Goal: Task Accomplishment & Management: Complete application form

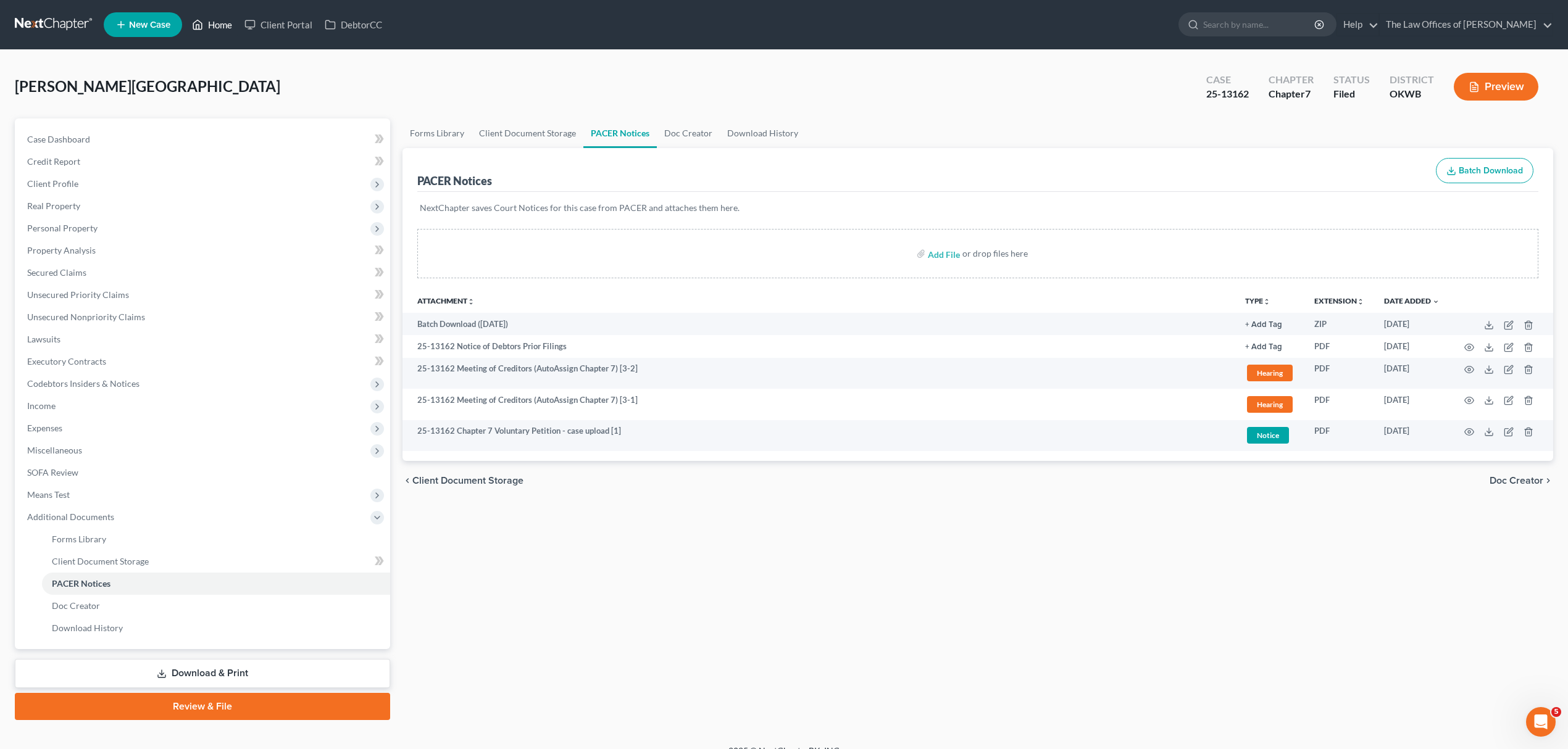
click at [226, 30] on link "Home" at bounding box center [212, 24] width 53 height 22
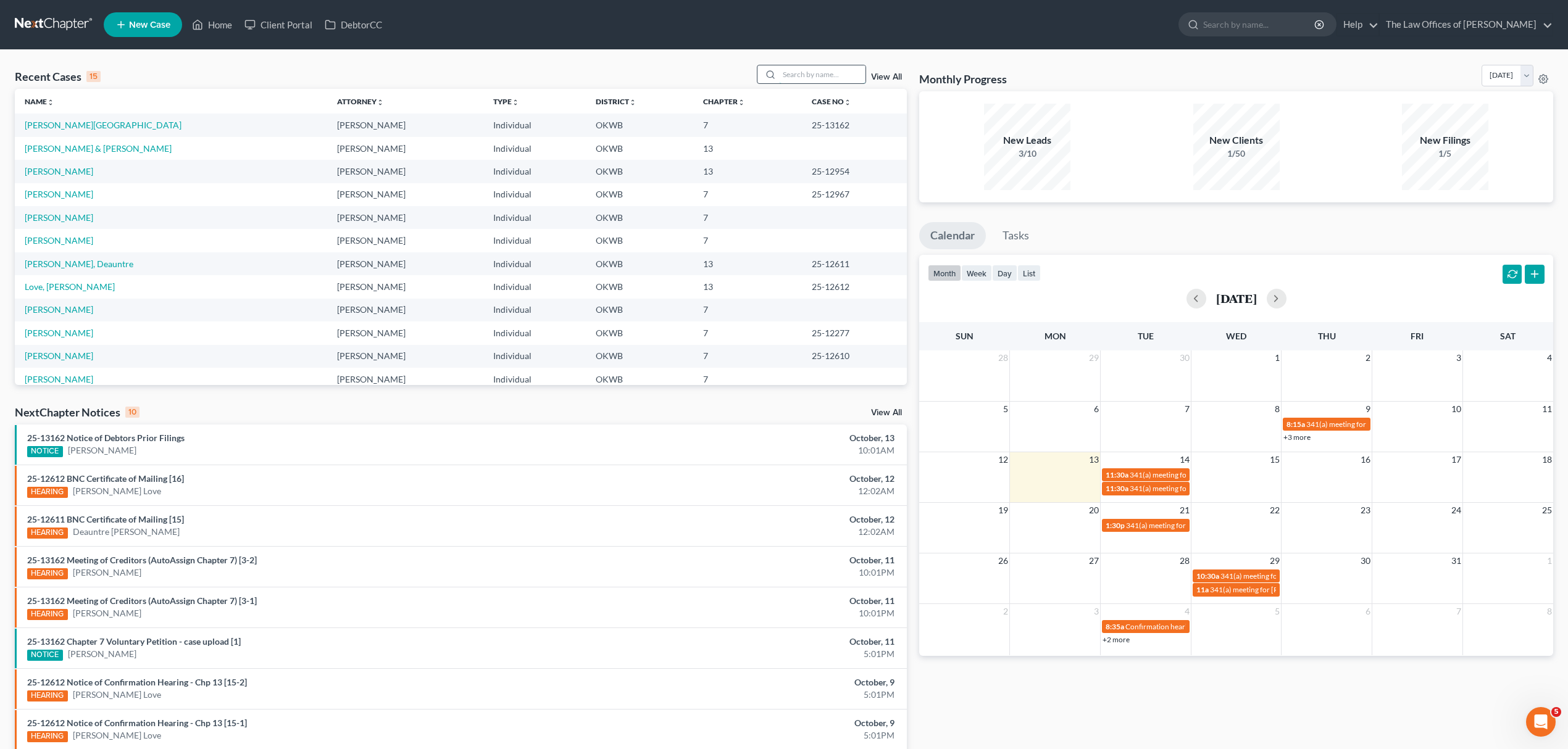
click at [816, 70] on input "search" at bounding box center [821, 74] width 86 height 18
type input "[PERSON_NAME]"
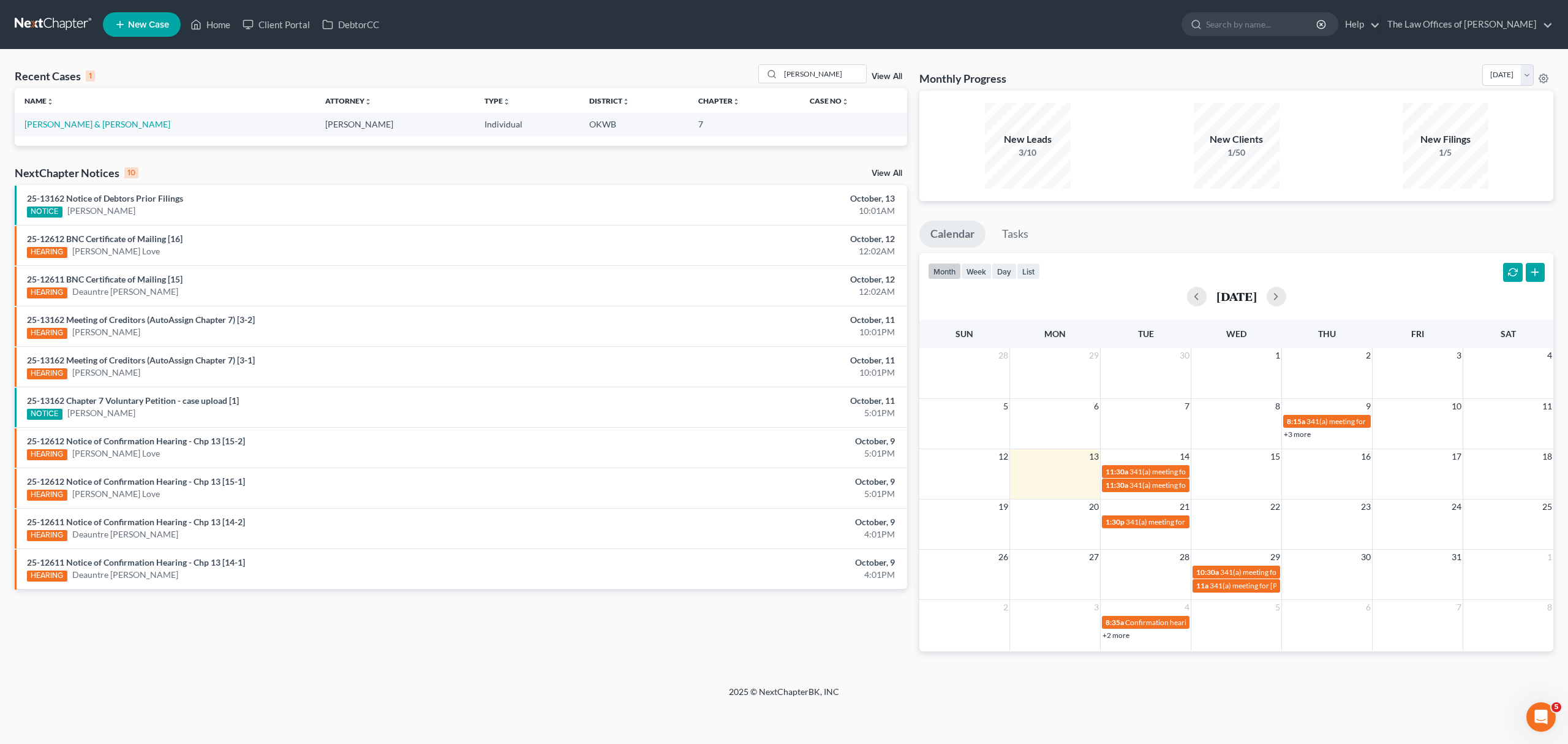
click at [95, 118] on td "[PERSON_NAME] & [PERSON_NAME]" at bounding box center [165, 124] width 300 height 23
click at [91, 124] on link "[PERSON_NAME] & [PERSON_NAME]" at bounding box center [98, 124] width 146 height 11
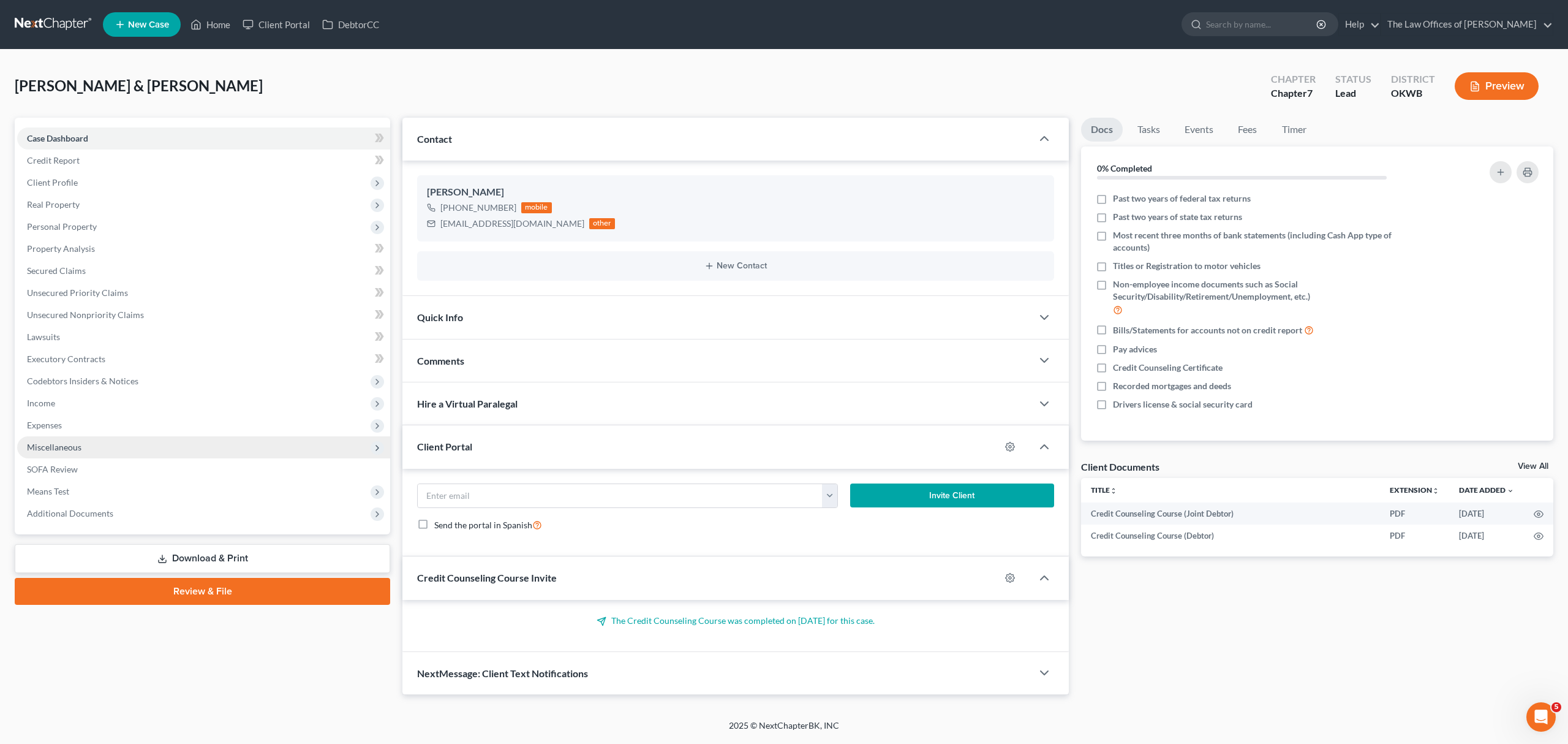
click at [64, 442] on span "Miscellaneous" at bounding box center [54, 447] width 54 height 11
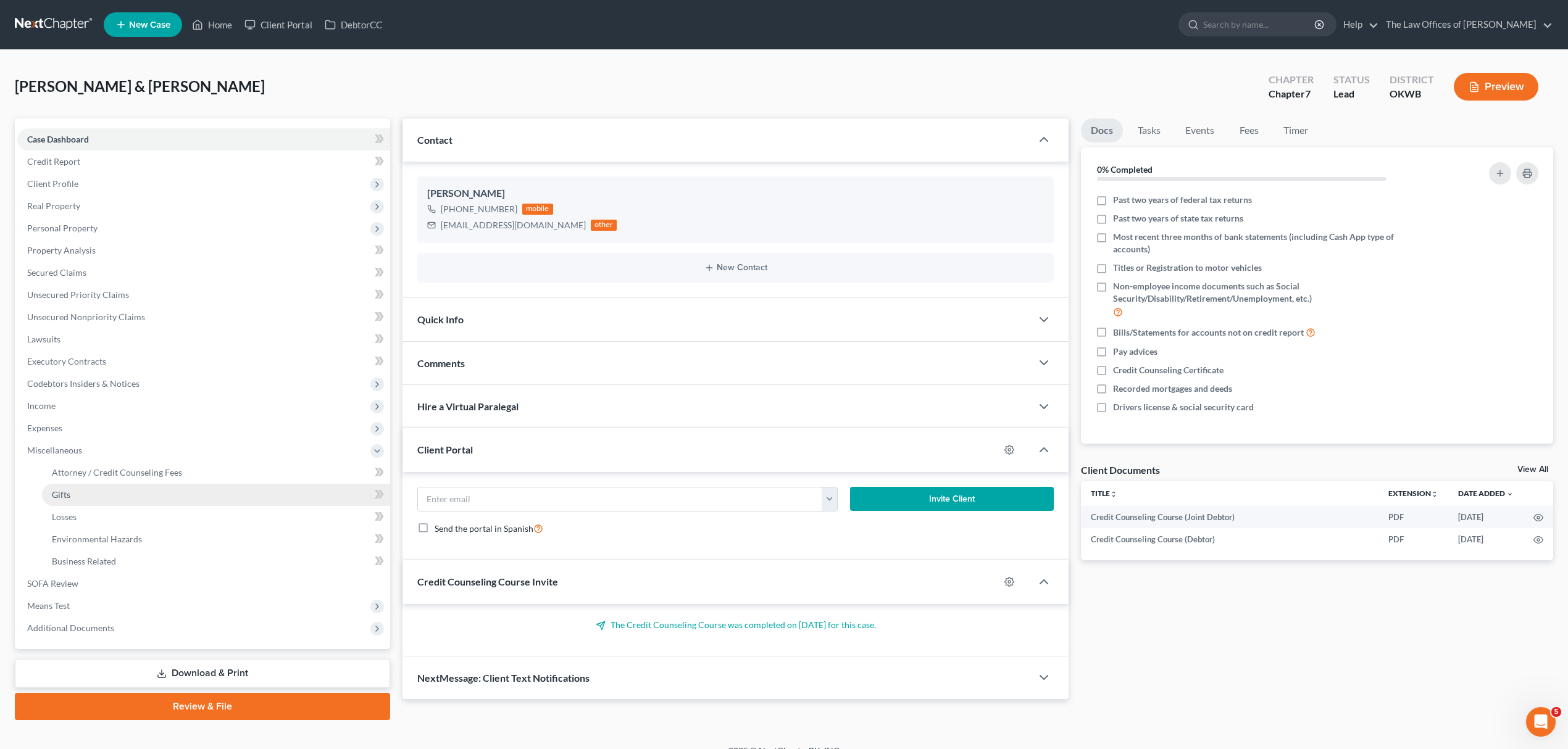
click at [95, 483] on link "Gifts" at bounding box center [216, 494] width 348 height 22
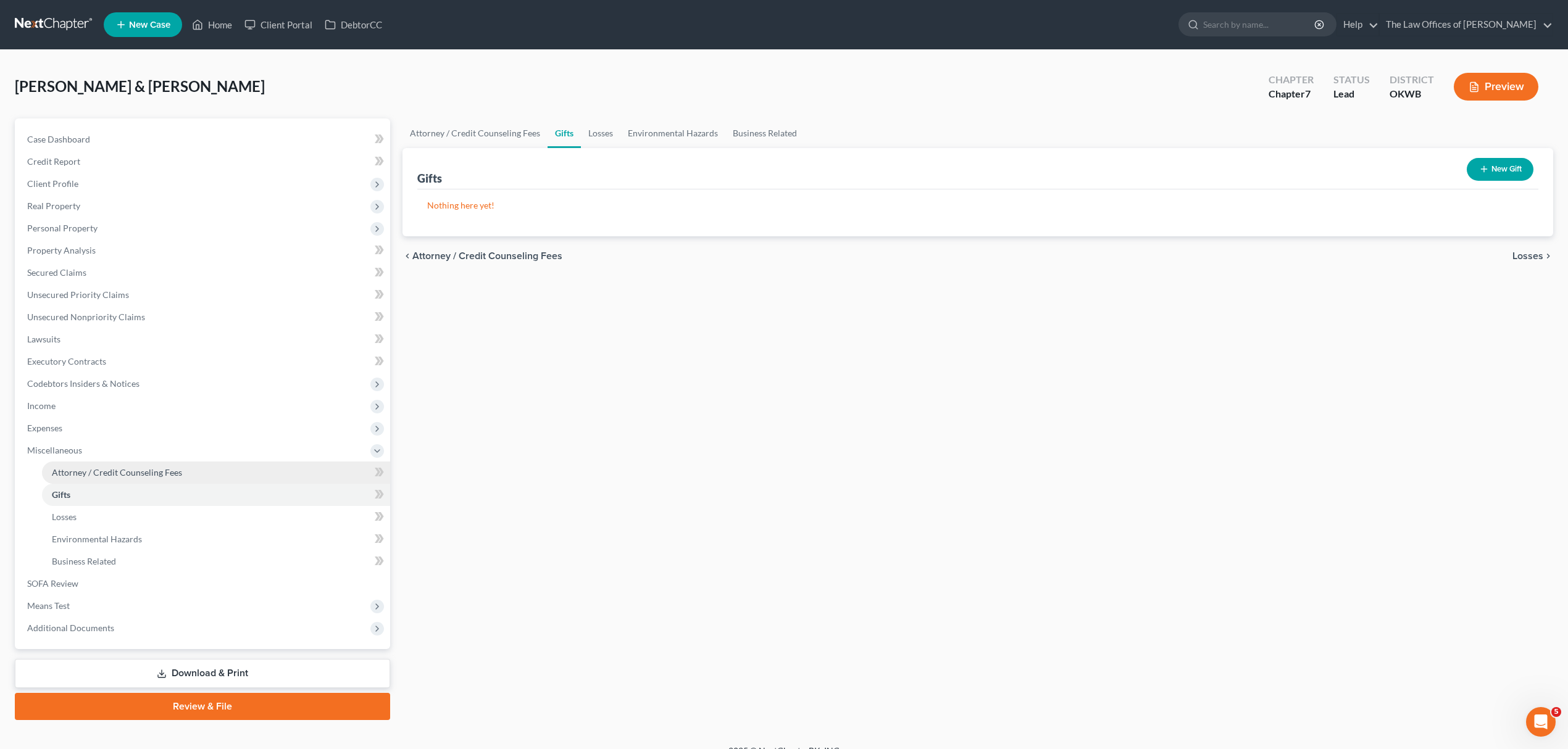
click at [105, 472] on span "Attorney / Credit Counseling Fees" at bounding box center [117, 472] width 130 height 11
select select "0"
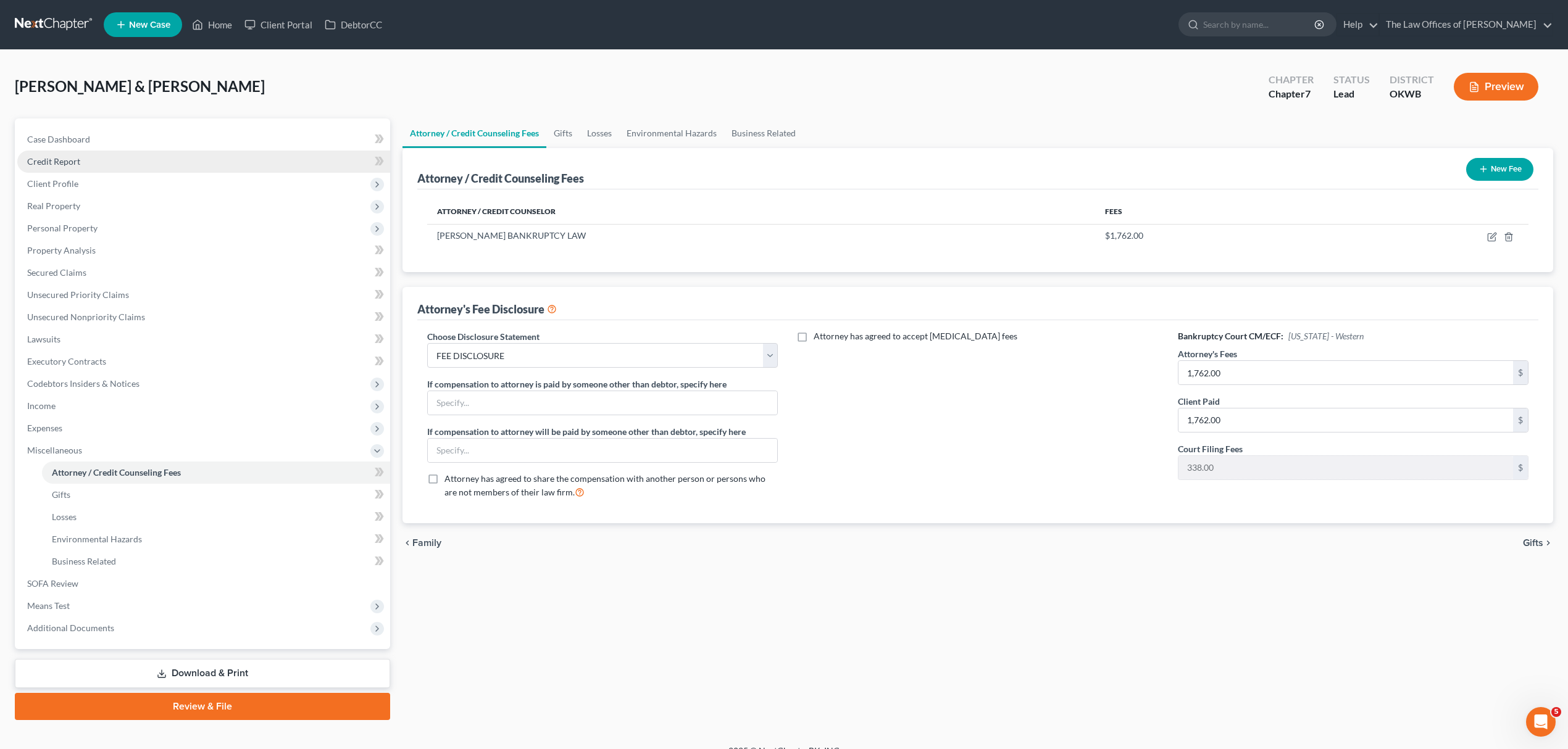
click at [82, 159] on link "Credit Report" at bounding box center [203, 161] width 373 height 22
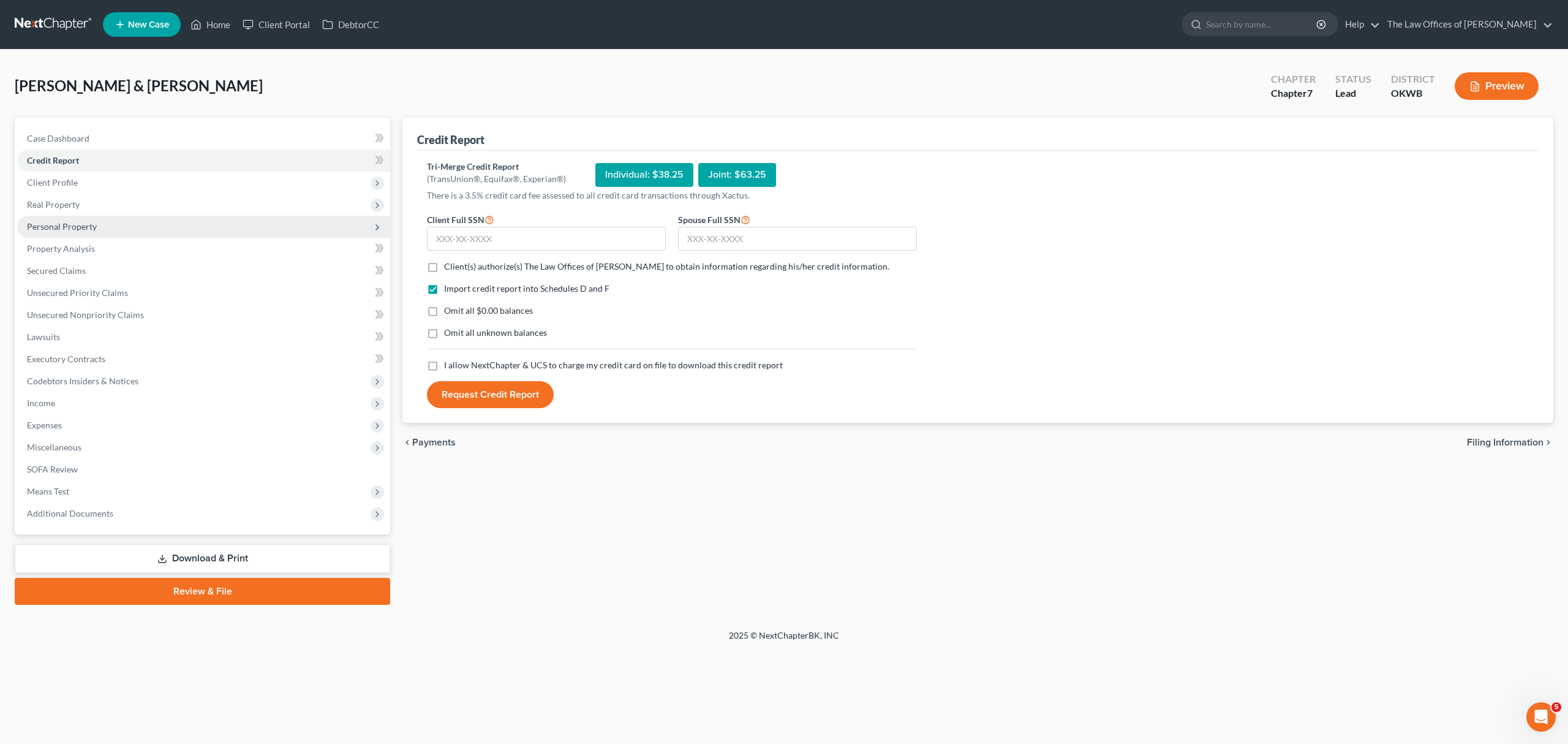
click at [72, 223] on span "Personal Property" at bounding box center [62, 226] width 70 height 11
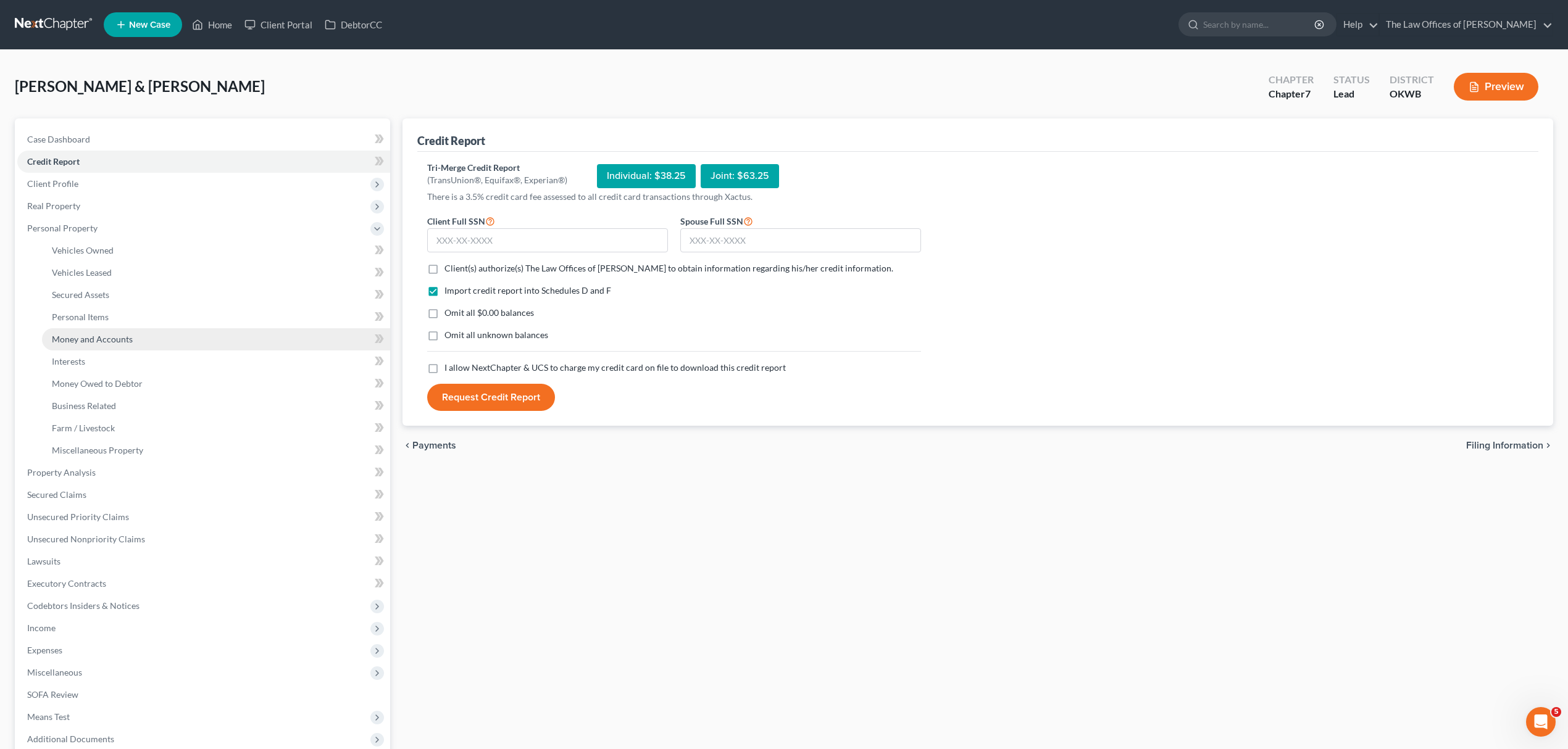
click at [124, 330] on link "Money and Accounts" at bounding box center [216, 339] width 348 height 22
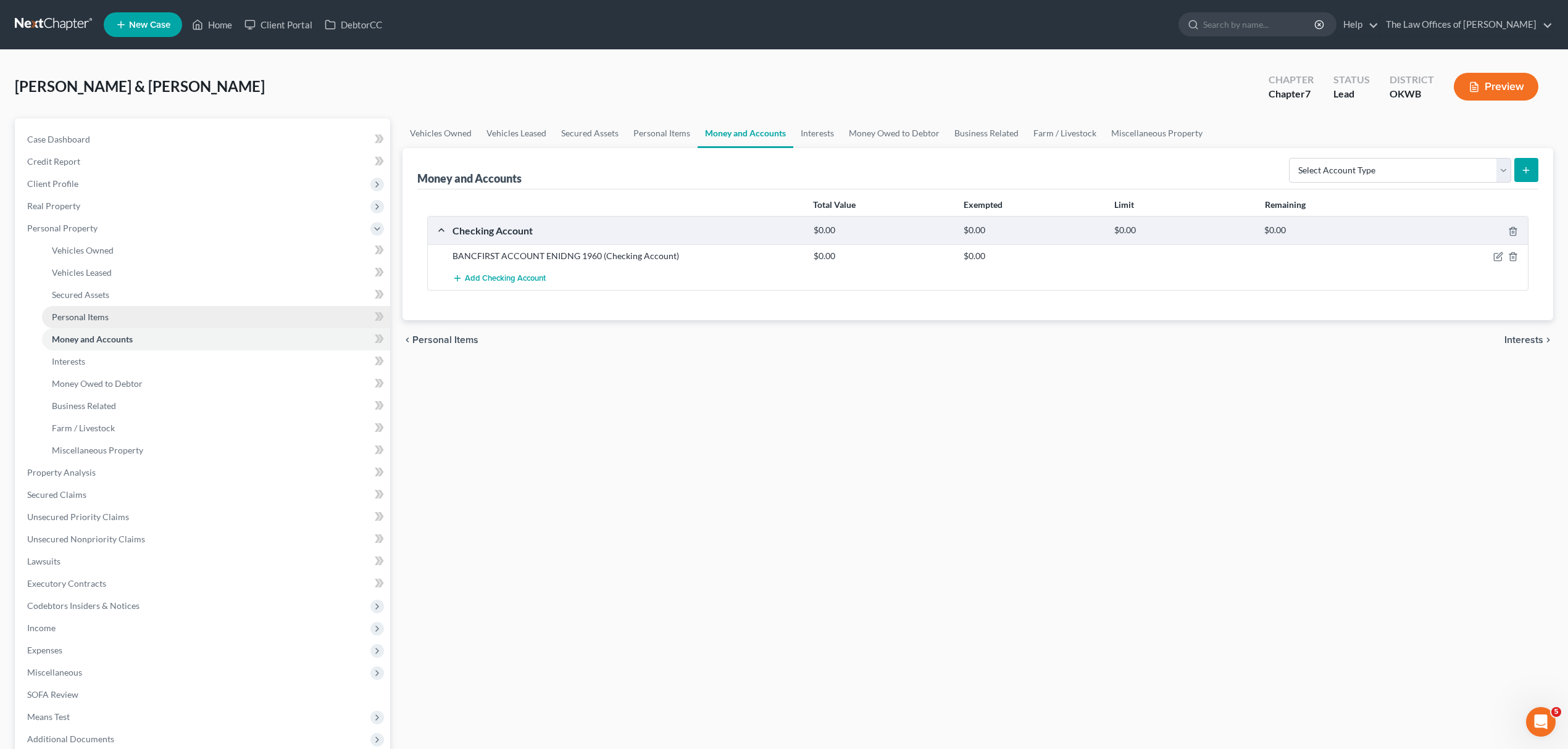
click at [108, 309] on link "Personal Items" at bounding box center [216, 317] width 348 height 22
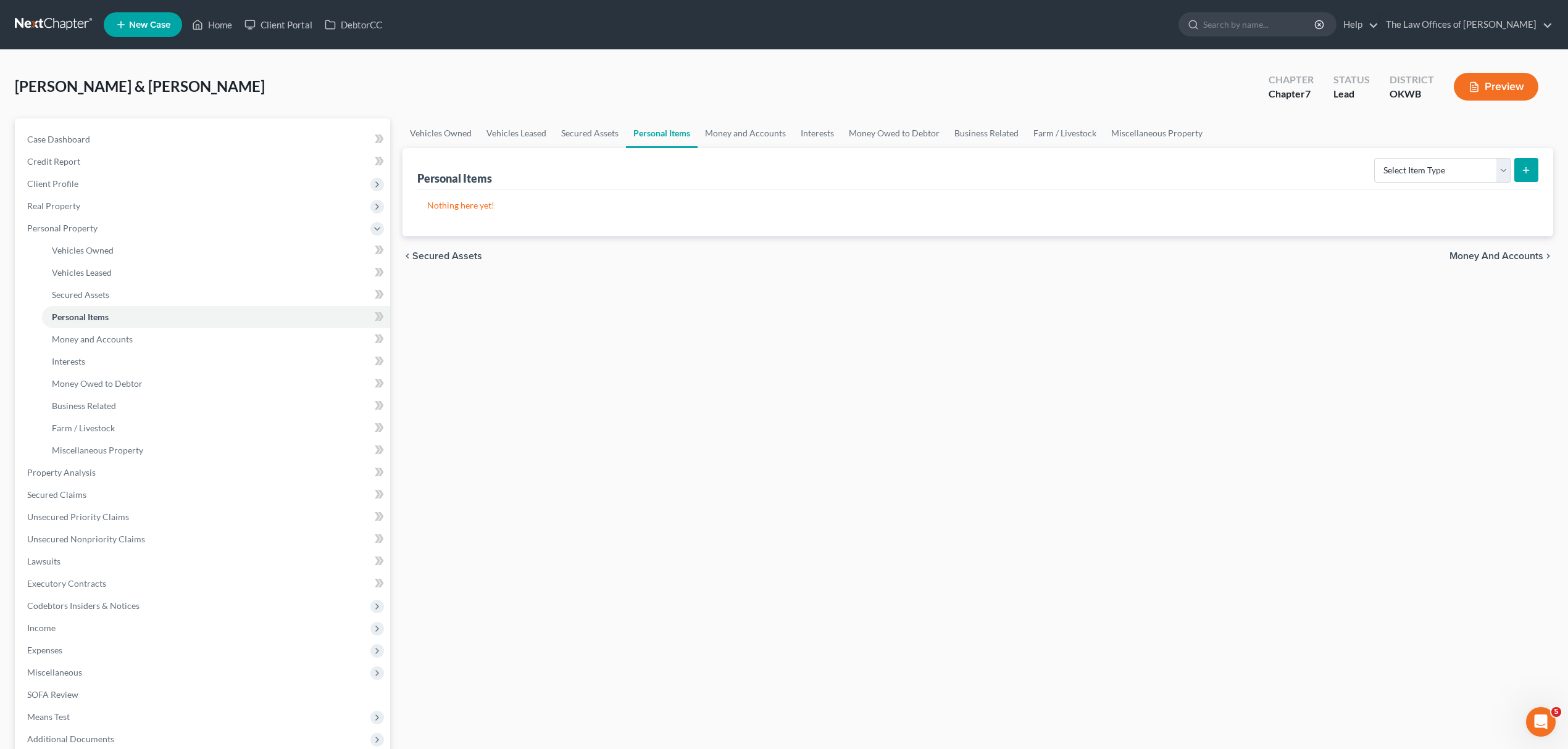
click at [1519, 163] on button "submit" at bounding box center [1526, 170] width 24 height 24
click at [1472, 162] on select "Select Item Type Clothing Collectibles Of Value Electronics Firearms Household …" at bounding box center [1443, 170] width 137 height 25
select select "clothing"
click at [1375, 158] on select "Select Item Type Clothing Collectibles Of Value Electronics Firearms Household …" at bounding box center [1443, 170] width 137 height 25
click at [1542, 167] on div "Personal Items Select Item Type Clothing Collectibles Of Value Electronics Fire…" at bounding box center [977, 192] width 1151 height 88
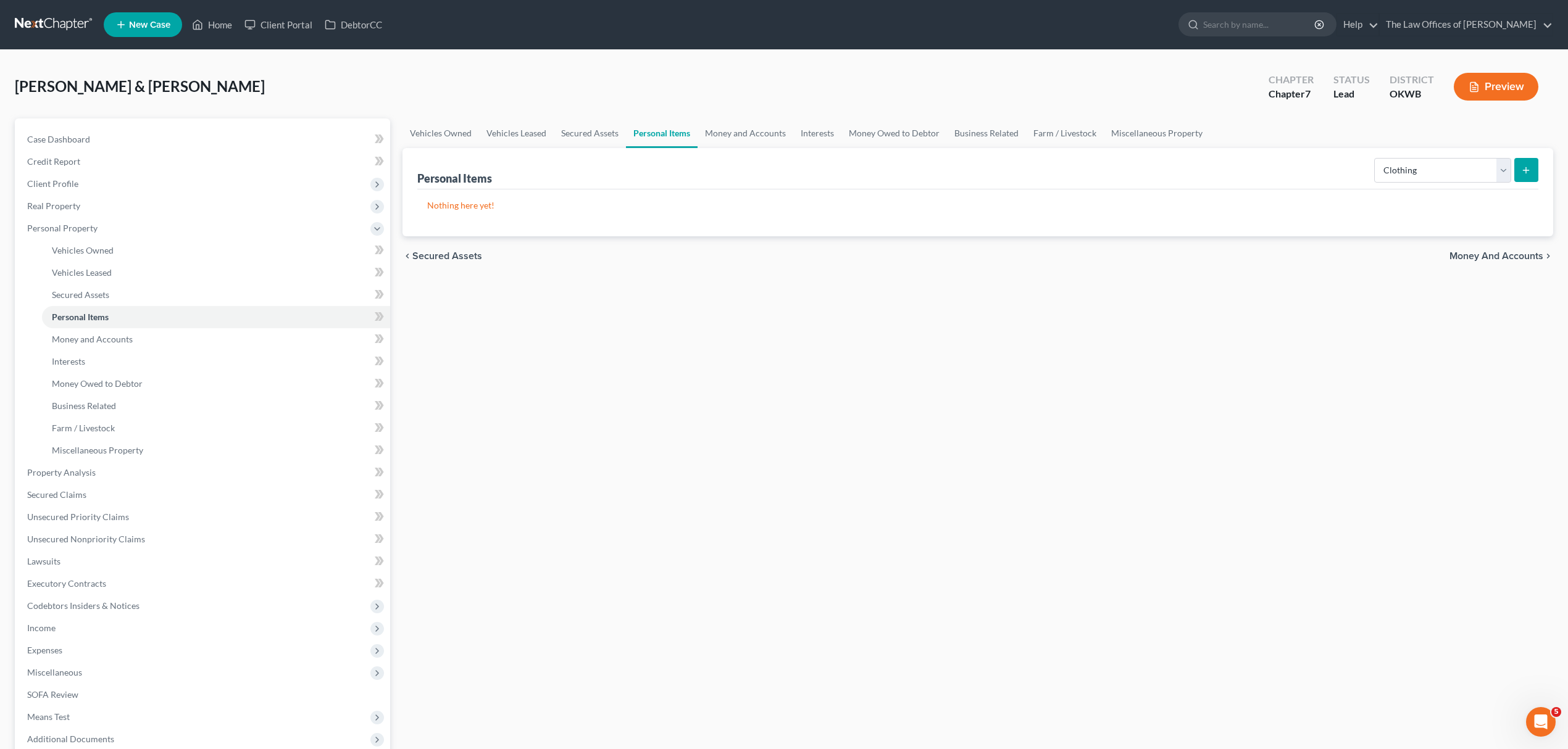
click at [1535, 168] on button "submit" at bounding box center [1526, 170] width 24 height 24
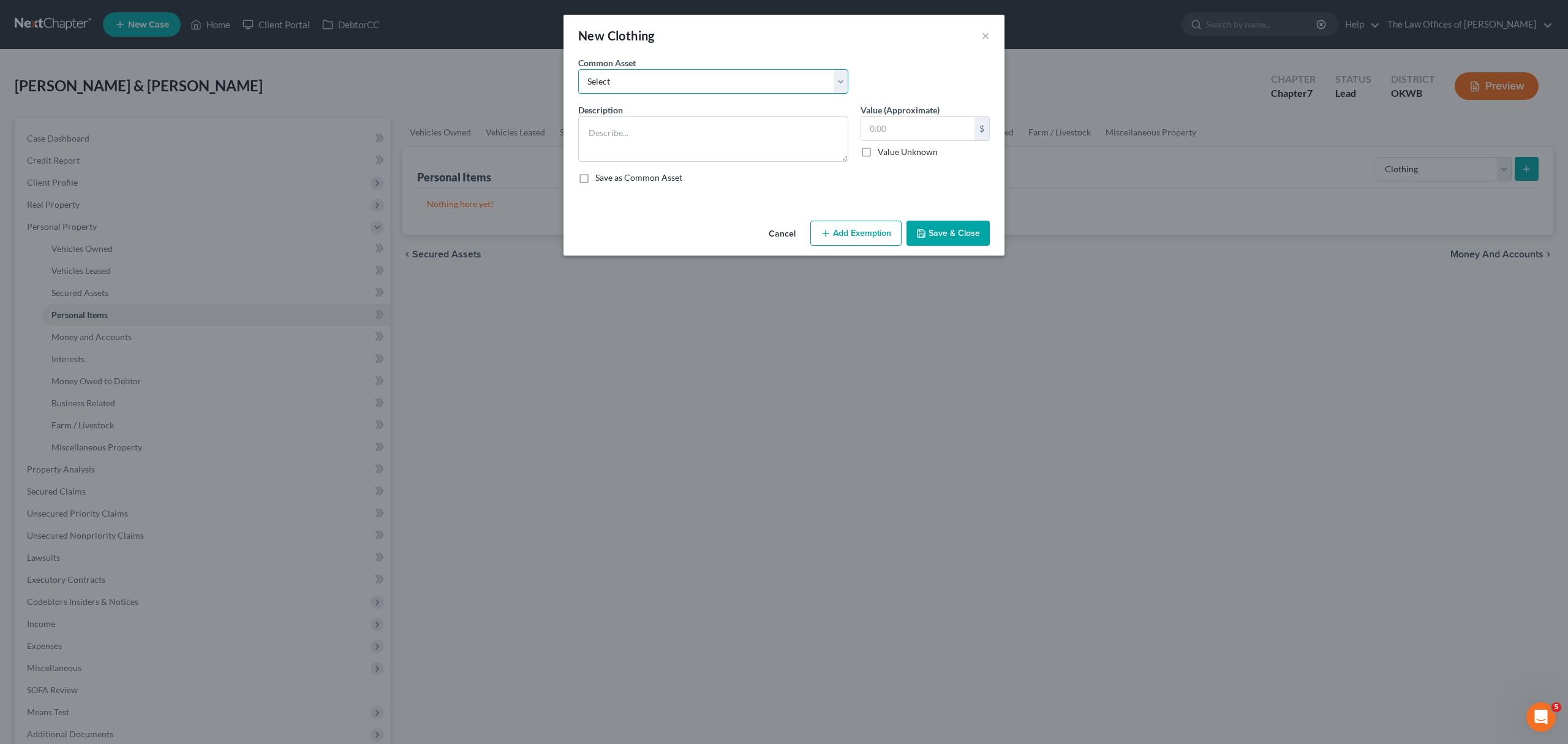
click at [699, 82] on select "Select CLOTHING" at bounding box center [713, 81] width 270 height 25
select select "0"
click at [578, 69] on select "Select CLOTHING" at bounding box center [713, 81] width 270 height 25
type textarea "CLOTHING"
type input "800.00"
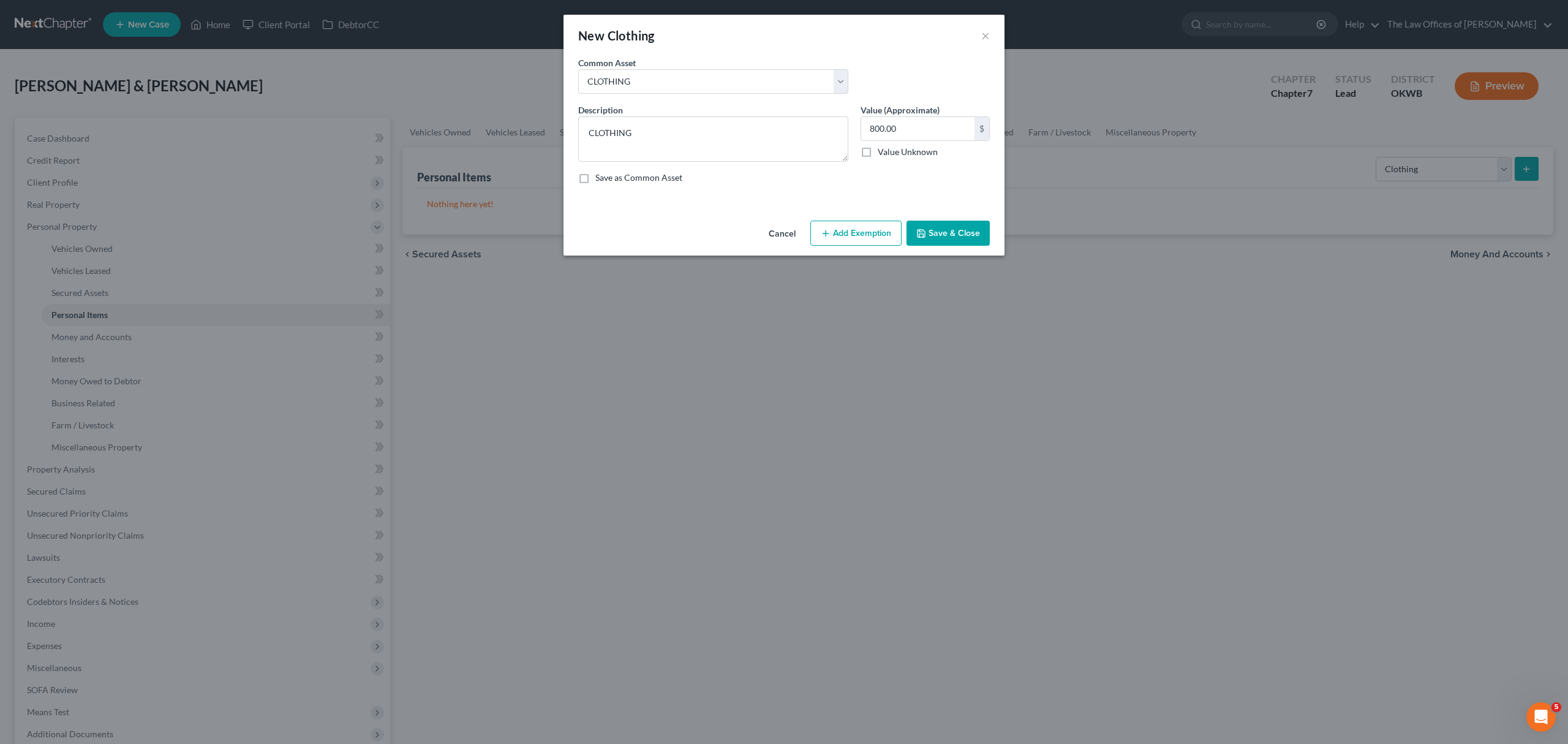
click at [861, 239] on button "Add Exemption" at bounding box center [855, 233] width 91 height 25
select select "2"
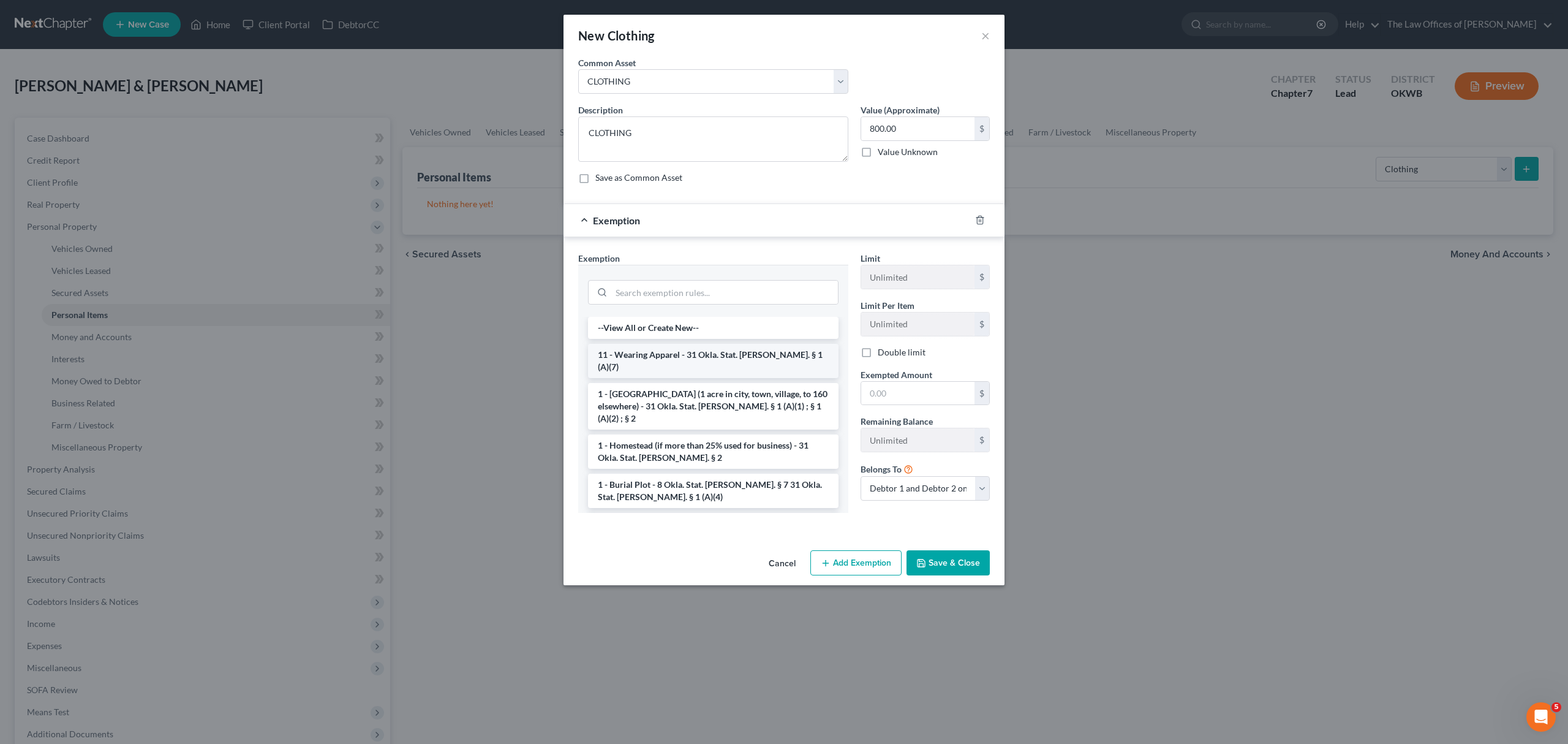
click at [755, 348] on li "11 - Wearing Apparel - 31 Okla. Stat. [PERSON_NAME]. § 1 (A)(7)" at bounding box center [713, 361] width 250 height 35
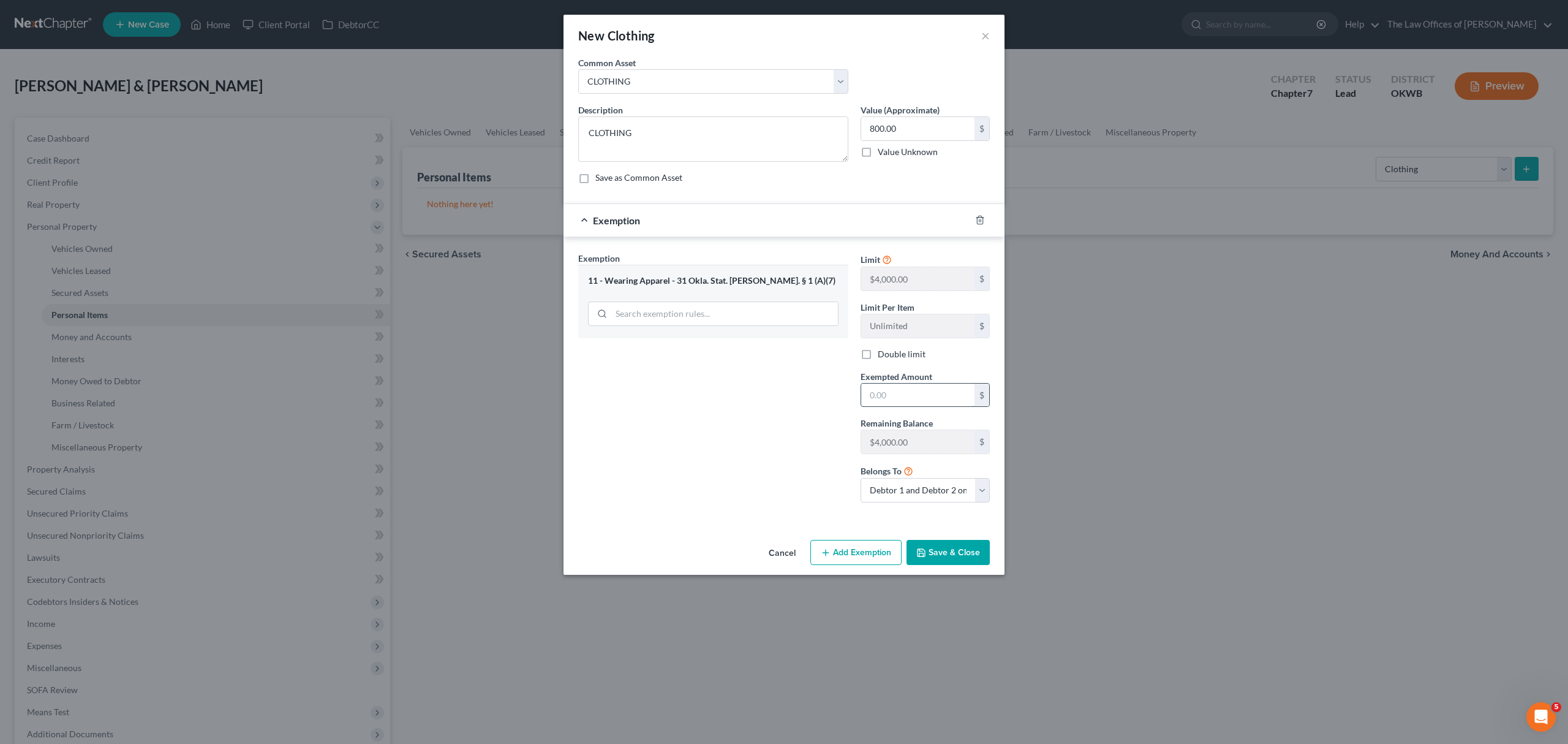
click at [895, 402] on input "text" at bounding box center [918, 395] width 113 height 23
type input "800"
click at [890, 555] on button "Add Exemption" at bounding box center [855, 552] width 91 height 25
select select "2"
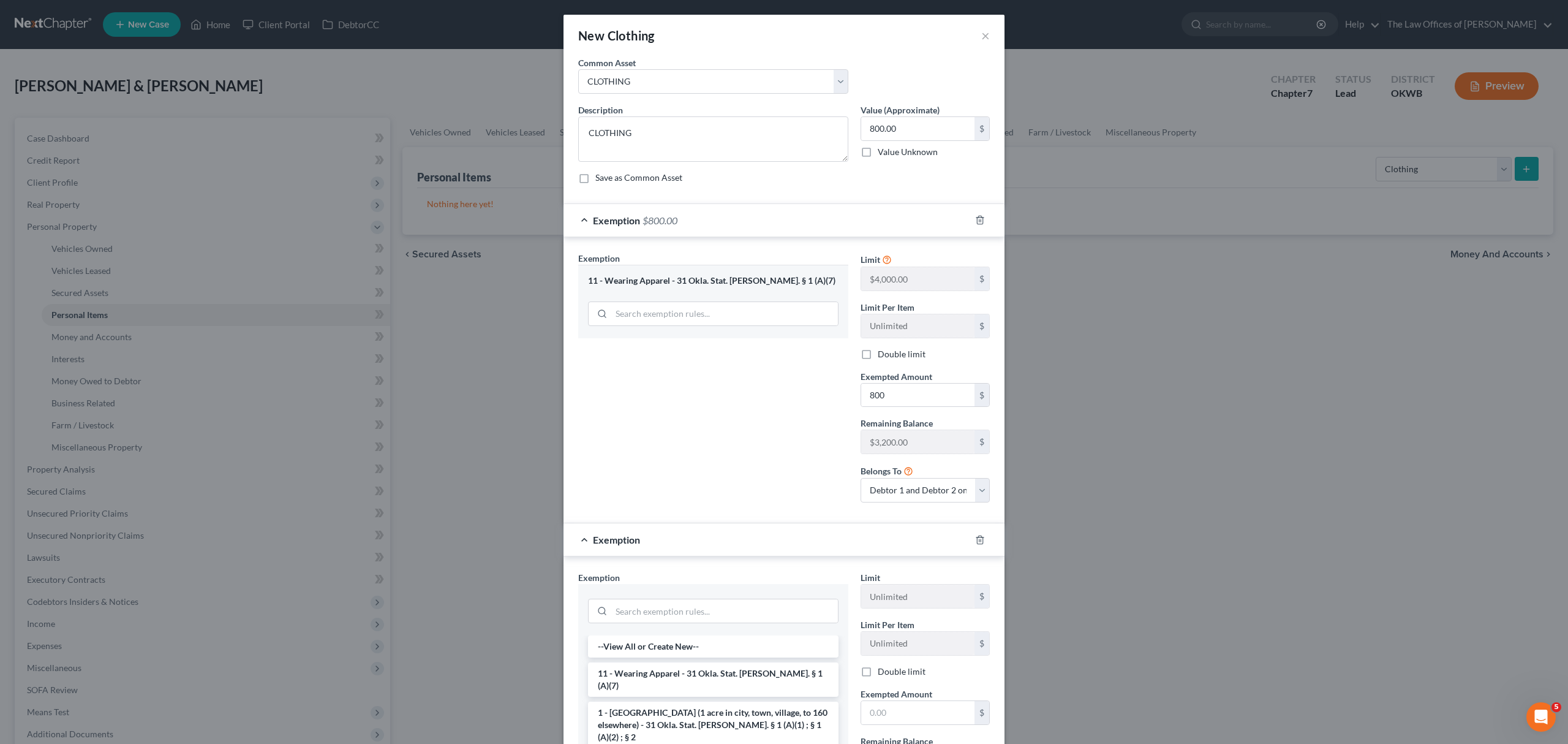
click at [971, 537] on div at bounding box center [987, 540] width 35 height 20
click at [975, 543] on icon "button" at bounding box center [980, 540] width 10 height 10
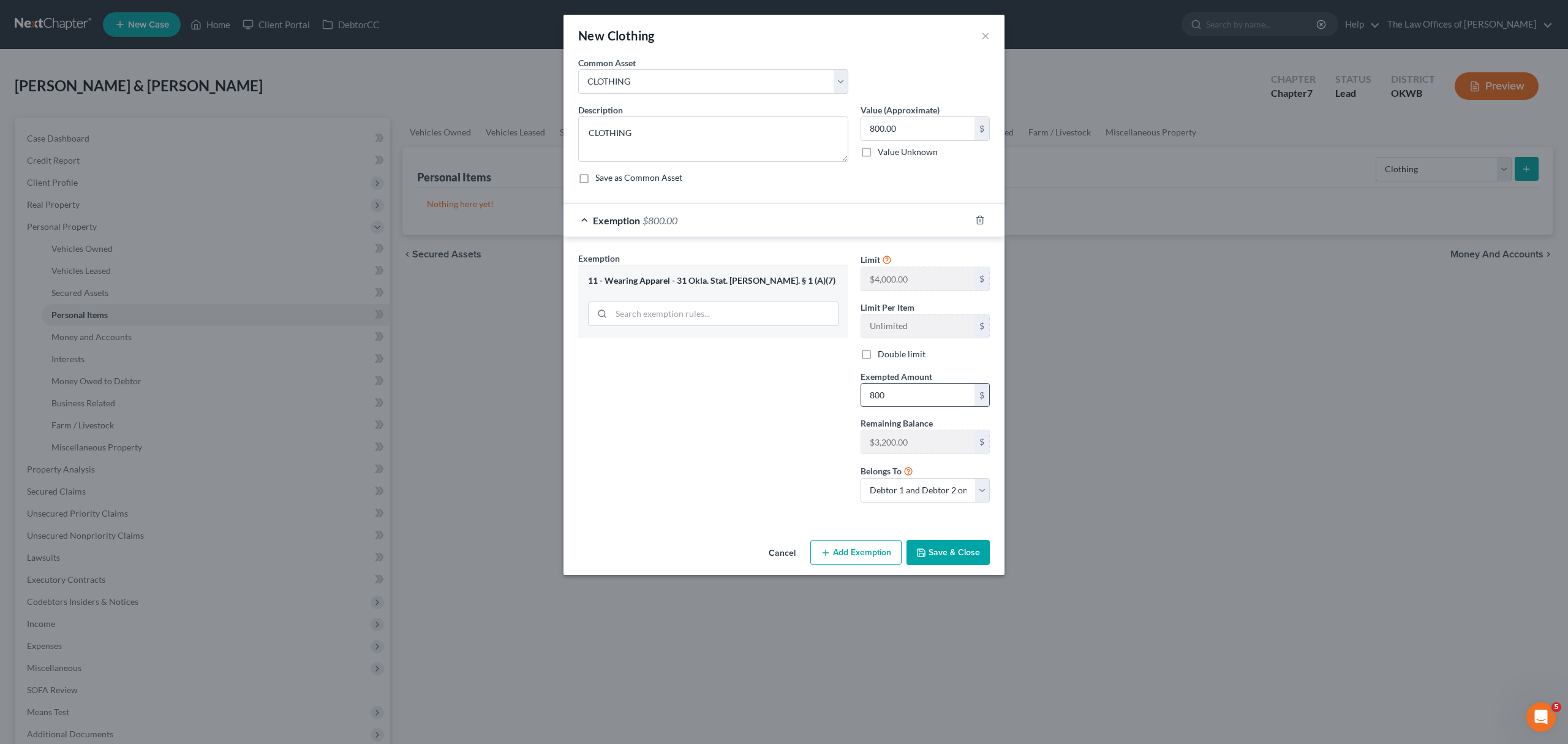
click at [873, 400] on input "800" at bounding box center [918, 395] width 113 height 23
type input "1,500"
click at [916, 560] on button "Save & Close" at bounding box center [948, 552] width 83 height 25
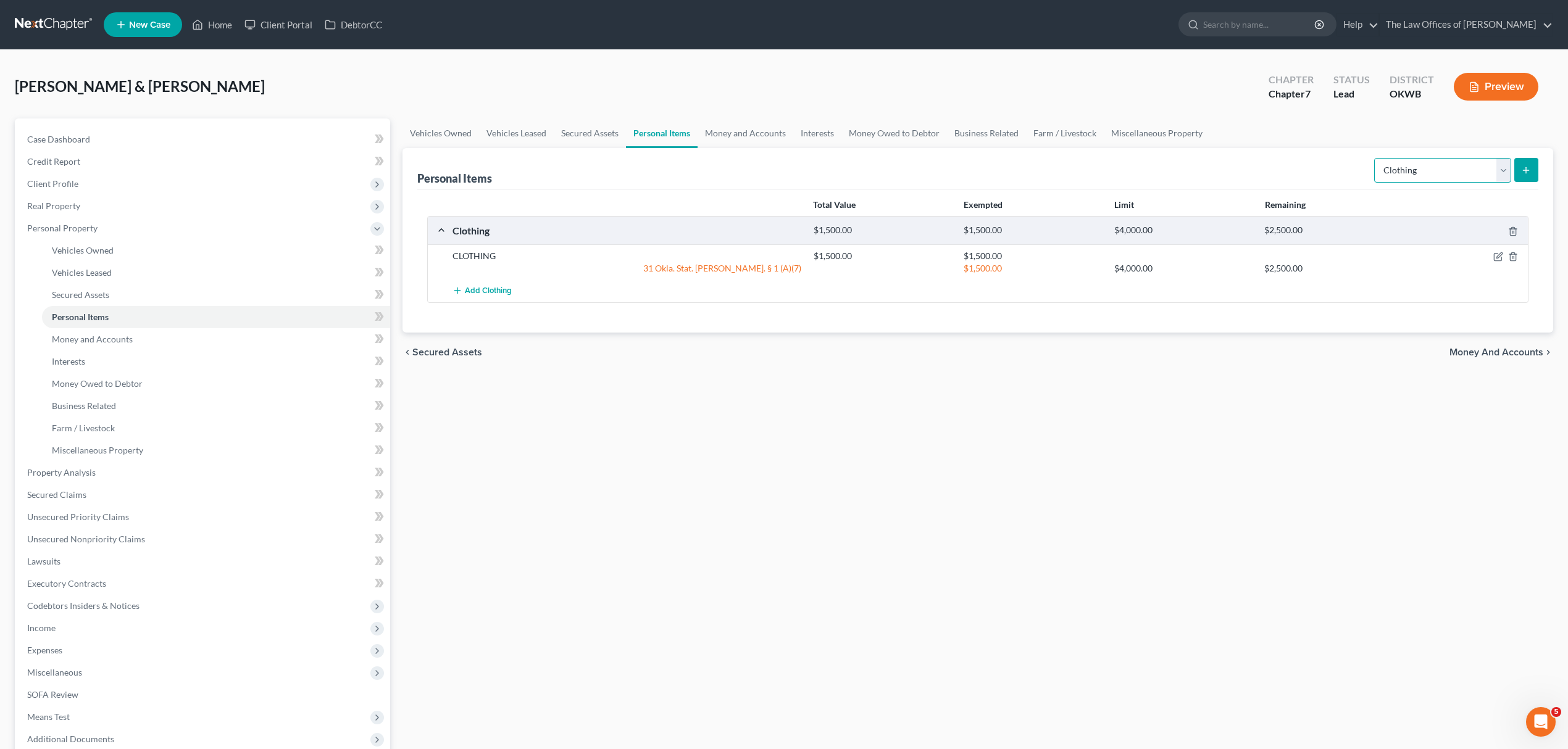
click at [1502, 171] on select "Select Item Type Clothing Collectibles Of Value Electronics Firearms Household …" at bounding box center [1443, 170] width 137 height 25
select select "household_goods"
click at [1375, 158] on select "Select Item Type Clothing Collectibles Of Value Electronics Firearms Household …" at bounding box center [1443, 170] width 137 height 25
click at [1522, 165] on icon "submit" at bounding box center [1526, 170] width 10 height 10
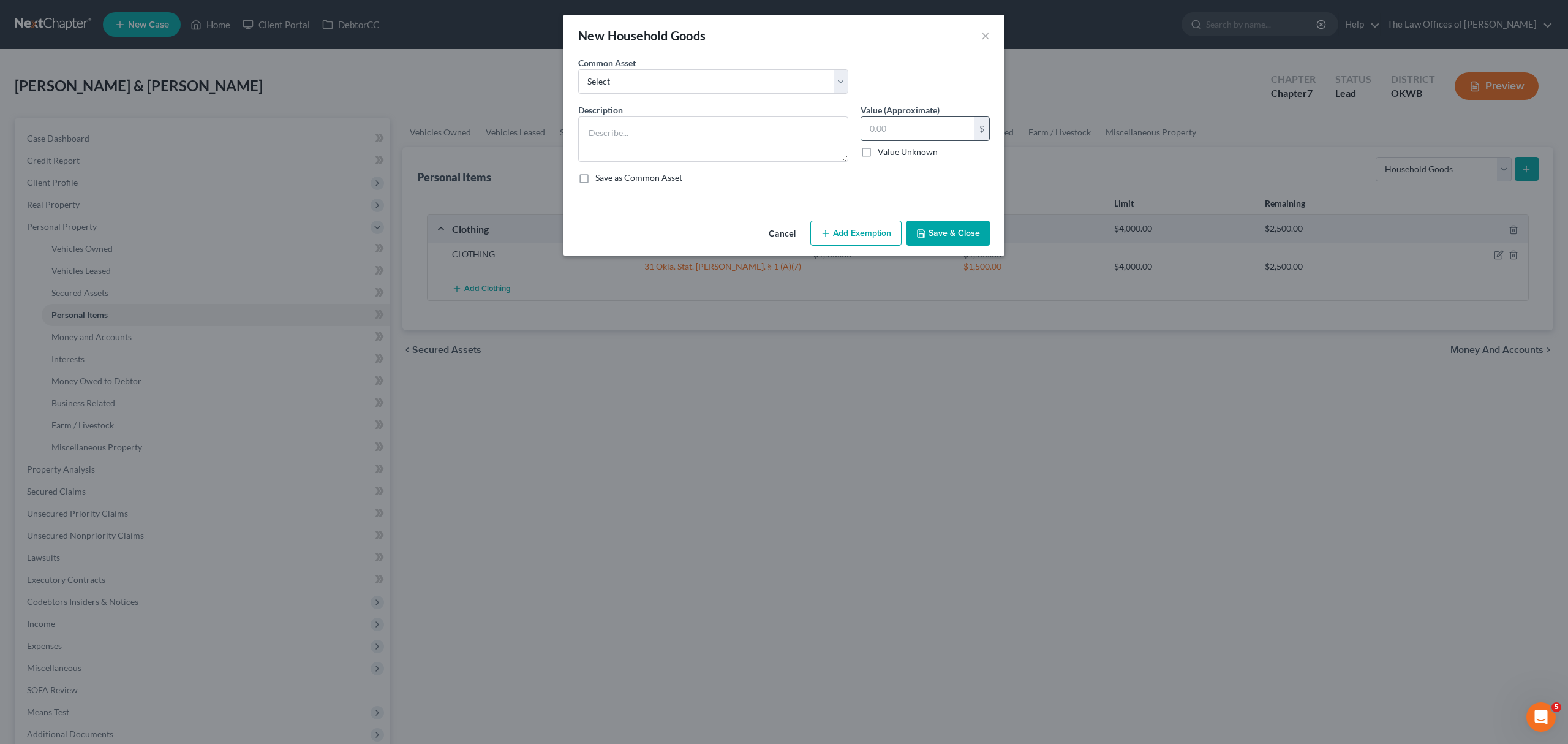
click at [862, 123] on input "text" at bounding box center [918, 128] width 113 height 23
click at [732, 66] on div "Common Asset Select HOUSEHOLD FURNITURE AND FURNISHINGS" at bounding box center [713, 75] width 282 height 37
click at [722, 76] on select "Select HOUSEHOLD FURNITURE AND FURNISHINGS" at bounding box center [713, 81] width 270 height 25
select select "0"
click at [578, 69] on select "Select HOUSEHOLD FURNITURE AND FURNISHINGS" at bounding box center [713, 81] width 270 height 25
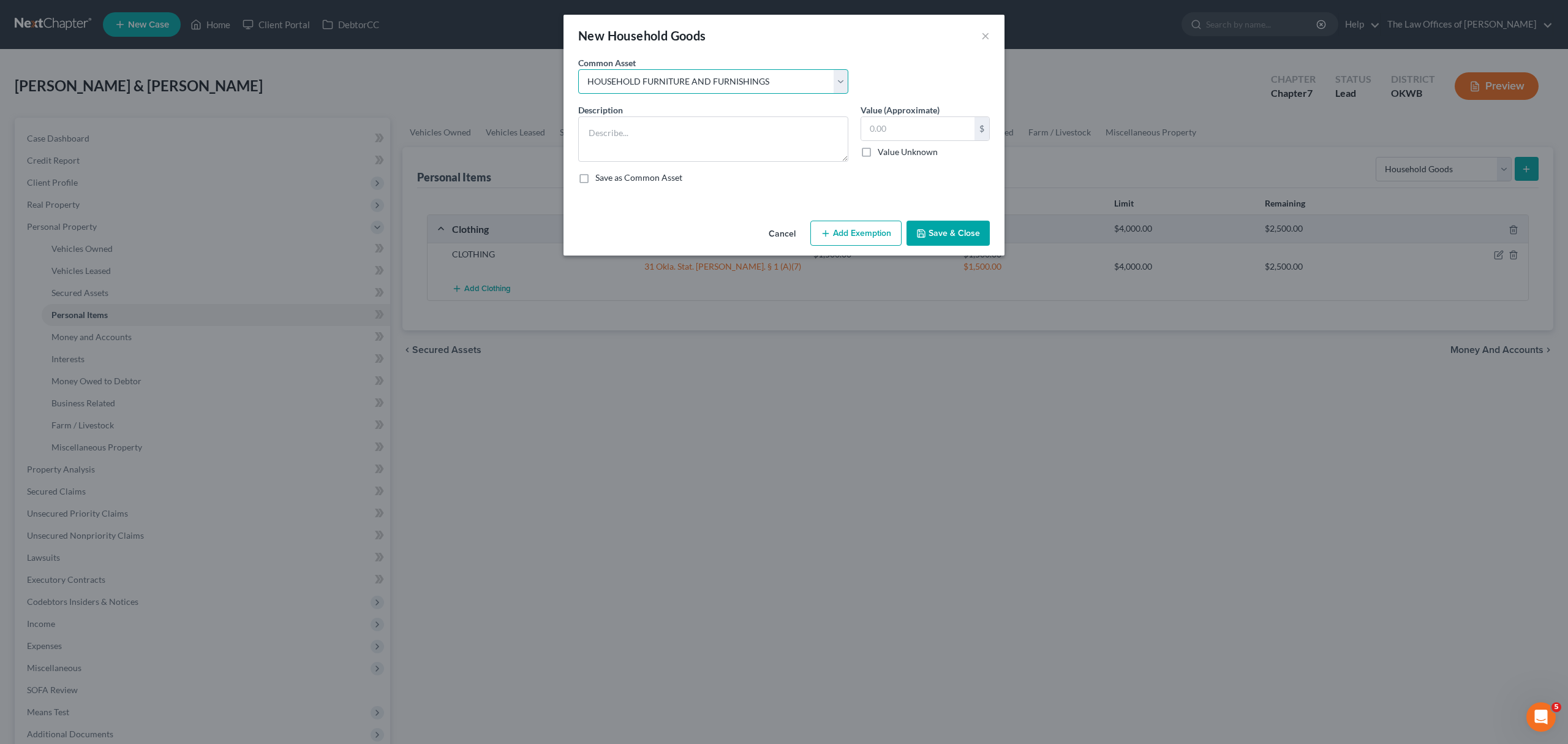
type textarea "HOUSEHOLD FURNITURE AND FURNISHINGS"
click at [887, 127] on input "500.00" at bounding box center [918, 128] width 113 height 23
type input "2,000"
click at [850, 232] on button "Add Exemption" at bounding box center [855, 233] width 91 height 25
select select "2"
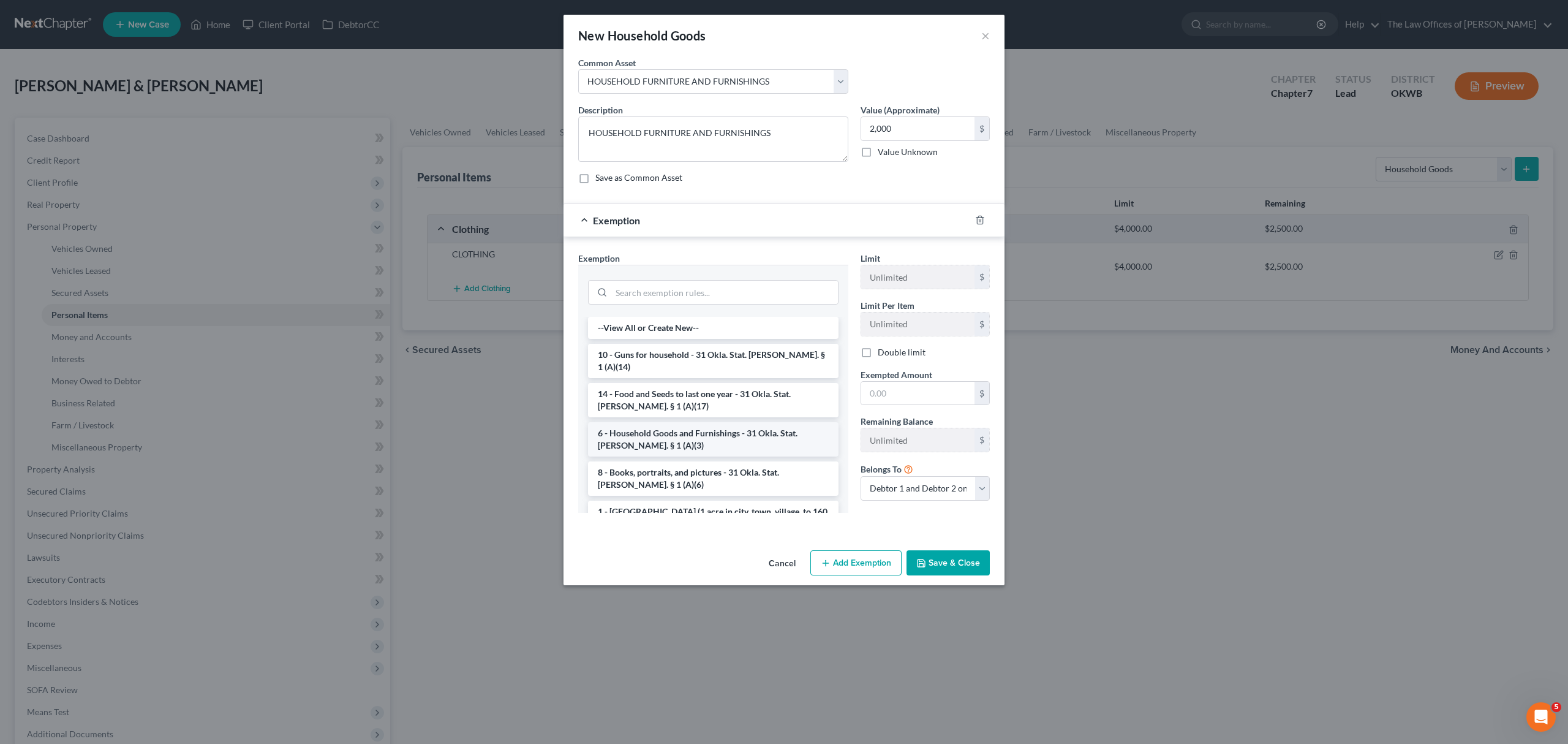
click at [722, 422] on li "6 - Household Goods and Furnishings - 31 Okla. Stat. [PERSON_NAME]. § 1 (A)(3)" at bounding box center [713, 439] width 250 height 35
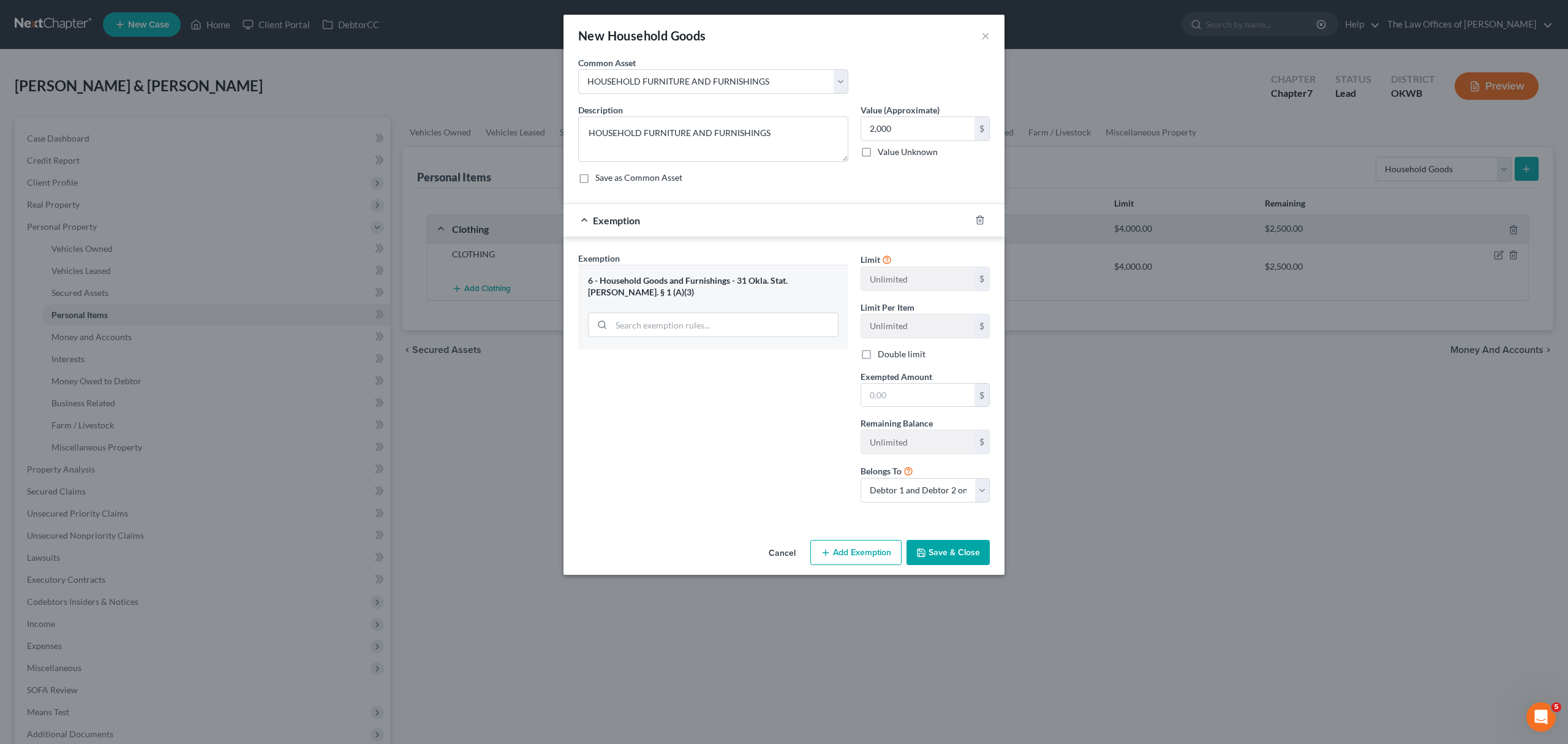
click at [925, 557] on icon "button" at bounding box center [921, 553] width 10 height 10
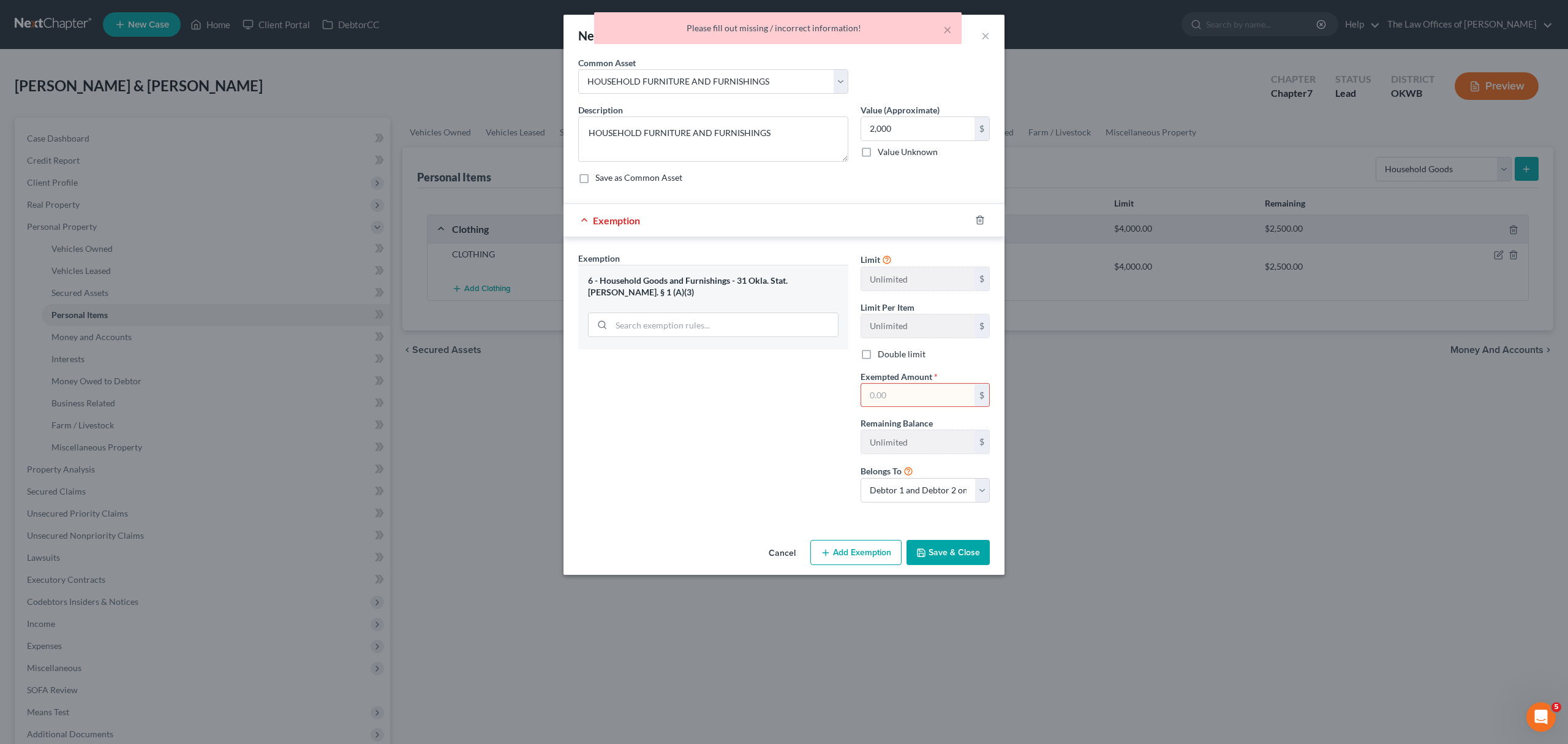
click at [887, 393] on input "text" at bounding box center [918, 395] width 113 height 23
type input "2,000"
click at [934, 557] on button "Save & Close" at bounding box center [948, 552] width 83 height 25
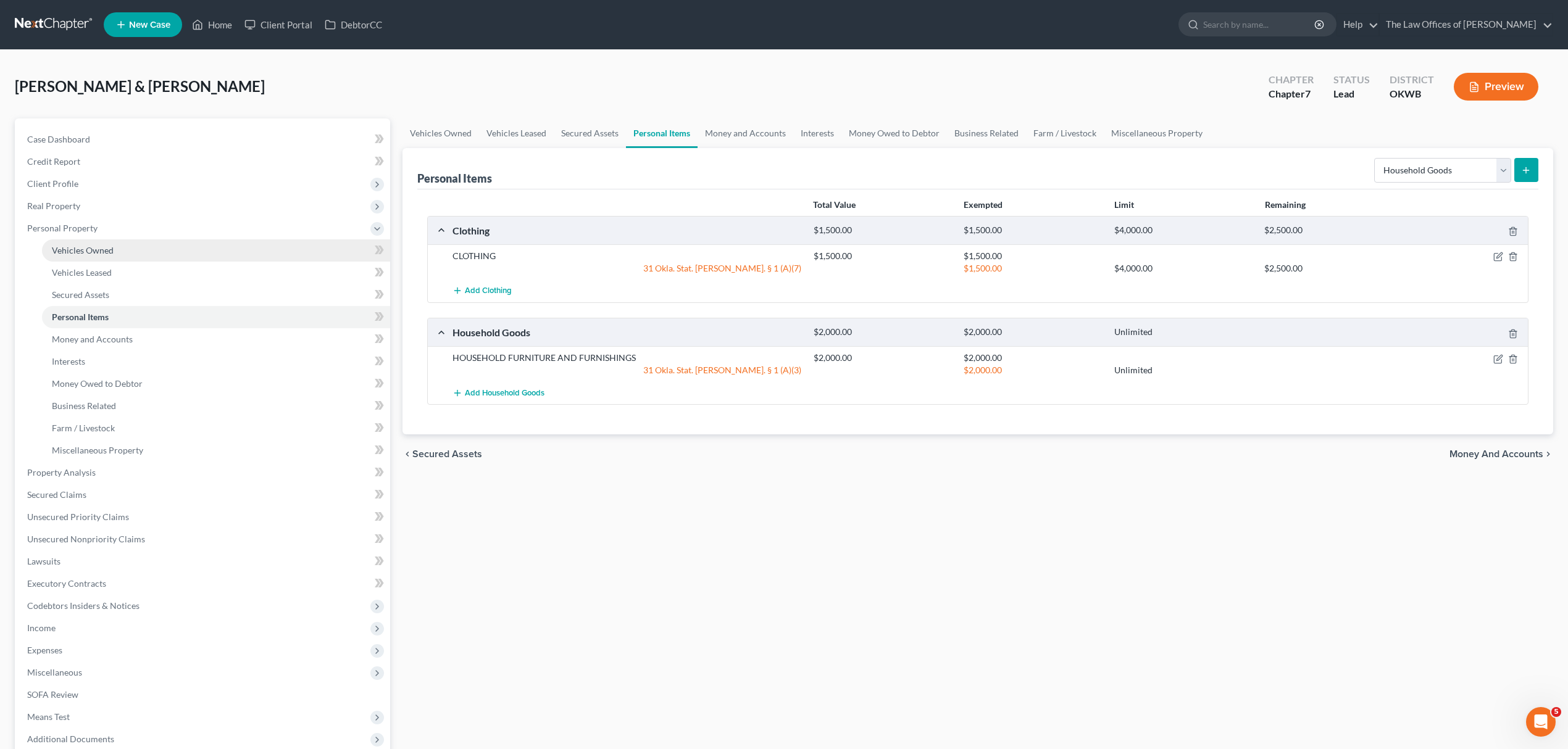
click at [91, 252] on span "Vehicles Owned" at bounding box center [83, 250] width 62 height 11
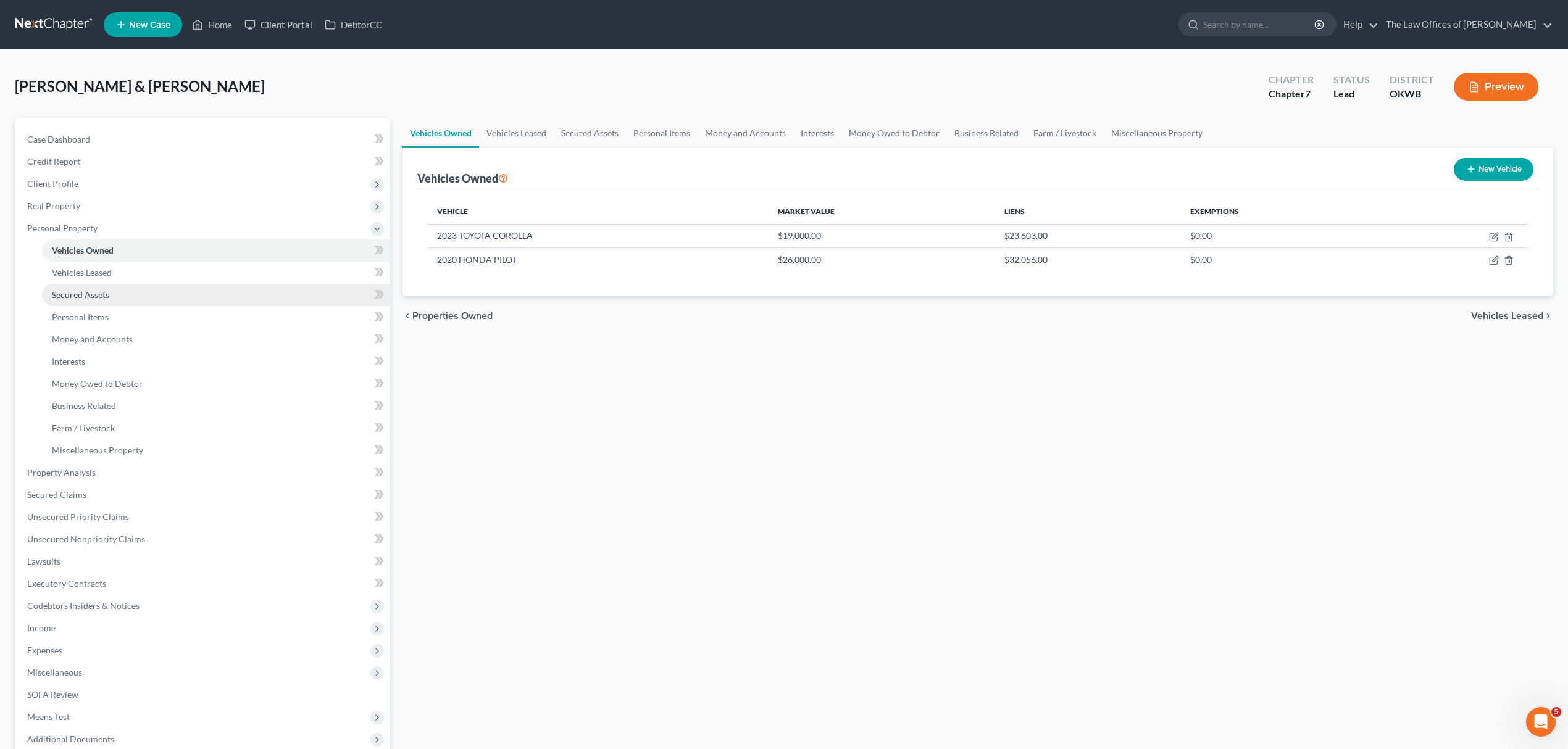
click at [116, 293] on link "Secured Assets" at bounding box center [216, 295] width 348 height 22
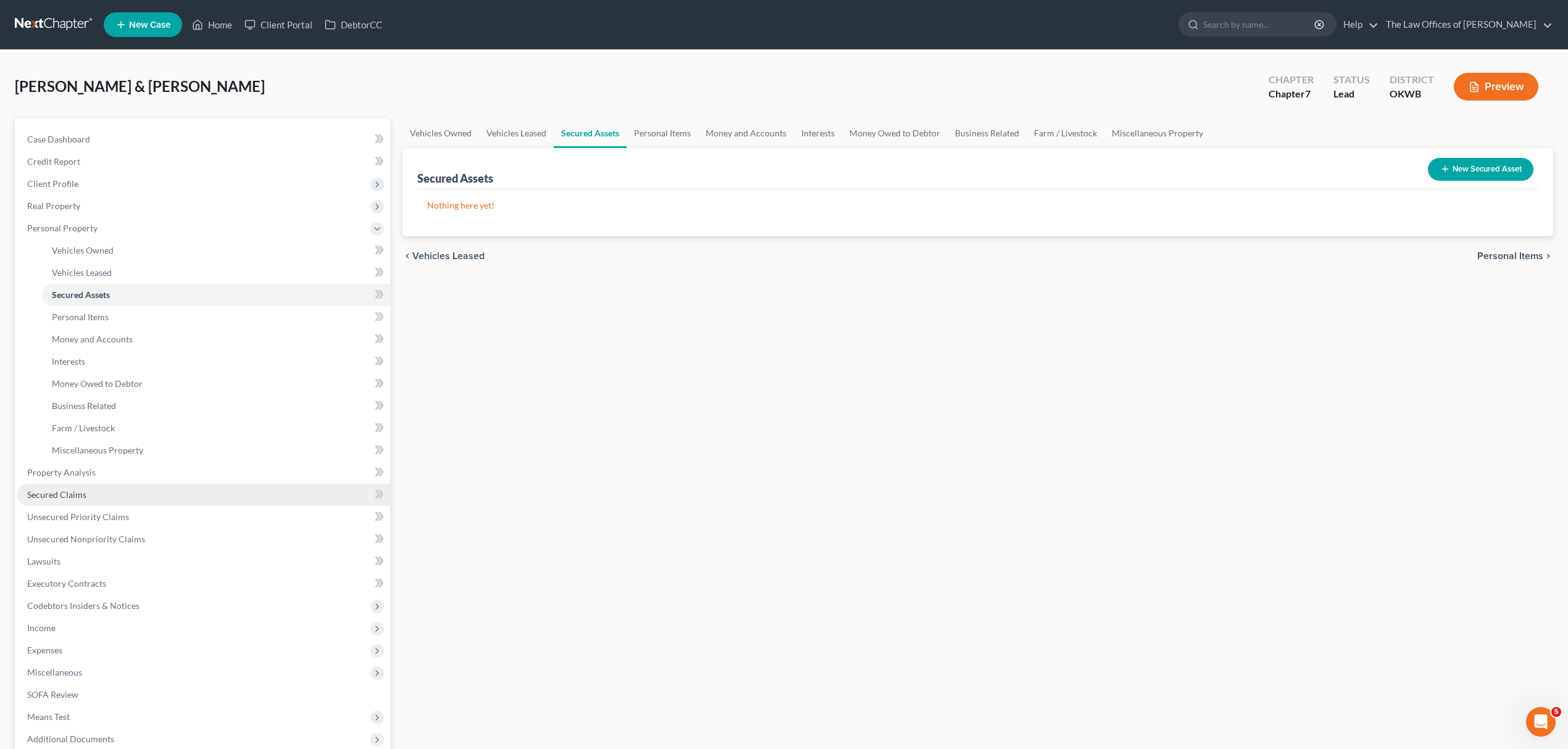
click at [98, 491] on link "Secured Claims" at bounding box center [203, 494] width 373 height 22
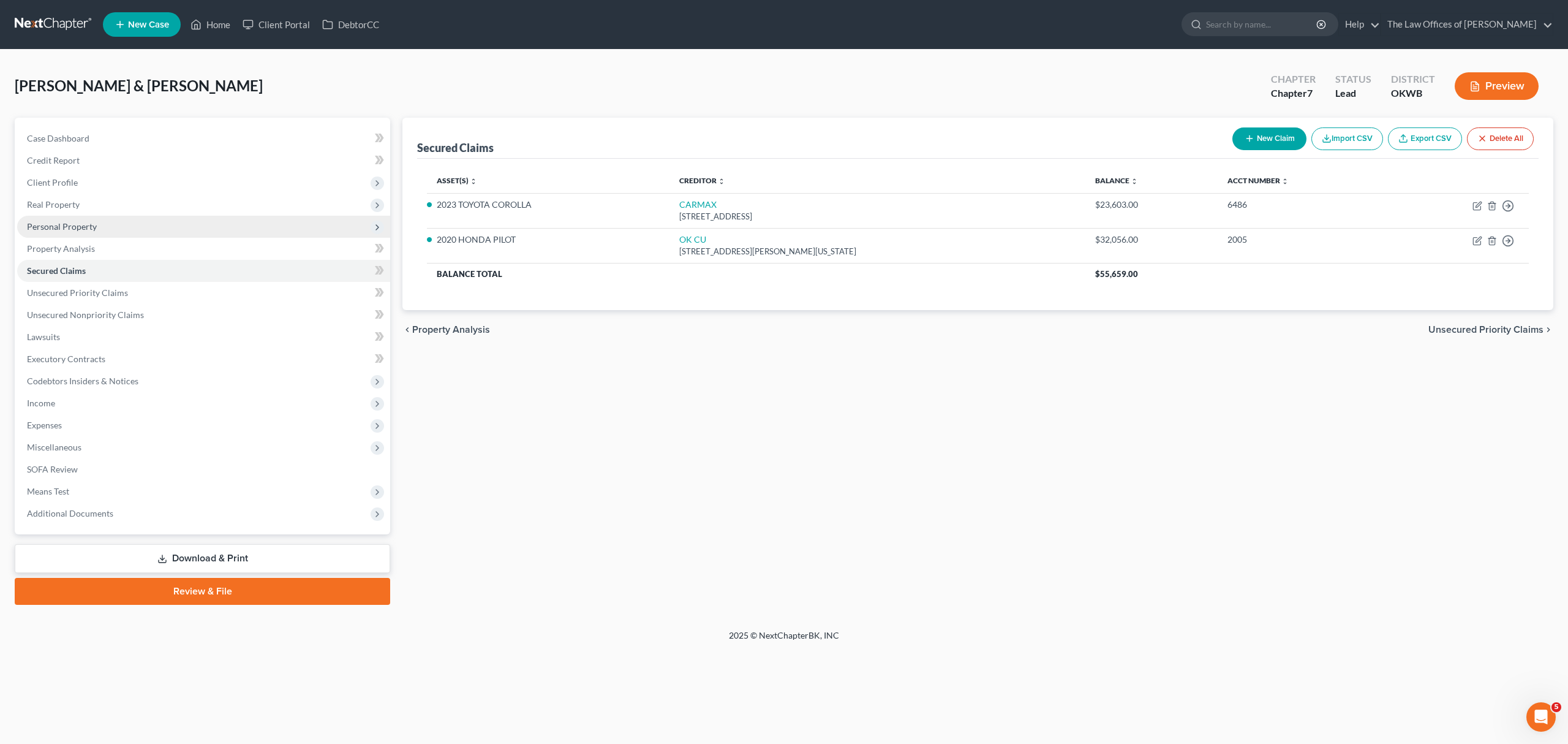
click at [96, 222] on span "Personal Property" at bounding box center [204, 226] width 373 height 22
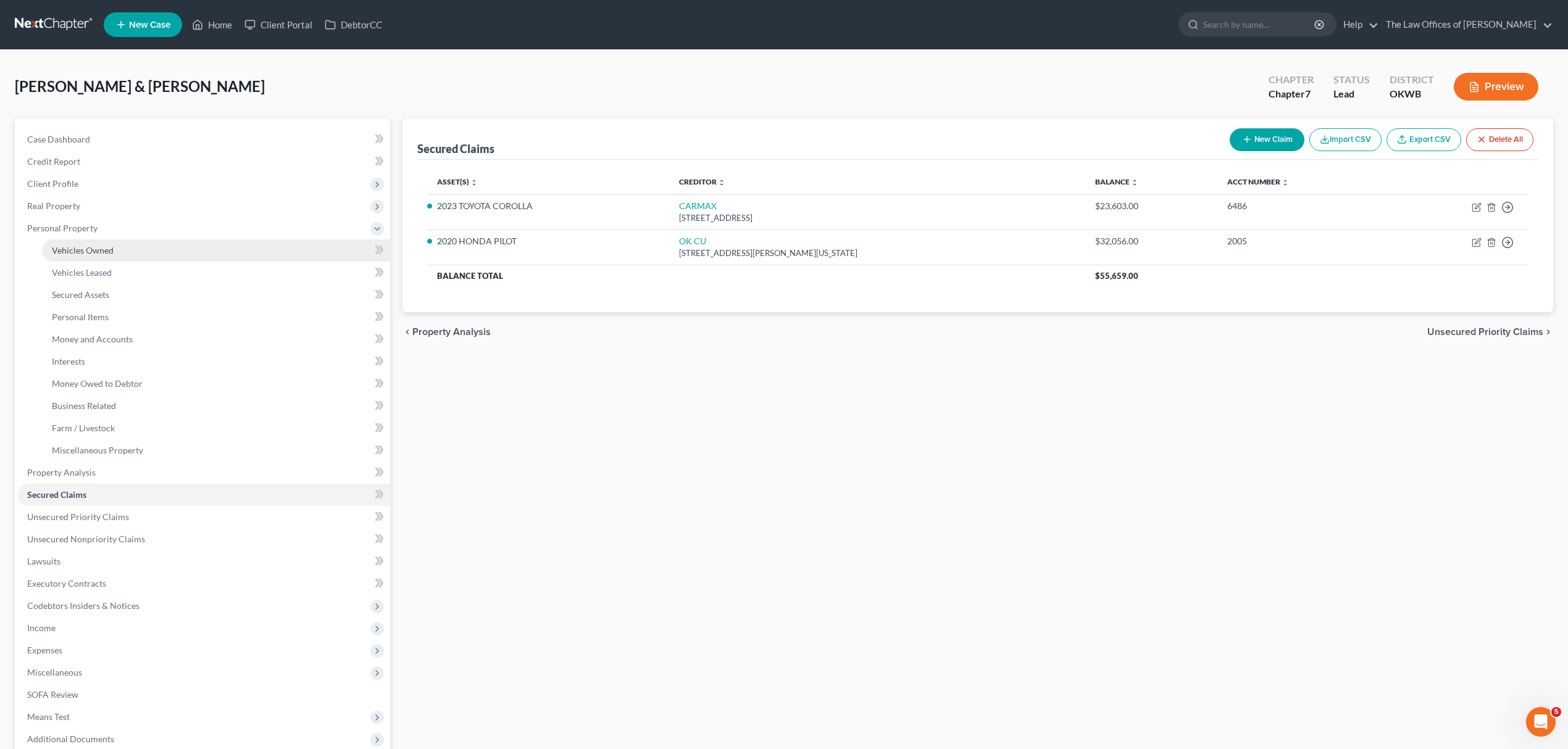
click at [107, 246] on span "Vehicles Owned" at bounding box center [83, 250] width 62 height 11
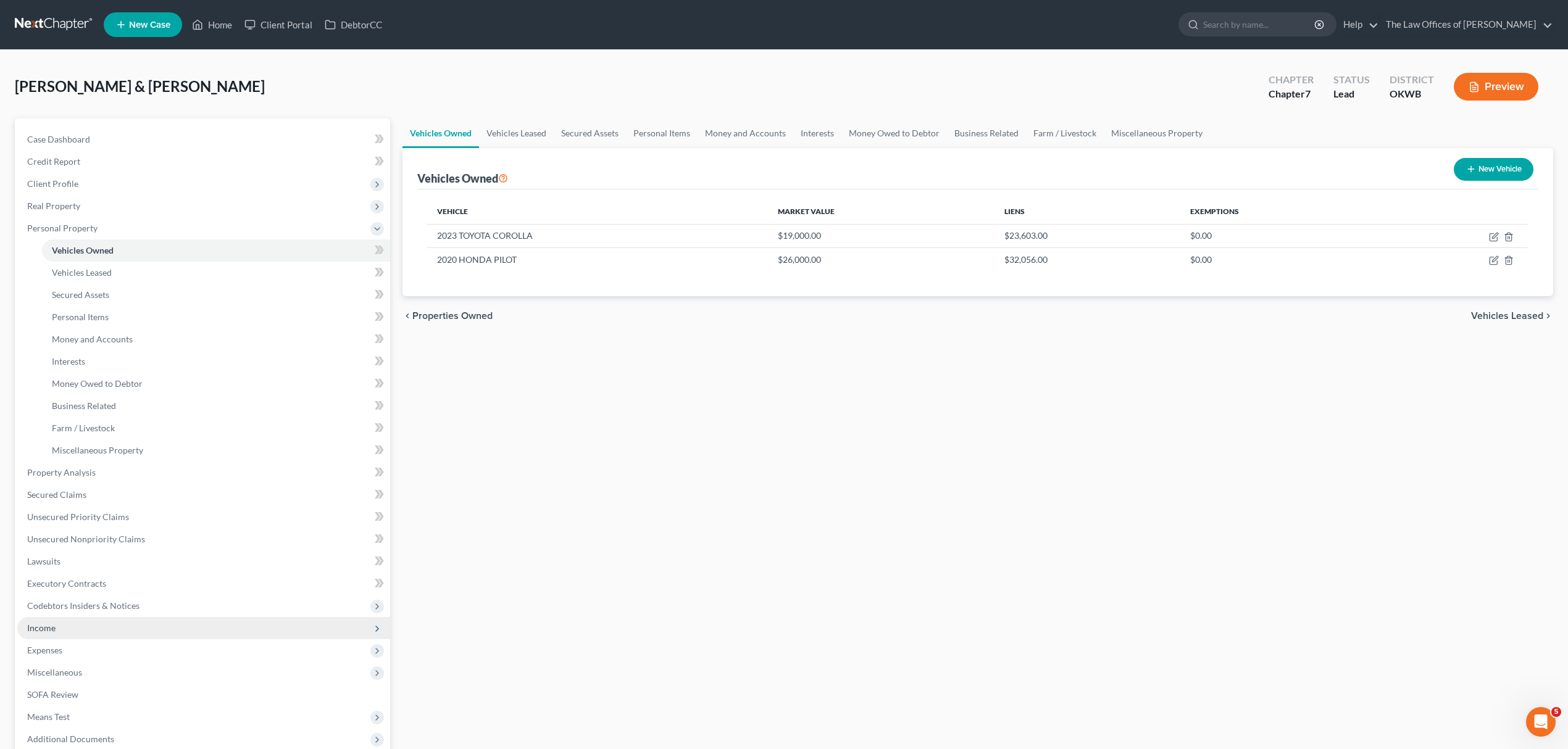
click at [80, 630] on span "Income" at bounding box center [203, 627] width 373 height 22
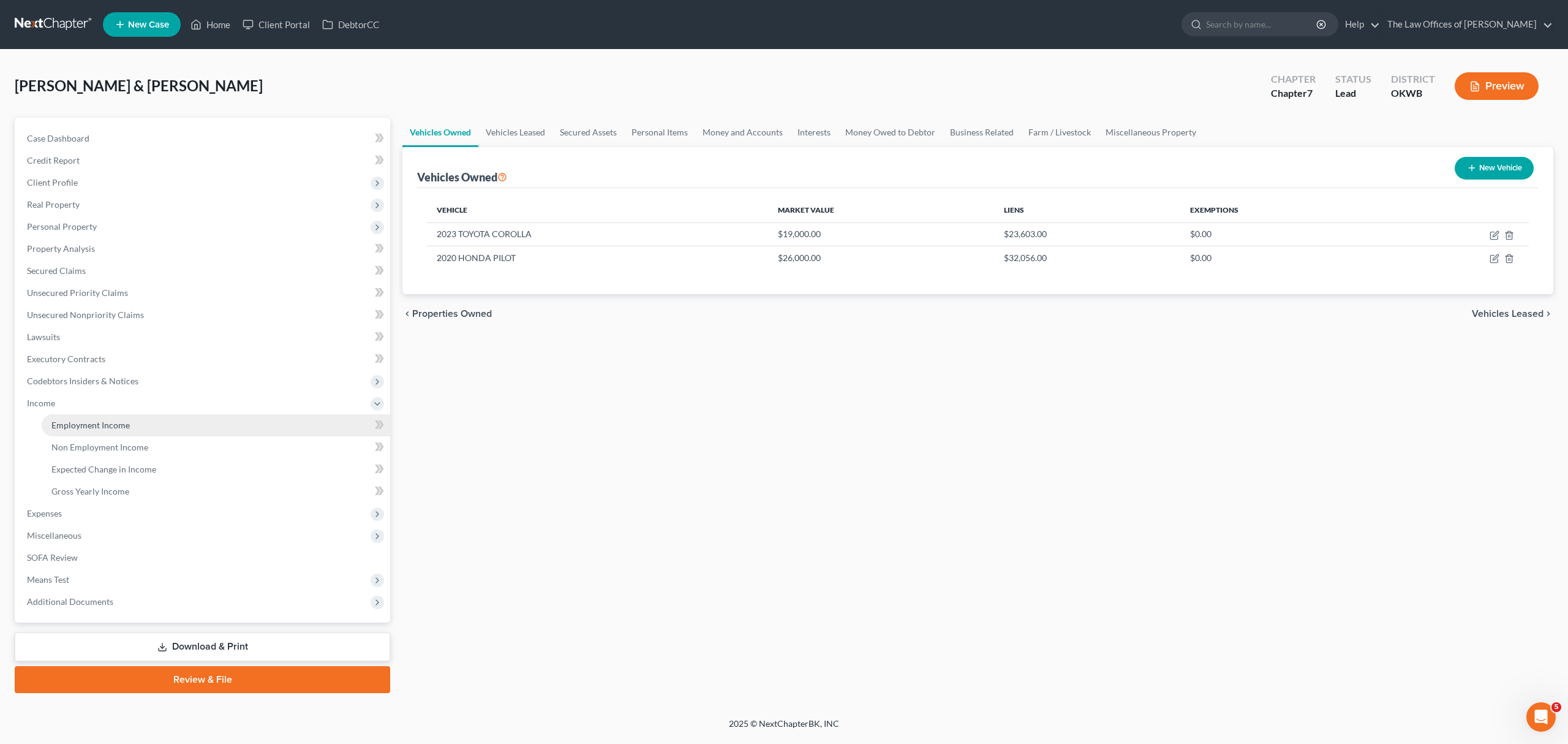
click at [98, 428] on span "Employment Income" at bounding box center [90, 425] width 78 height 11
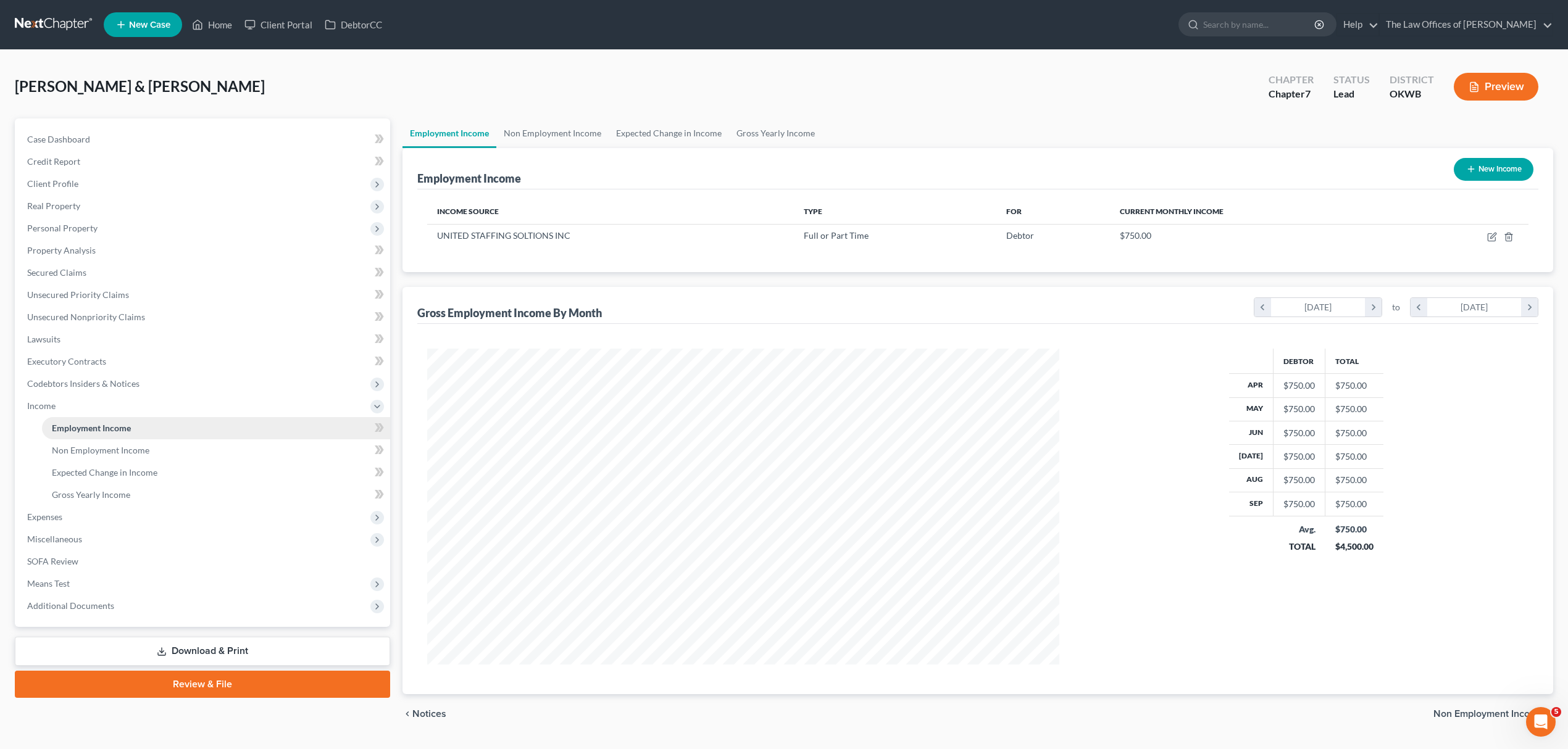
scroll to position [316, 657]
click at [83, 177] on span "Client Profile" at bounding box center [203, 184] width 373 height 22
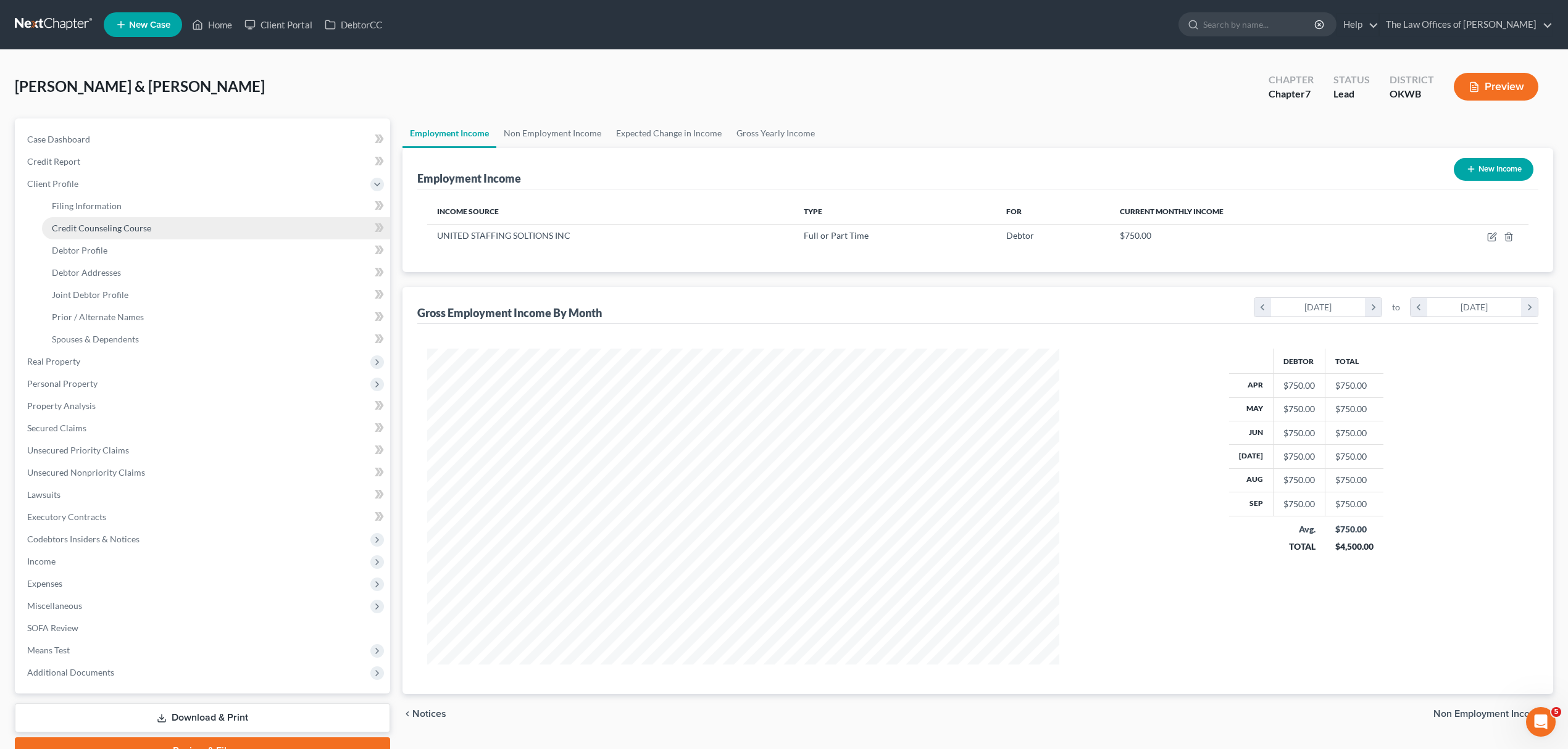
click at [119, 219] on link "Credit Counseling Course" at bounding box center [216, 228] width 348 height 22
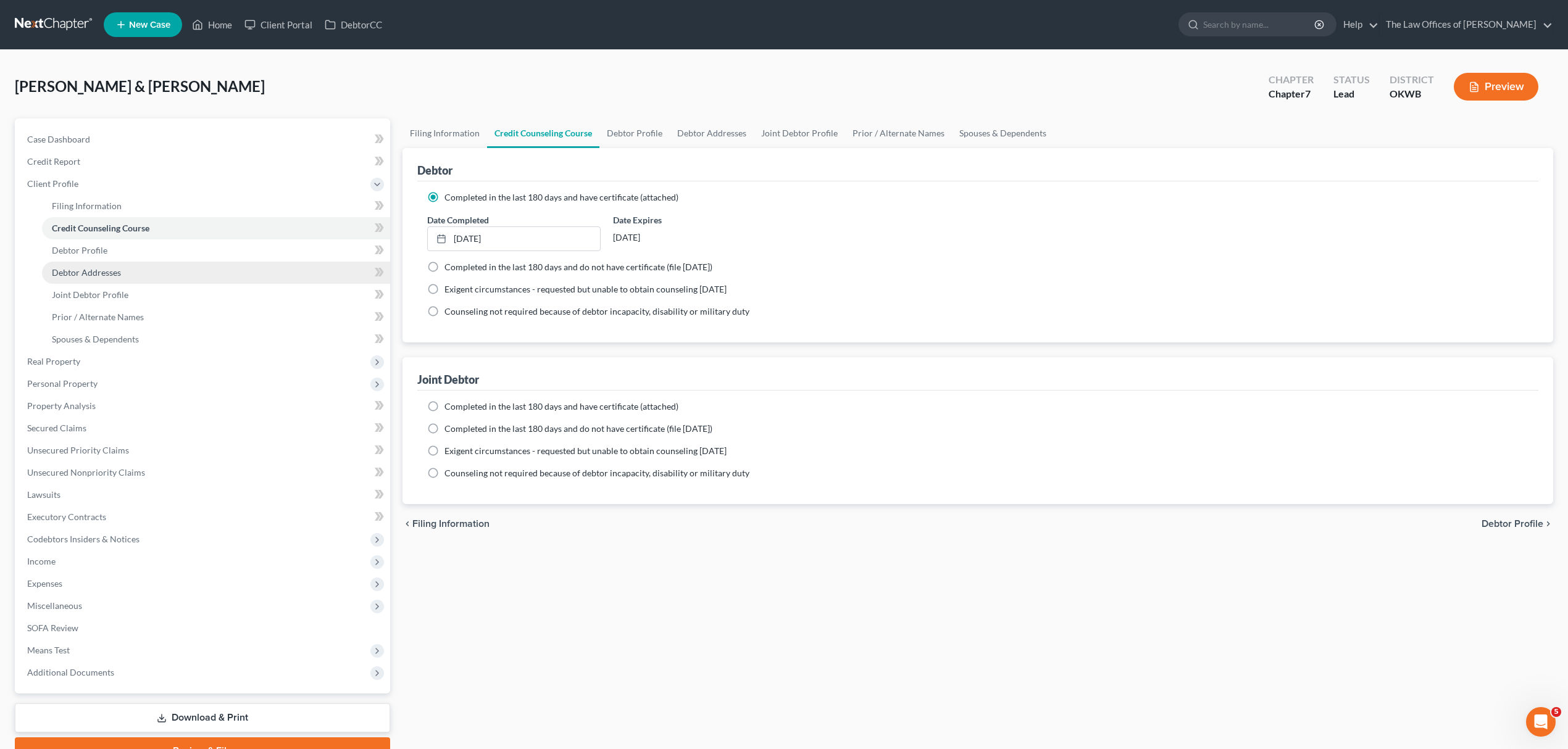
click at [123, 270] on link "Debtor Addresses" at bounding box center [216, 272] width 348 height 22
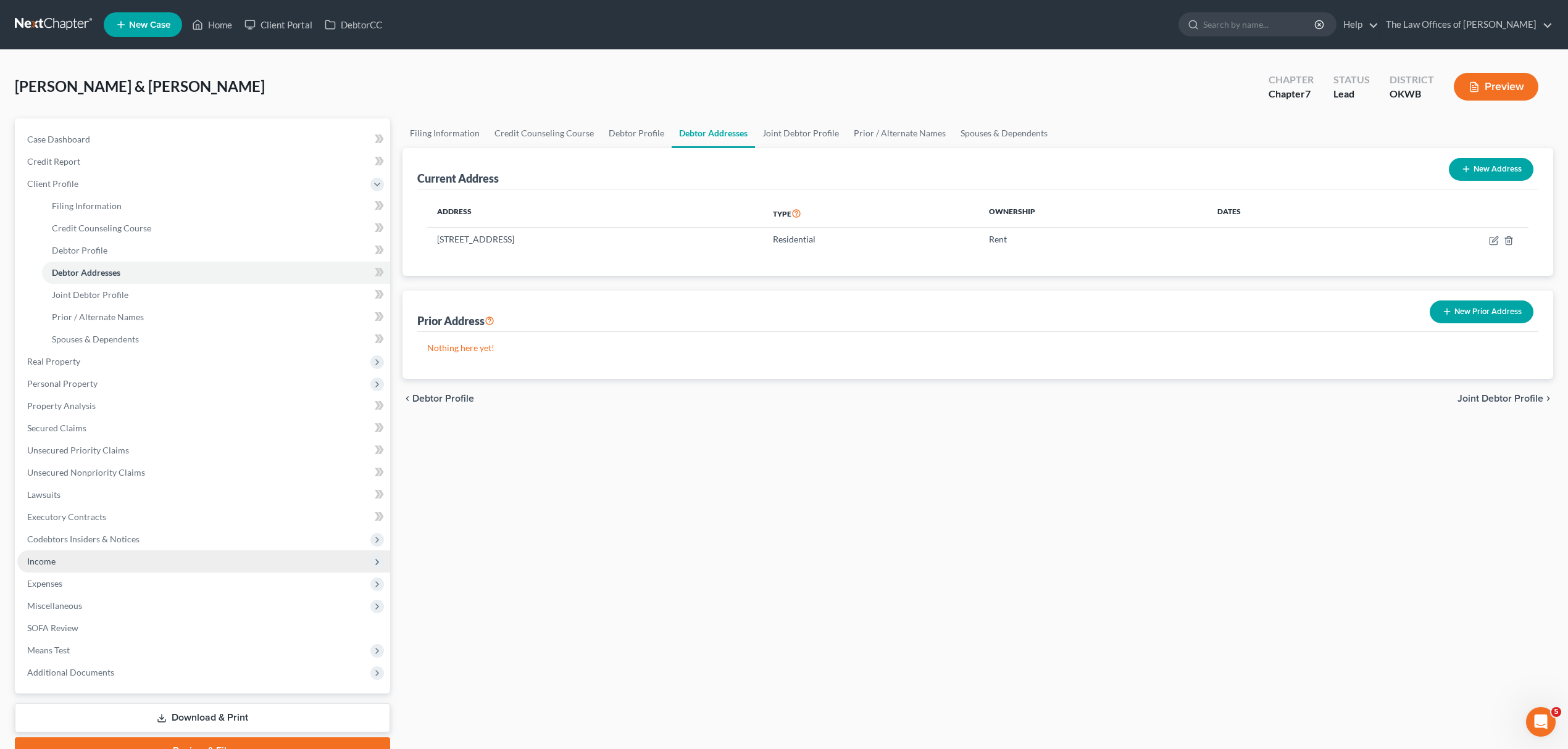
click at [51, 556] on span "Income" at bounding box center [41, 561] width 28 height 11
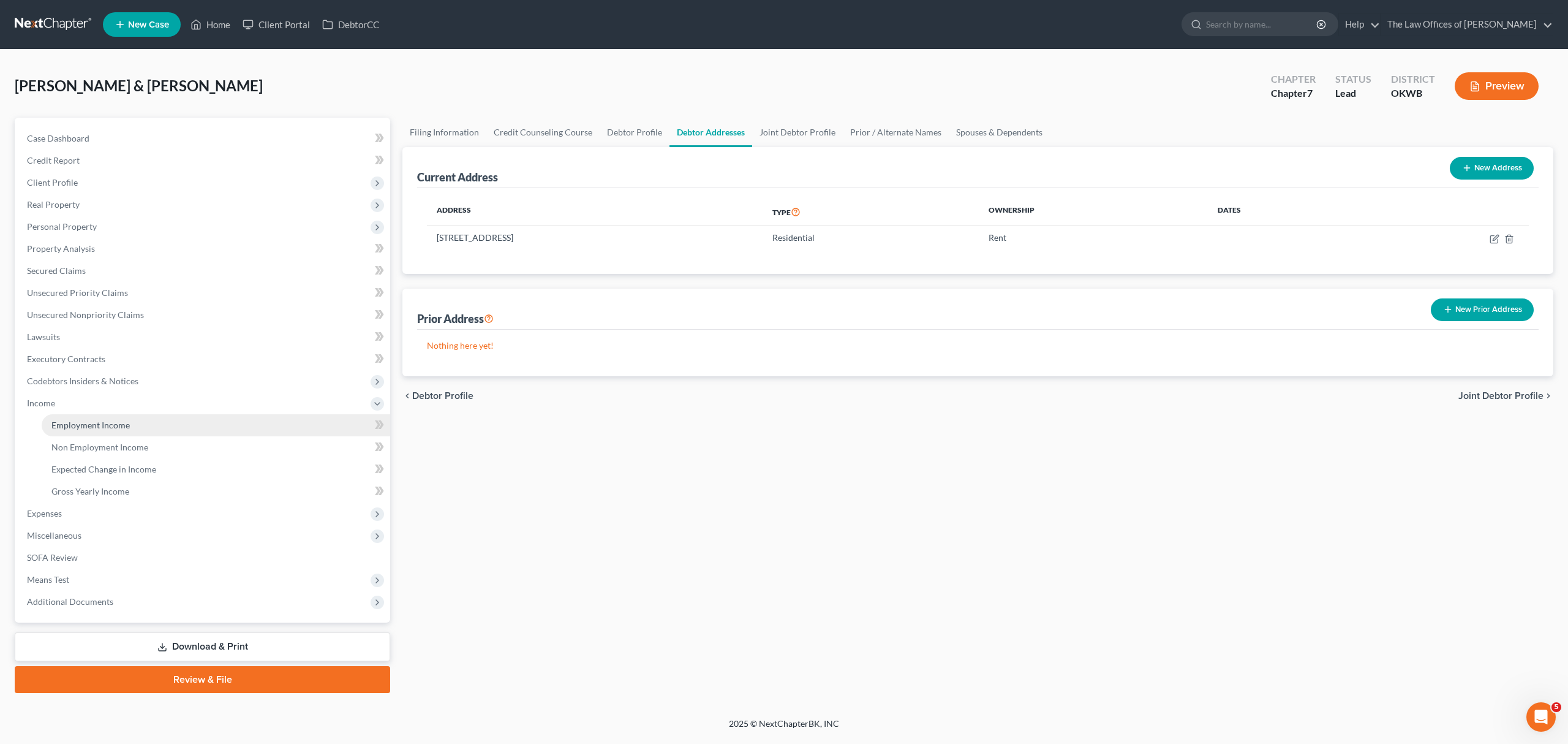
click at [123, 420] on span "Employment Income" at bounding box center [90, 425] width 78 height 11
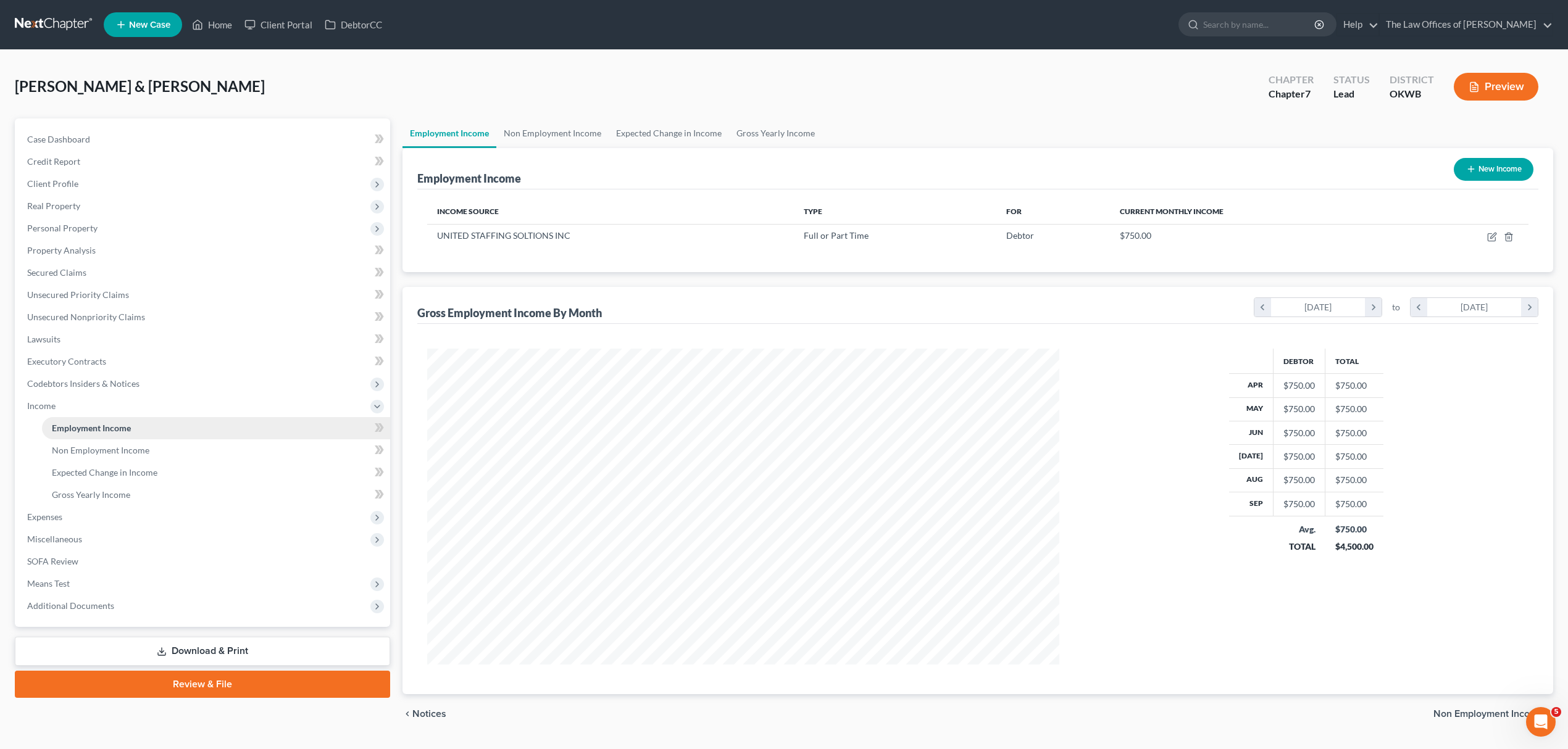
scroll to position [316, 657]
click at [113, 492] on span "Gross Yearly Income" at bounding box center [91, 494] width 78 height 11
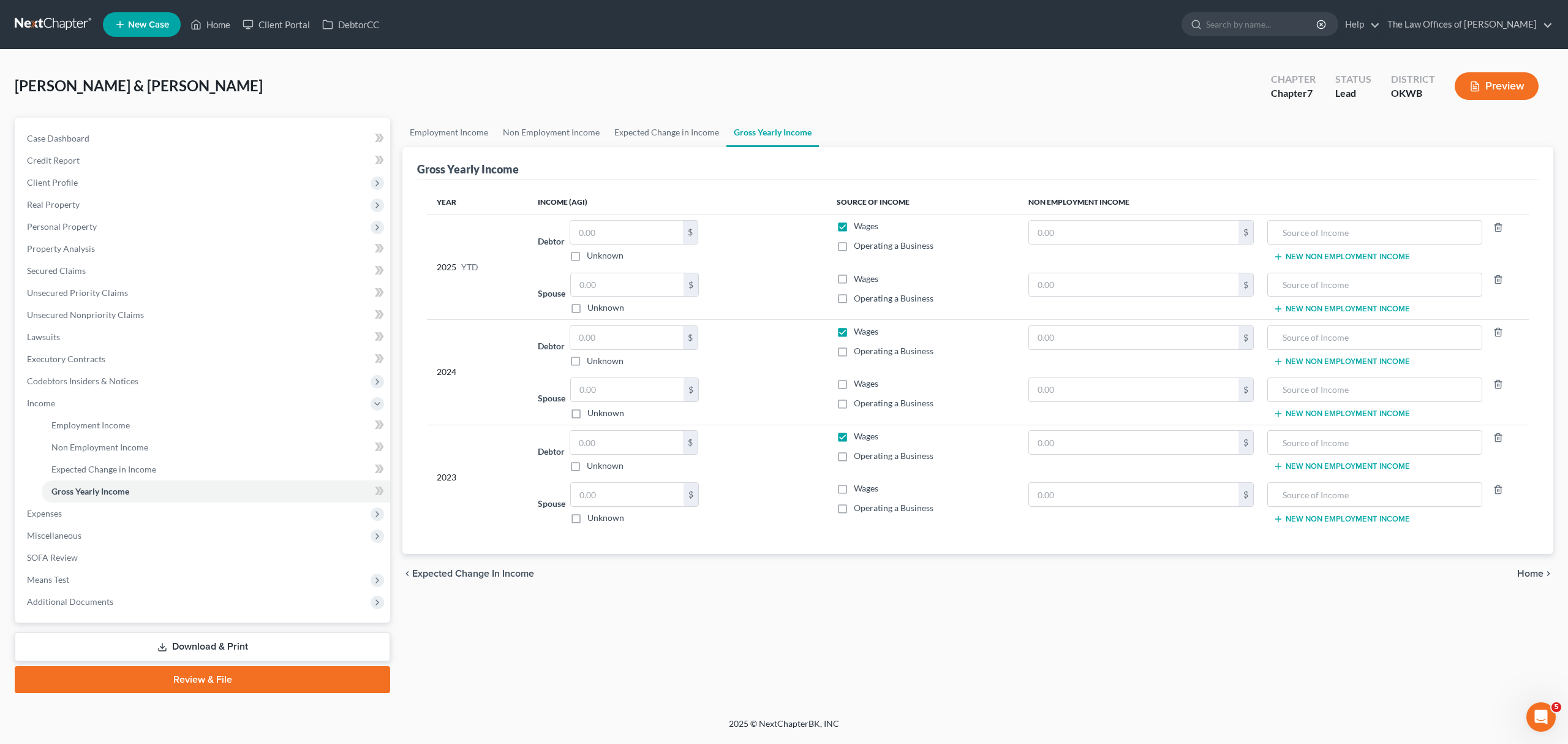
click at [642, 270] on td "Spouse $ Unknown Balance Undetermined $ Unknown" at bounding box center [677, 293] width 298 height 53
click at [589, 288] on input "text" at bounding box center [627, 284] width 112 height 23
type input "5,613"
click at [854, 274] on label "Wages" at bounding box center [866, 279] width 25 height 12
click at [859, 274] on input "Wages" at bounding box center [862, 277] width 8 height 8
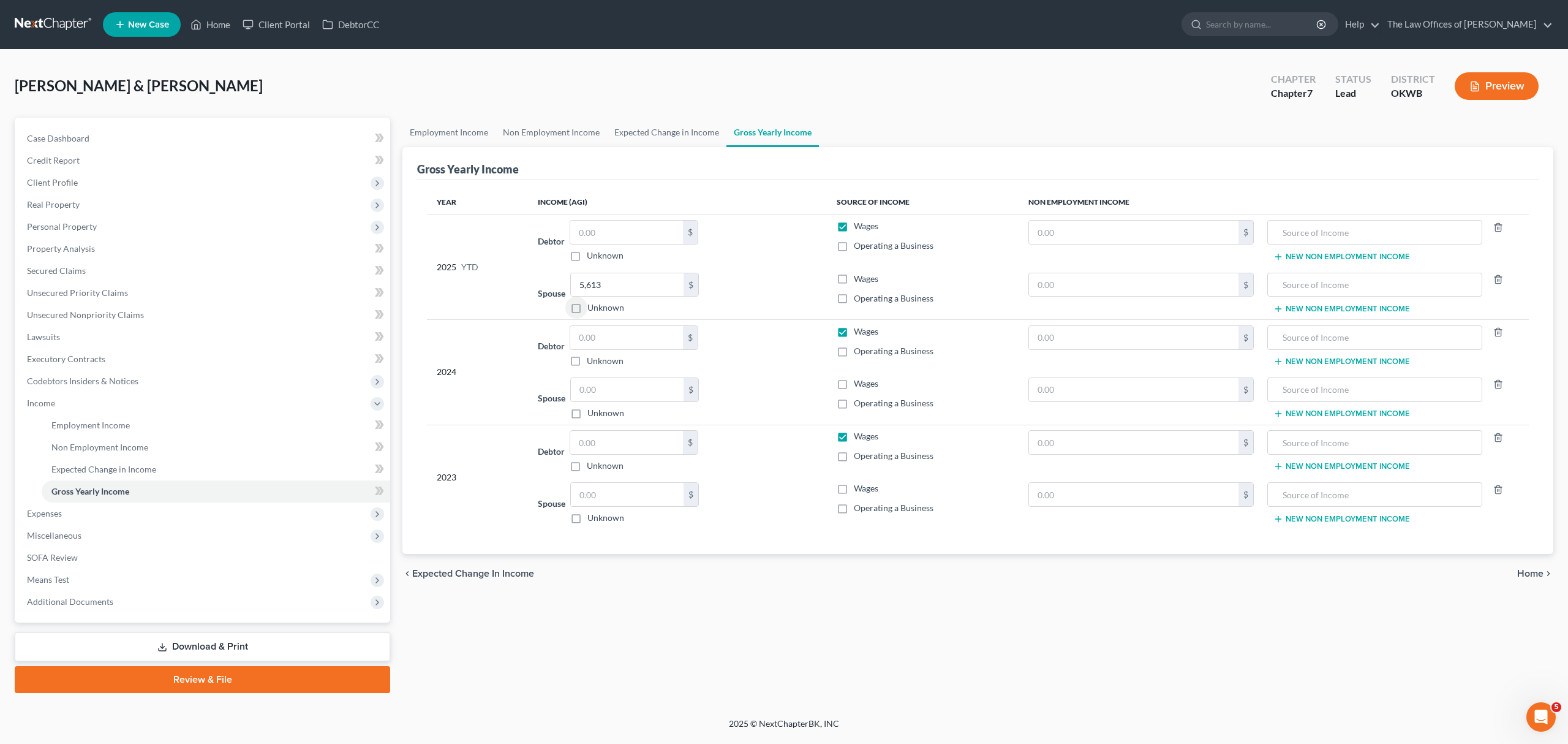
checkbox input "true"
click at [854, 388] on label "Wages" at bounding box center [866, 383] width 25 height 12
click at [859, 385] on input "Wages" at bounding box center [862, 381] width 8 height 8
checkbox input "true"
click at [854, 490] on label "Wages" at bounding box center [866, 488] width 25 height 12
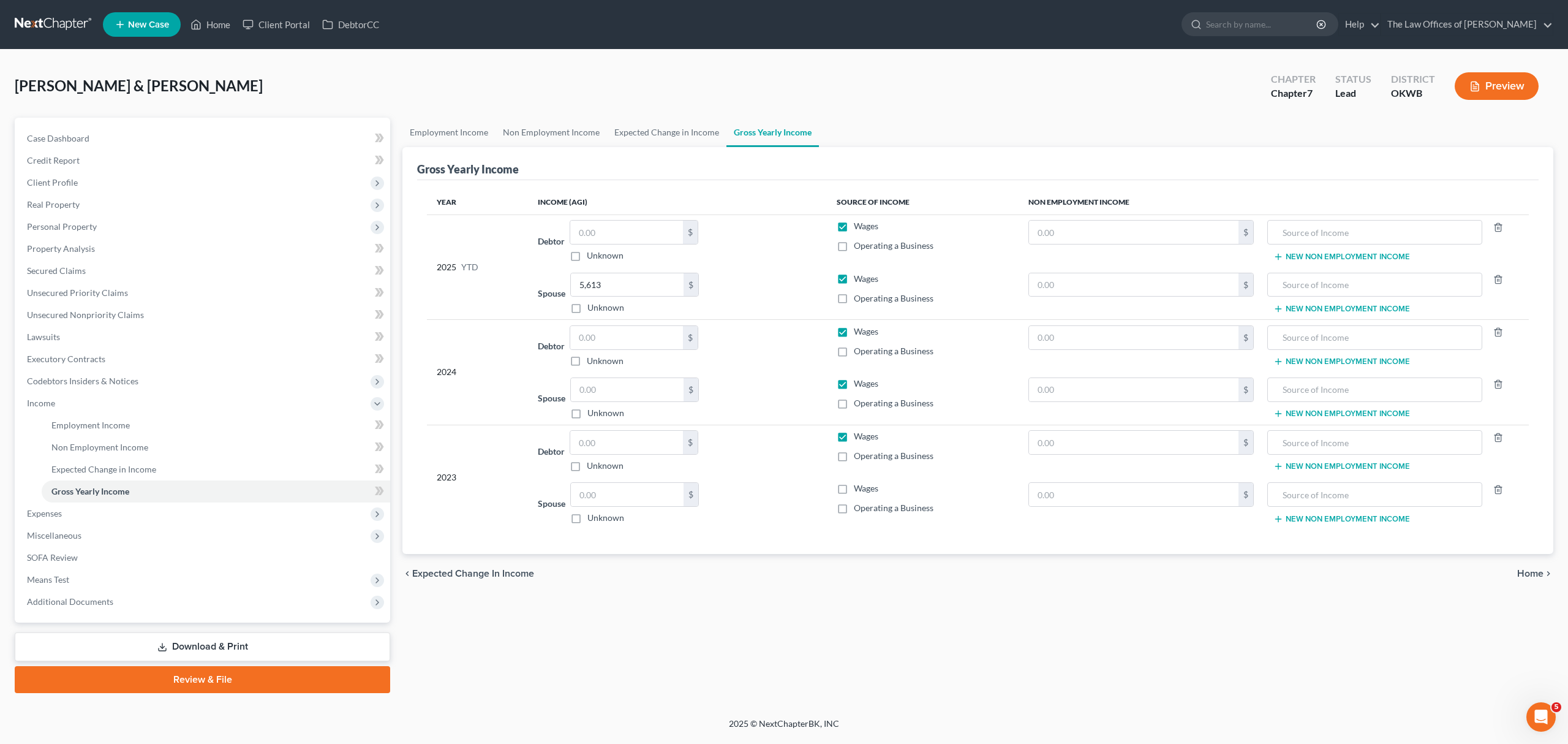
click at [859, 490] on input "Wages" at bounding box center [862, 486] width 8 height 8
checkbox input "true"
click at [609, 238] on input "text" at bounding box center [626, 232] width 112 height 23
type input "1,359"
click at [584, 393] on input "text" at bounding box center [627, 390] width 112 height 23
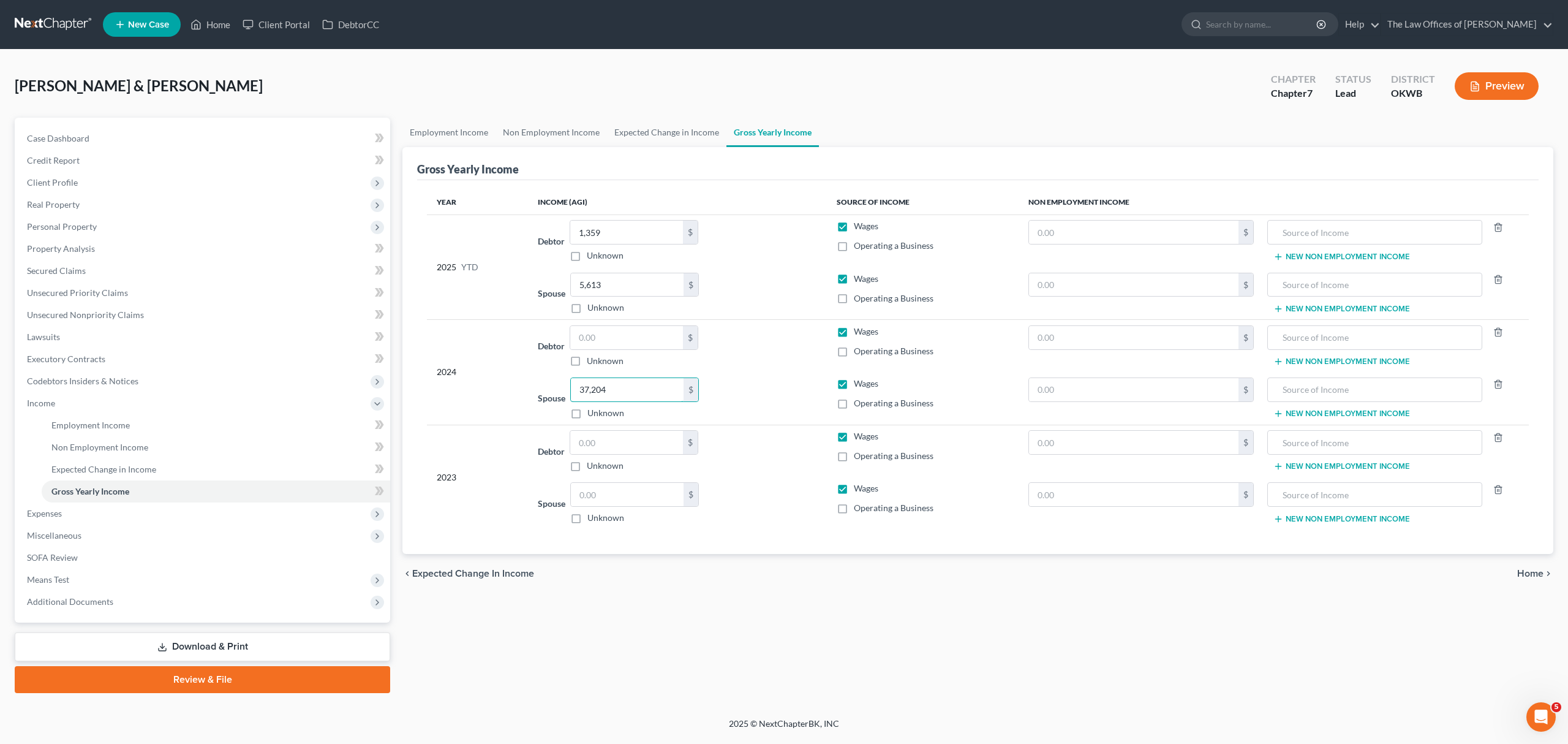
type input "37,204"
click at [613, 493] on input "text" at bounding box center [627, 494] width 112 height 23
type input "36,264"
click at [609, 336] on input "text" at bounding box center [626, 337] width 112 height 23
click at [599, 442] on input "text" at bounding box center [626, 442] width 112 height 23
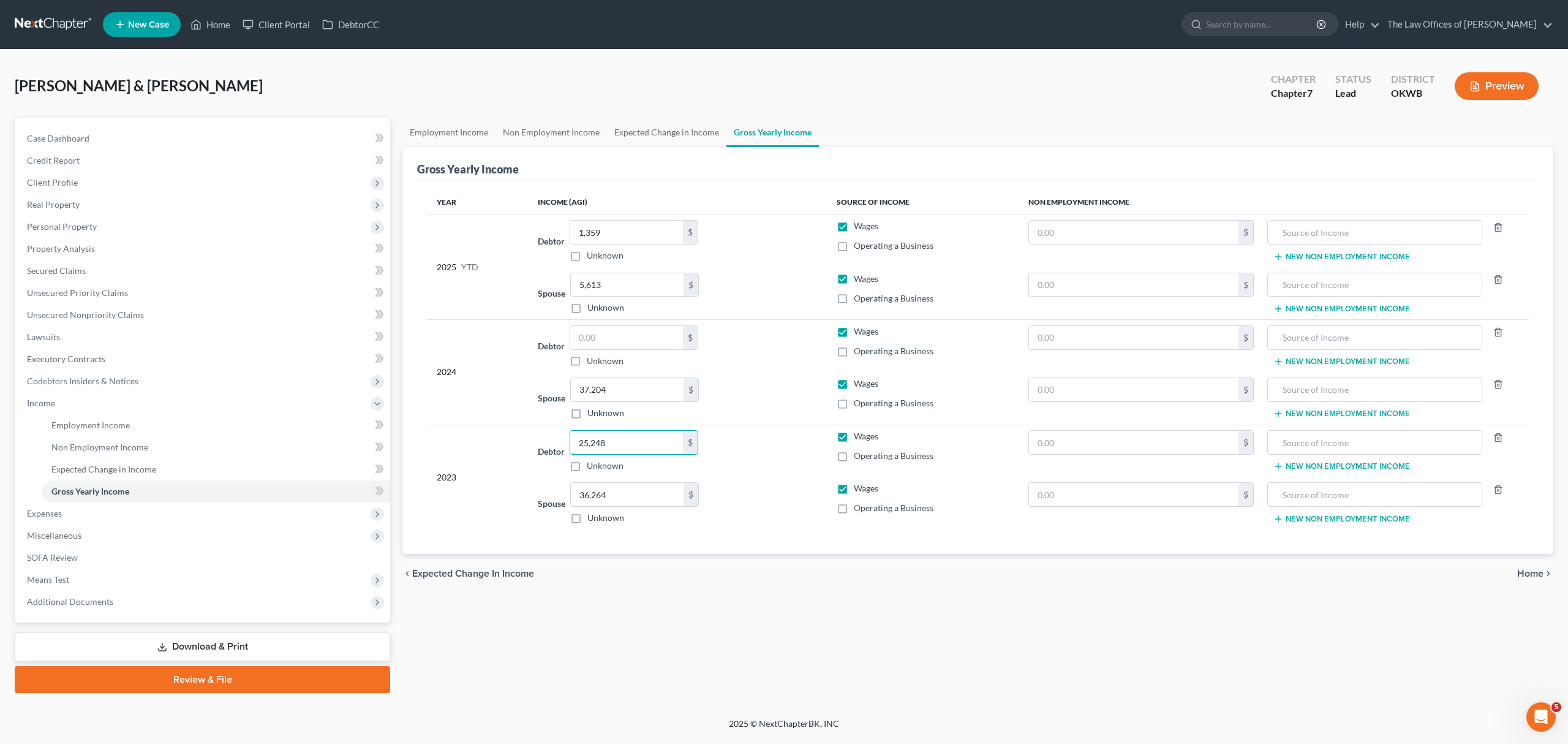
type input "25,248"
click at [636, 341] on input "text" at bounding box center [626, 337] width 112 height 23
type input "29,417"
click at [98, 581] on span "Means Test" at bounding box center [204, 579] width 373 height 22
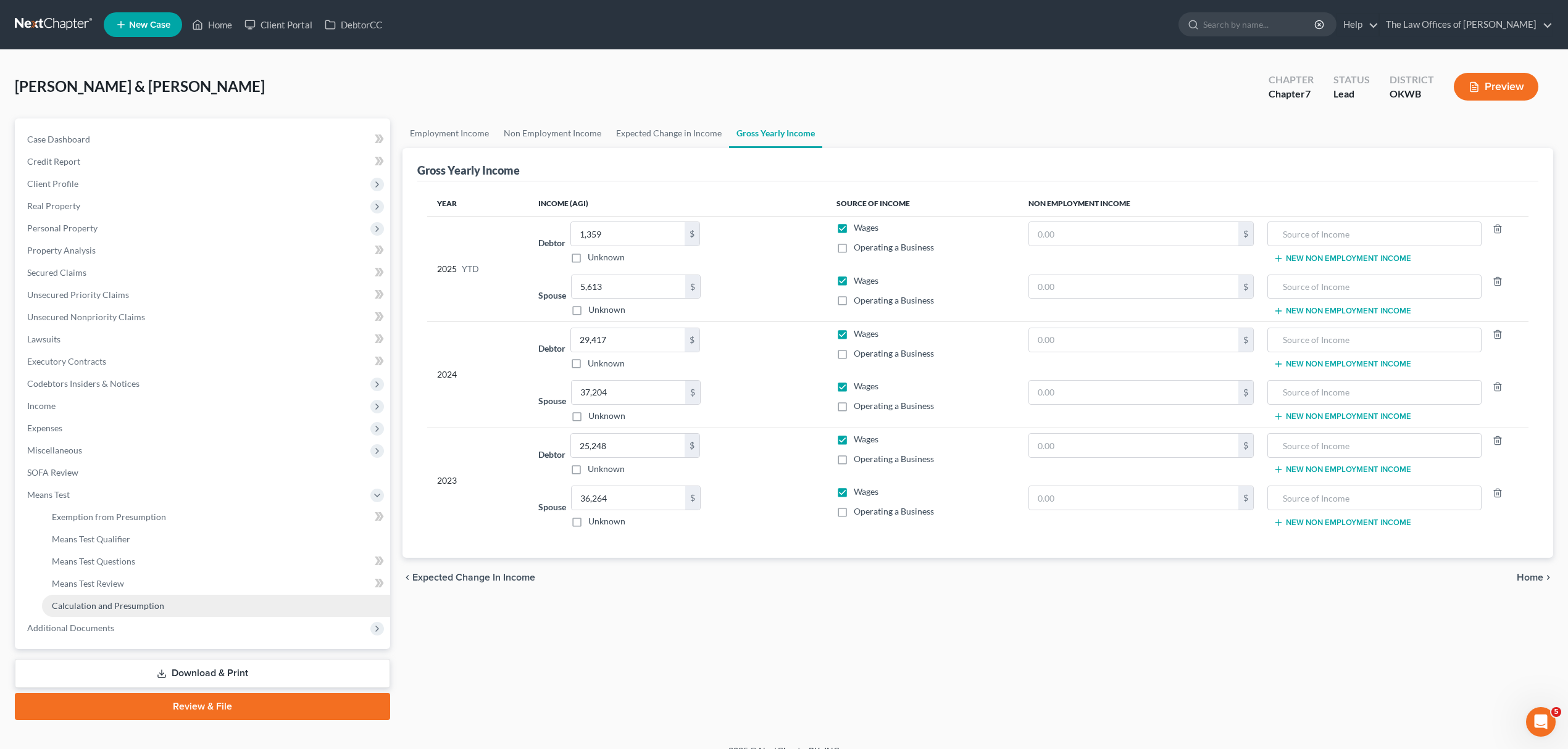
click at [117, 595] on link "Calculation and Presumption" at bounding box center [216, 605] width 348 height 22
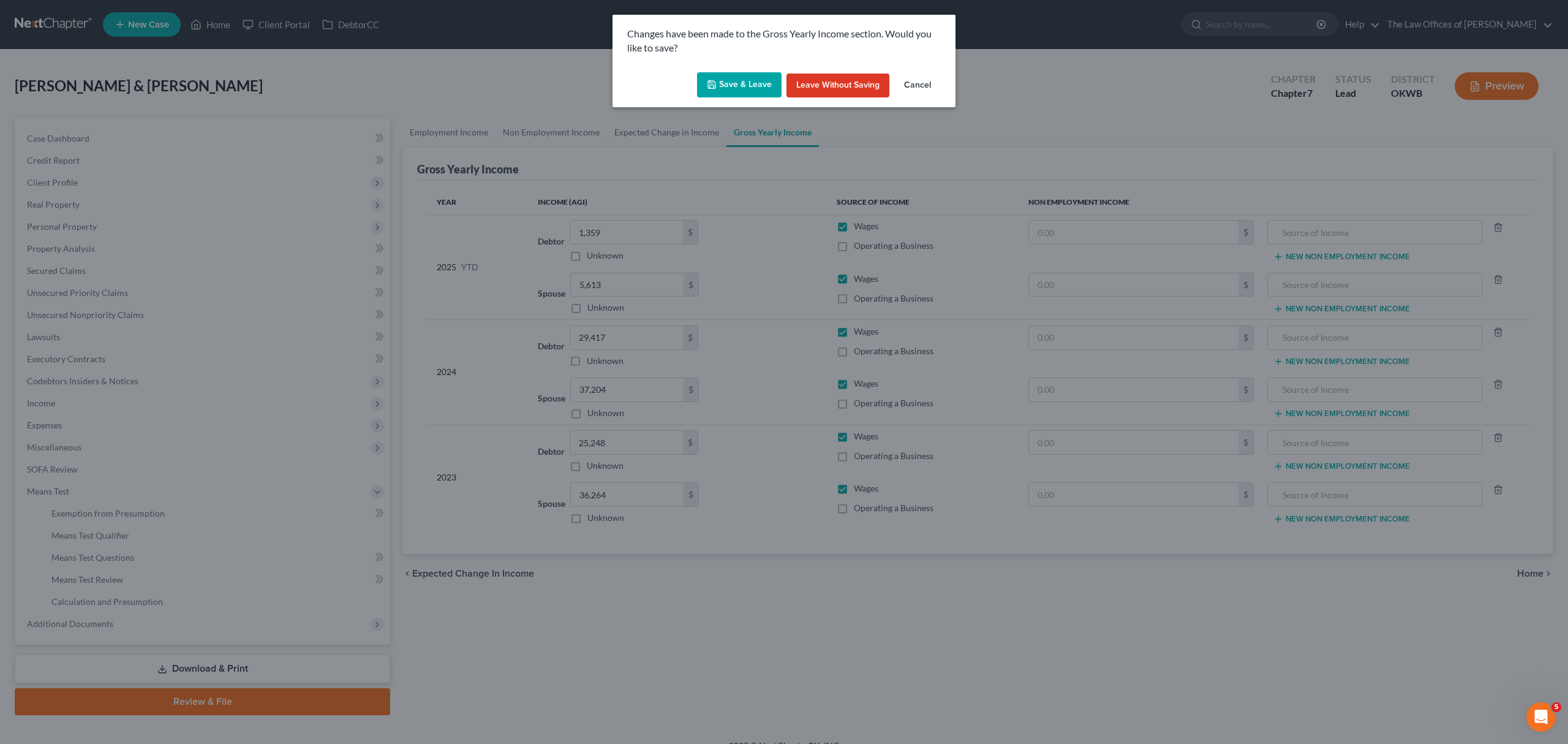
click at [754, 77] on button "Save & Leave" at bounding box center [739, 85] width 85 height 25
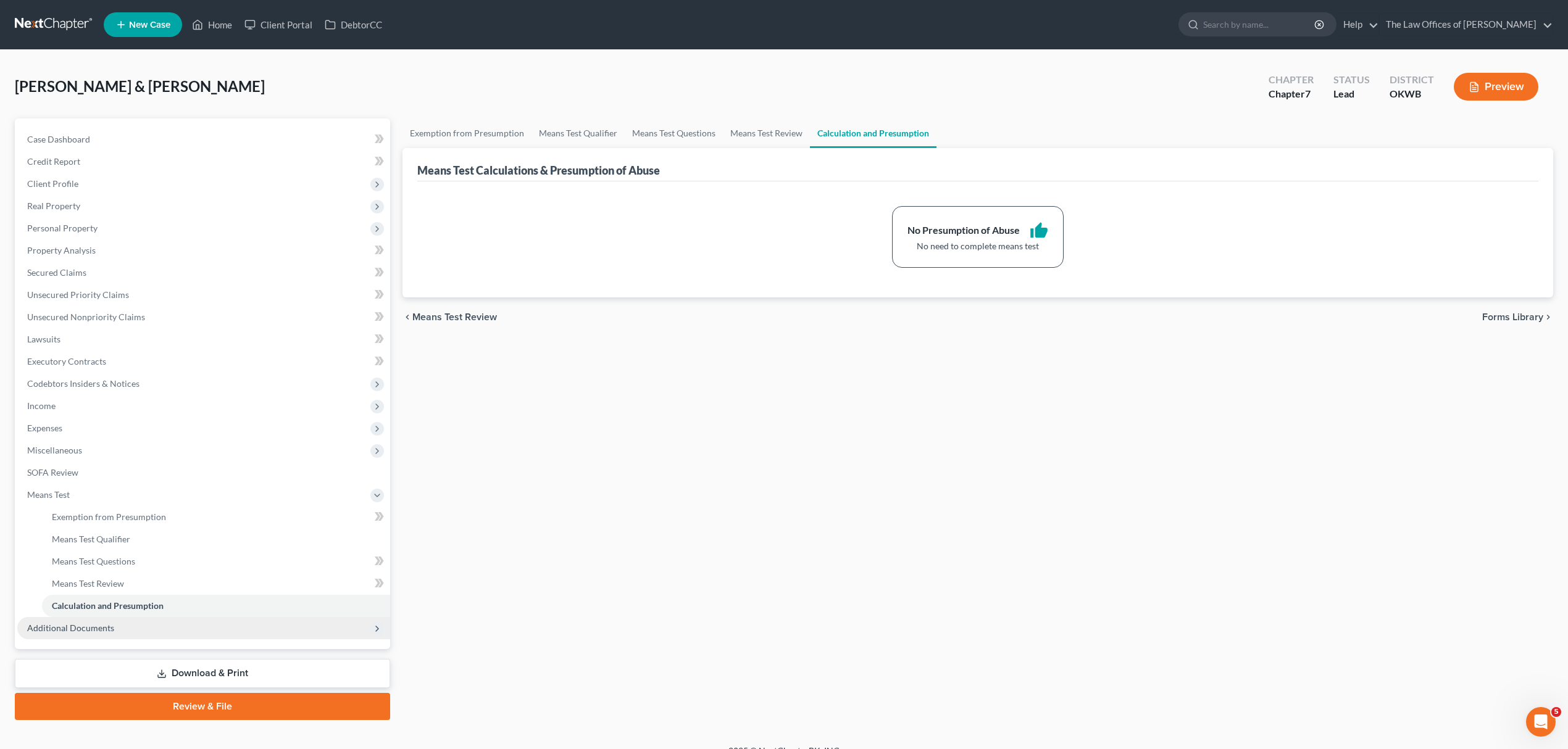
click at [194, 622] on span "Additional Documents" at bounding box center [203, 627] width 373 height 22
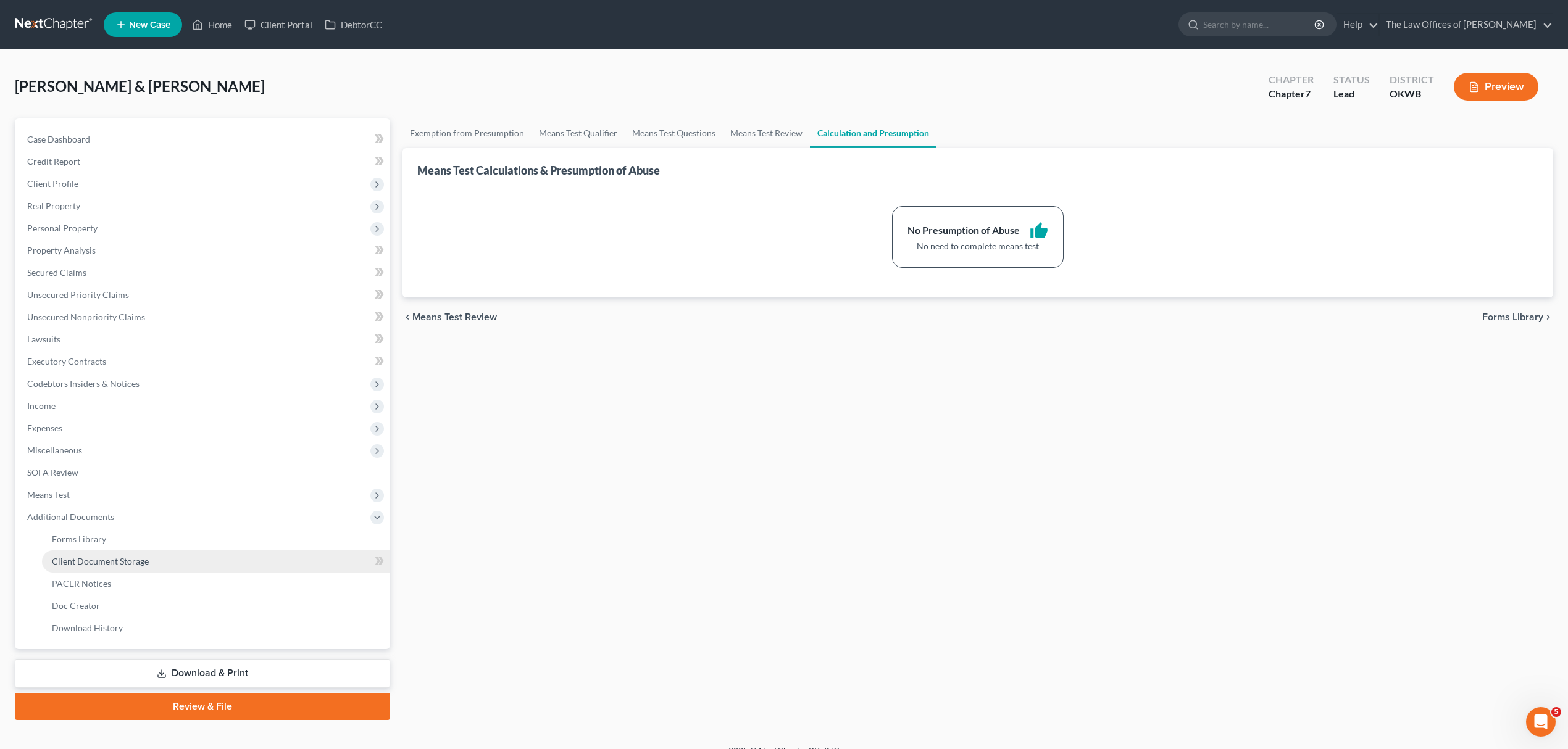
click at [179, 562] on link "Client Document Storage" at bounding box center [216, 561] width 348 height 22
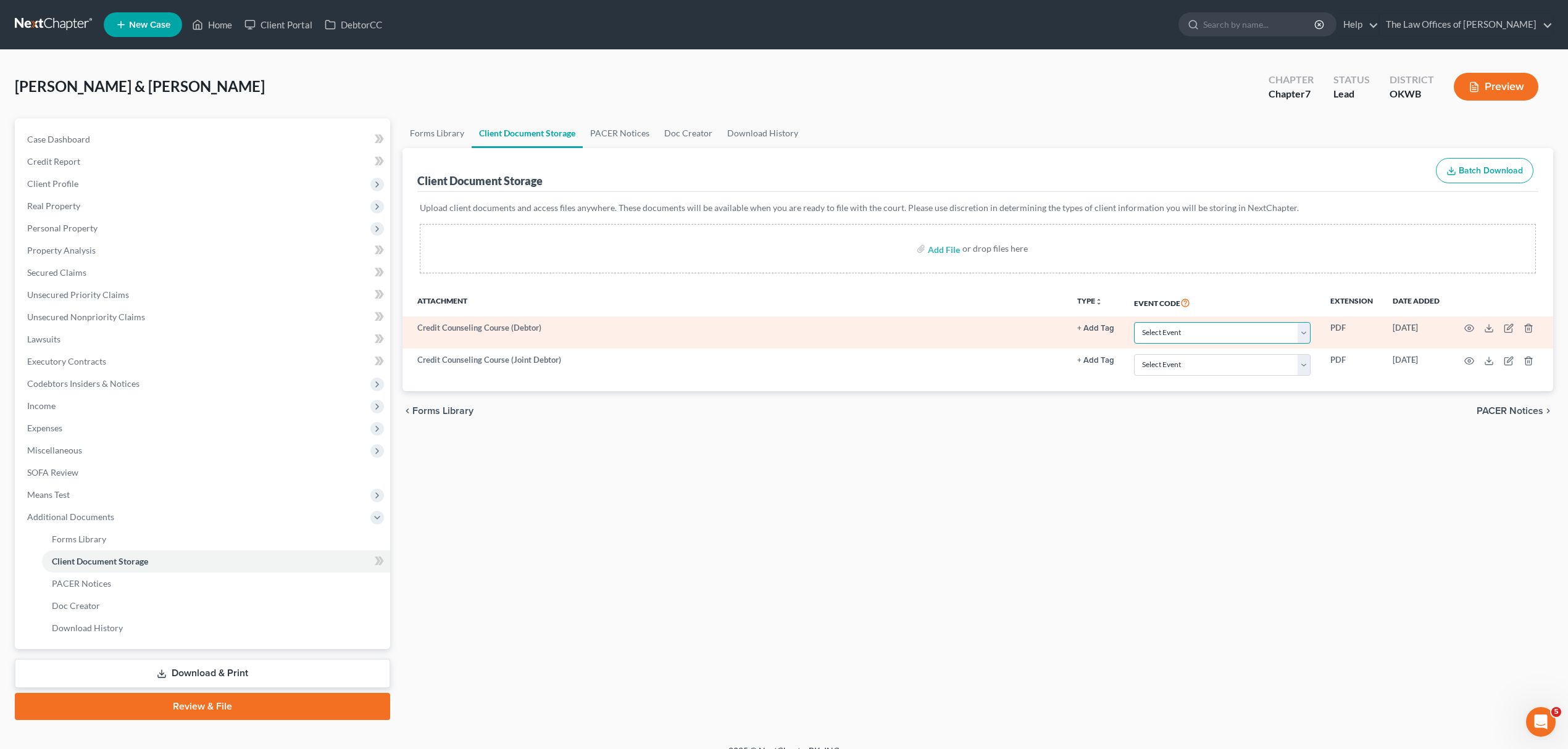
click at [1220, 328] on select "Select Event Certificate of Credit Counseling (Debtor) Certificate of Credit Co…" at bounding box center [1222, 332] width 177 height 21
select select "0"
click at [1134, 322] on select "Select Event Certificate of Credit Counseling (Debtor) Certificate of Credit Co…" at bounding box center [1222, 332] width 177 height 21
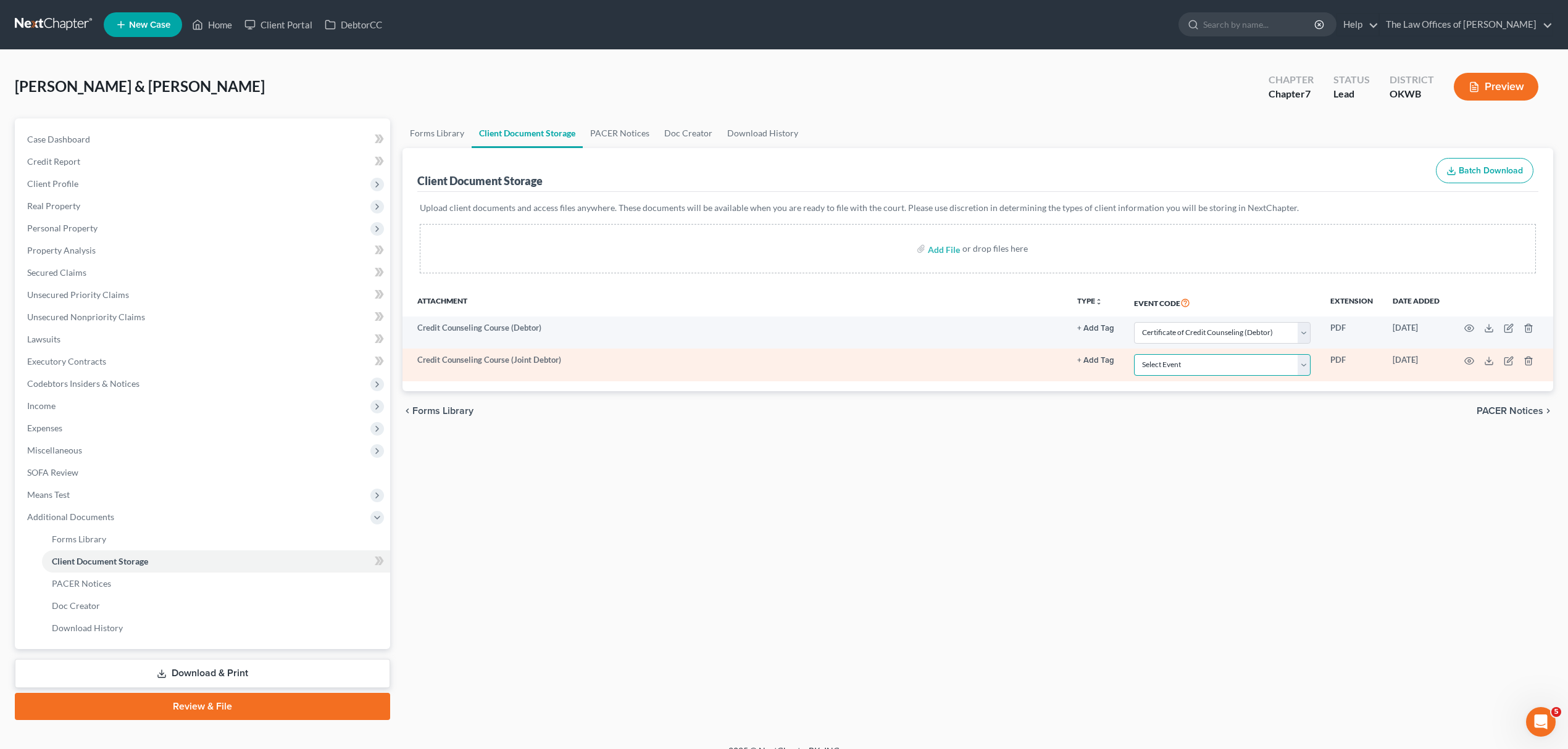
click at [1232, 367] on select "Select Event Certificate of Credit Counseling (Debtor) Certificate of Credit Co…" at bounding box center [1222, 365] width 177 height 21
select select "1"
click at [1134, 354] on select "Select Event Certificate of Credit Counseling (Debtor) Certificate of Credit Co…" at bounding box center [1222, 365] width 177 height 21
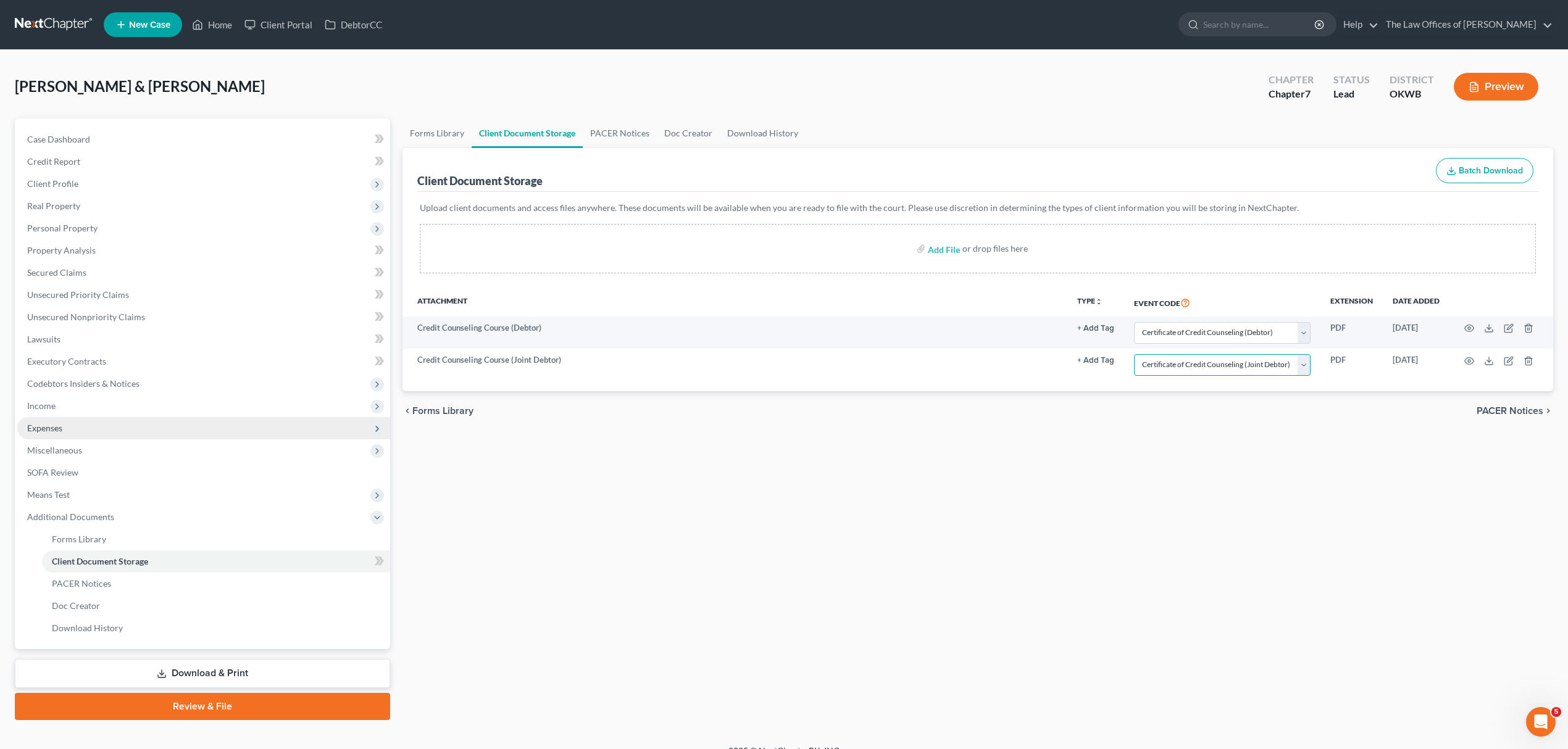
scroll to position [17, 0]
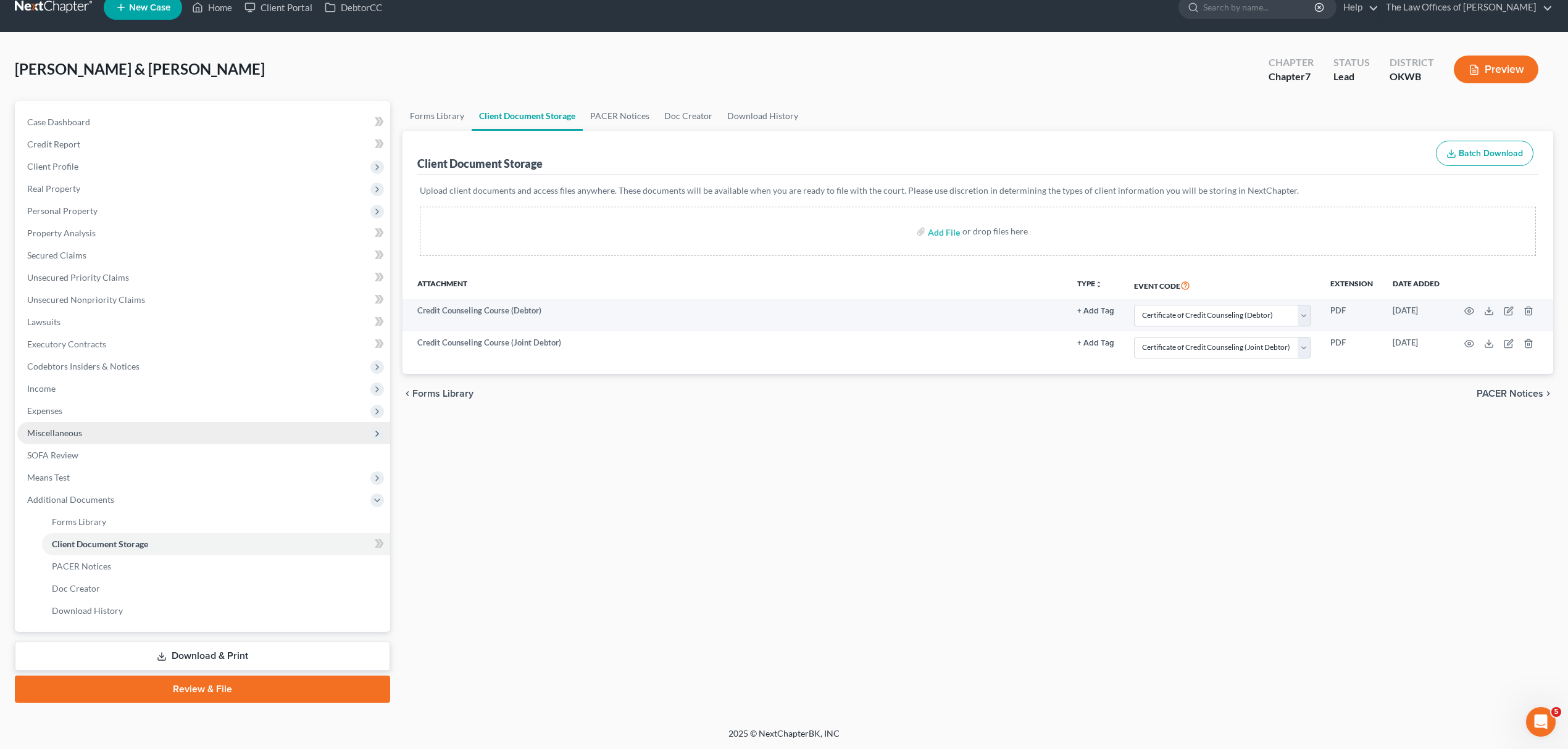
click at [98, 432] on span "Miscellaneous" at bounding box center [203, 433] width 373 height 22
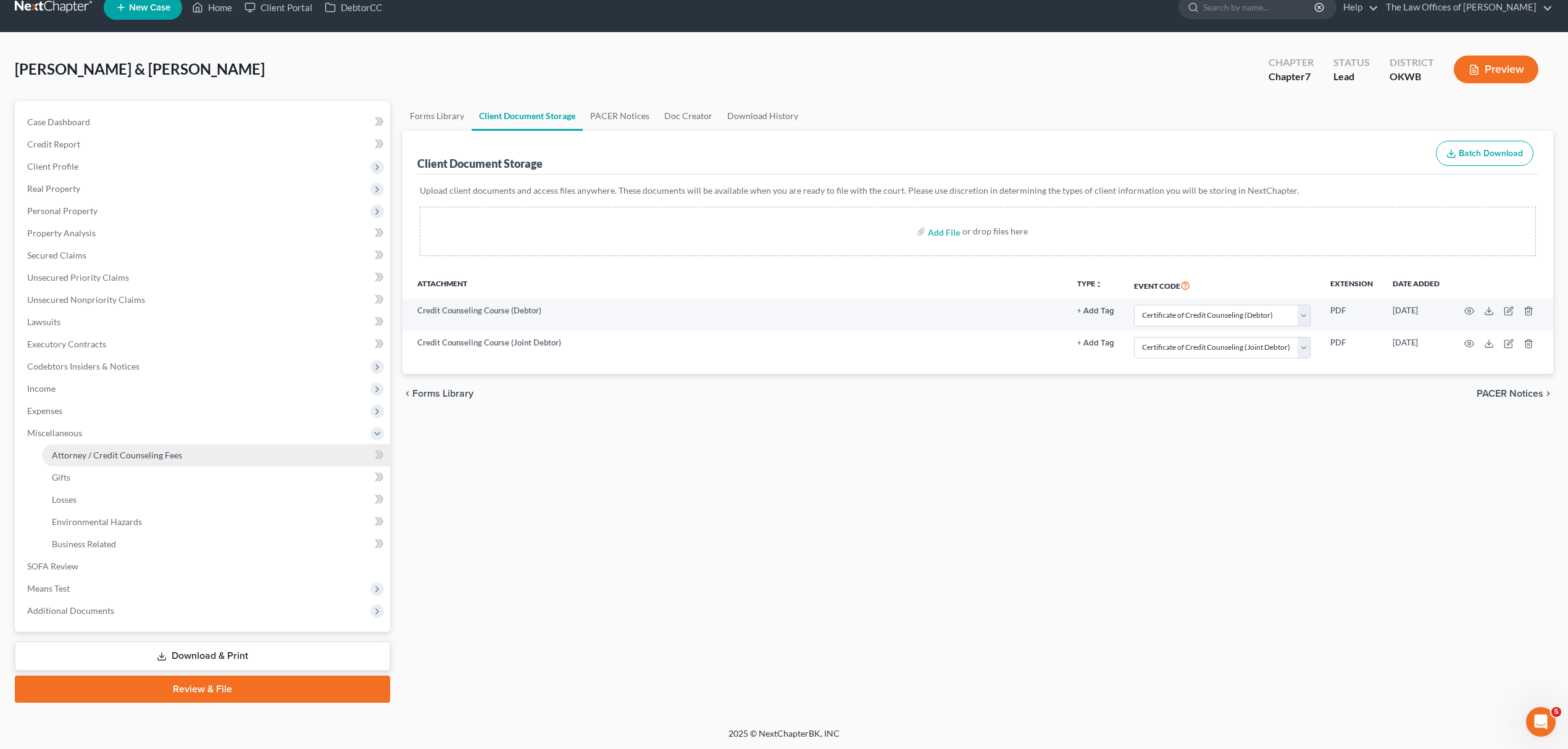
click at [99, 450] on span "Attorney / Credit Counseling Fees" at bounding box center [117, 455] width 130 height 11
select select "0"
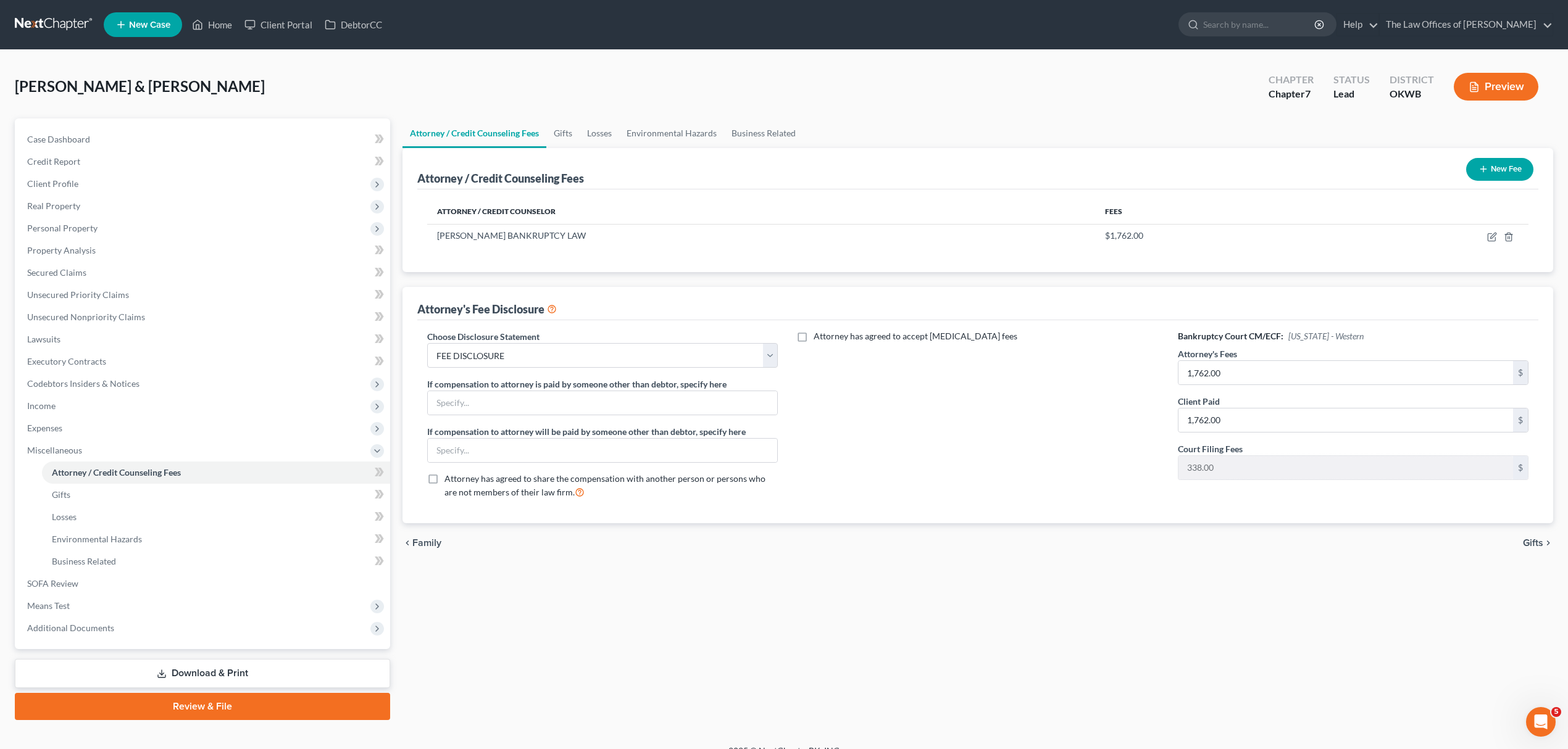
click at [235, 702] on link "Review & File" at bounding box center [202, 706] width 375 height 27
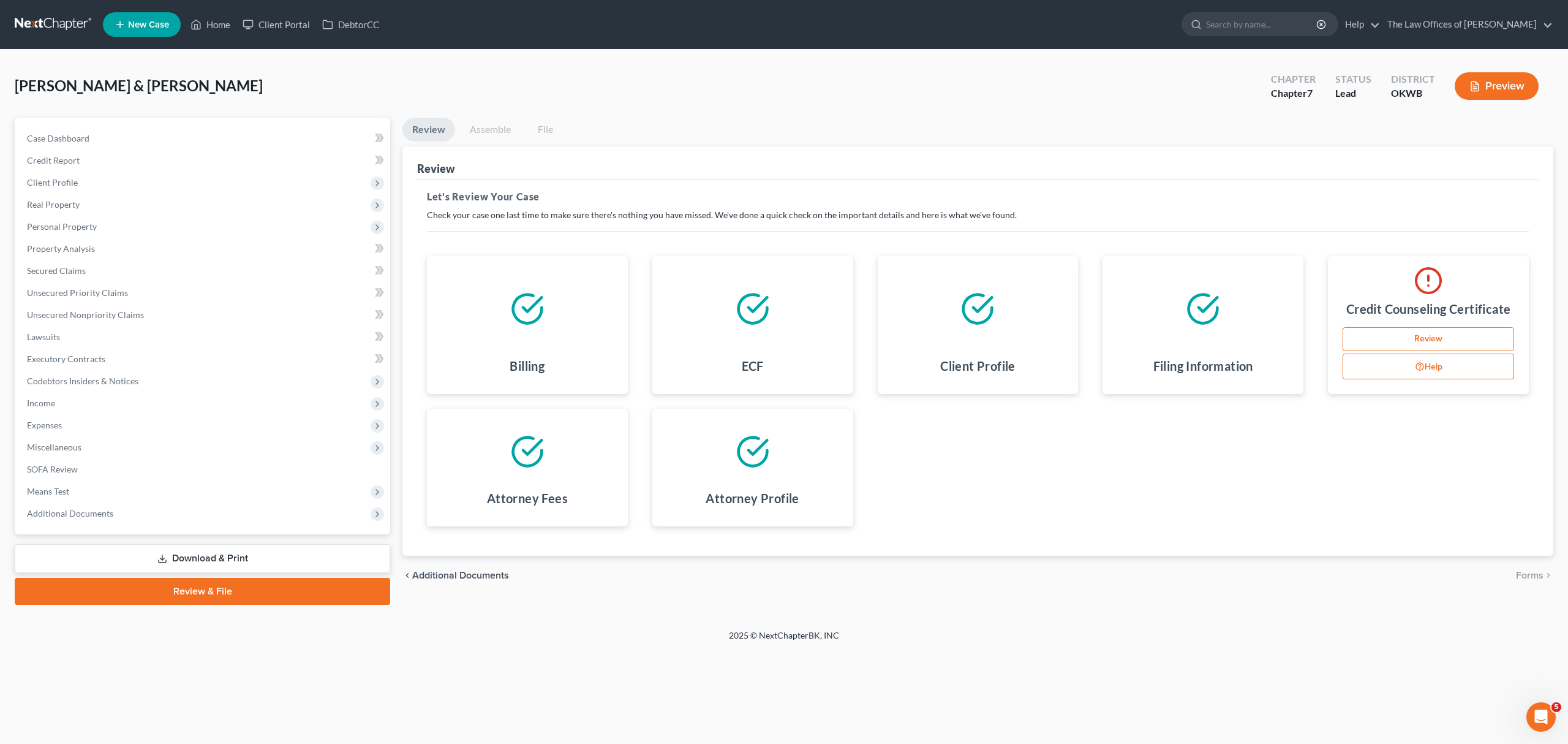
click at [1426, 332] on link "Review" at bounding box center [1428, 339] width 172 height 25
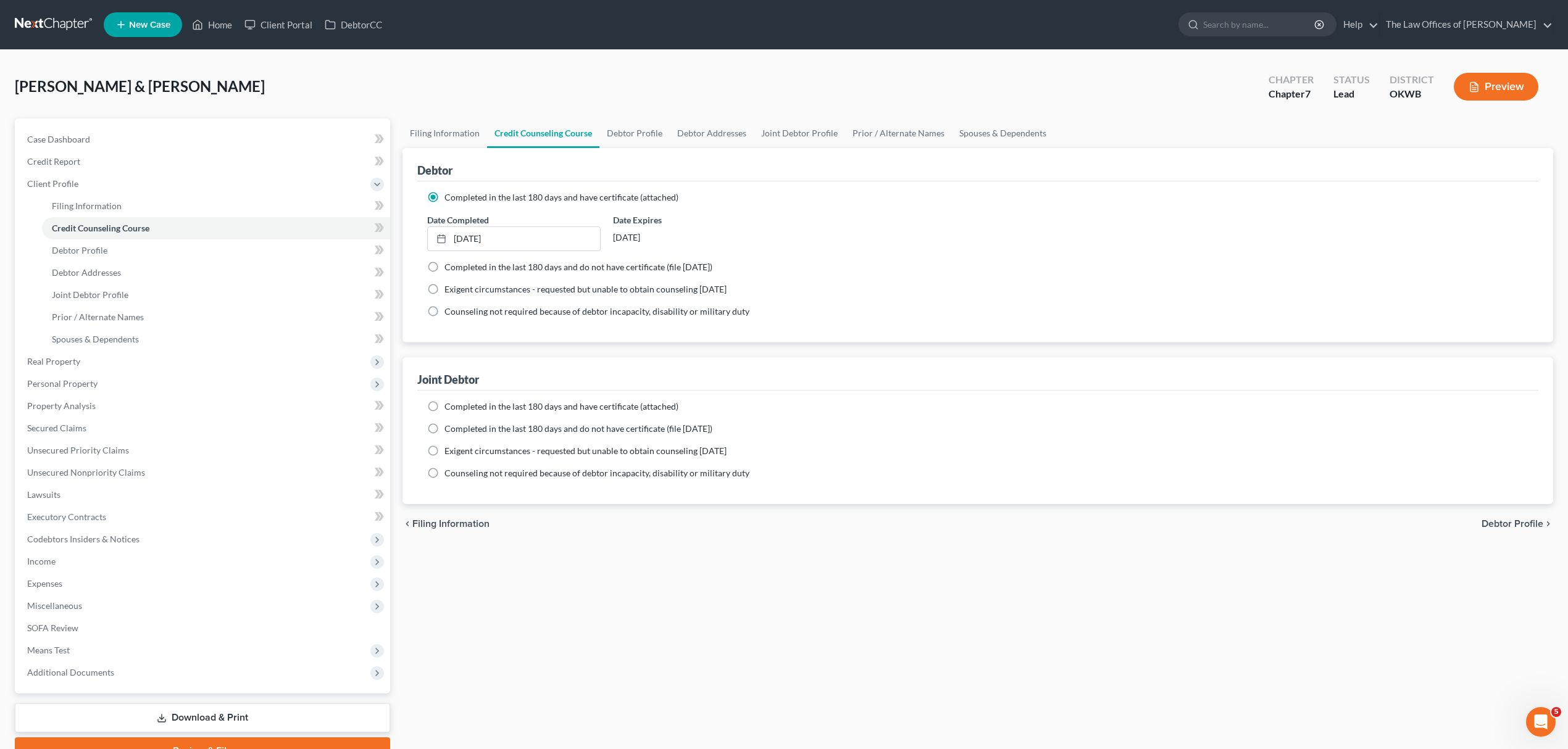
click at [487, 409] on span "Completed in the last 180 days and have certificate (attached)" at bounding box center [561, 406] width 234 height 11
click at [457, 409] on input "Completed in the last 180 days and have certificate (attached)" at bounding box center [453, 404] width 8 height 8
radio input "true"
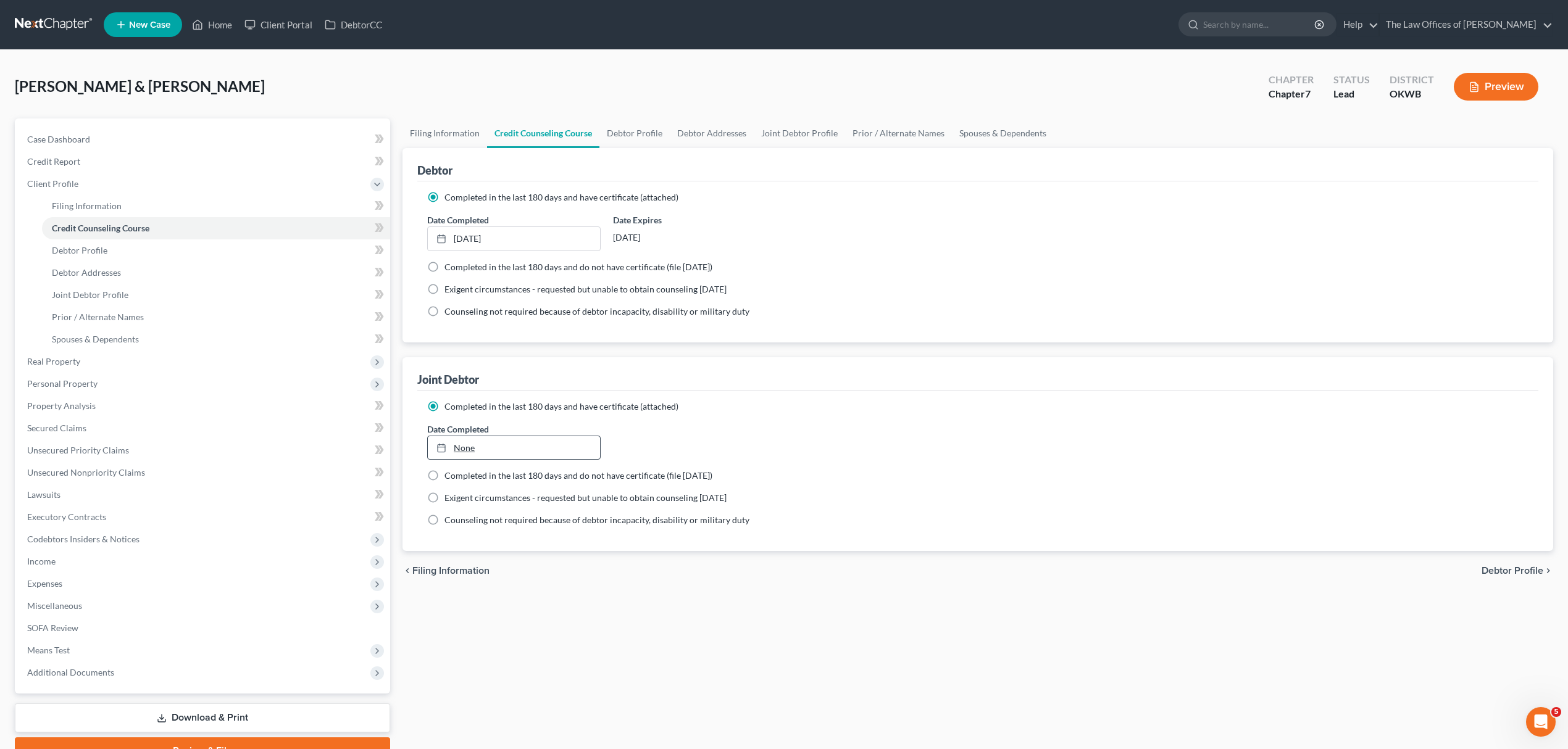
type input "[DATE]"
click at [478, 443] on link "[DATE]" at bounding box center [514, 448] width 172 height 23
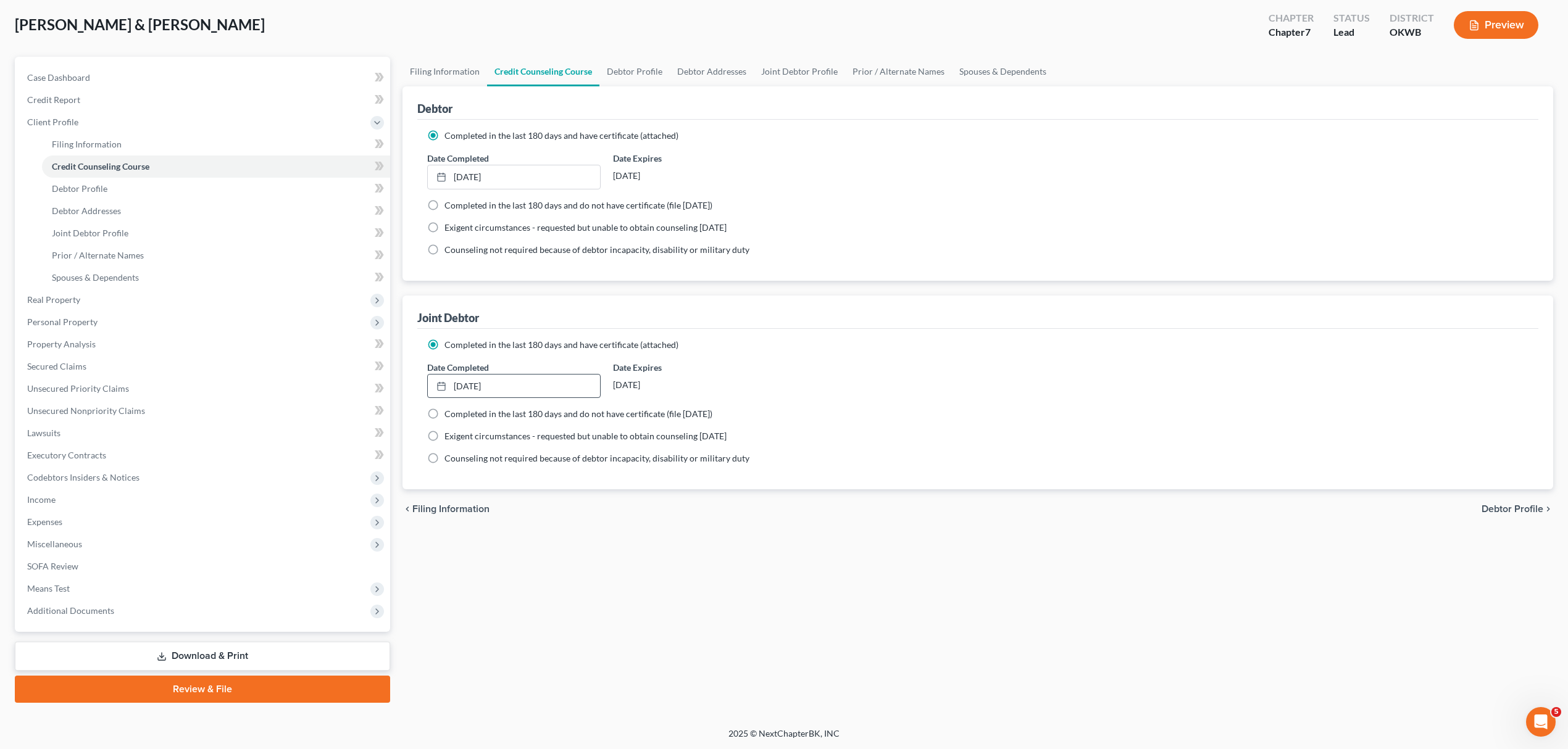
click at [226, 683] on link "Review & File" at bounding box center [202, 689] width 375 height 27
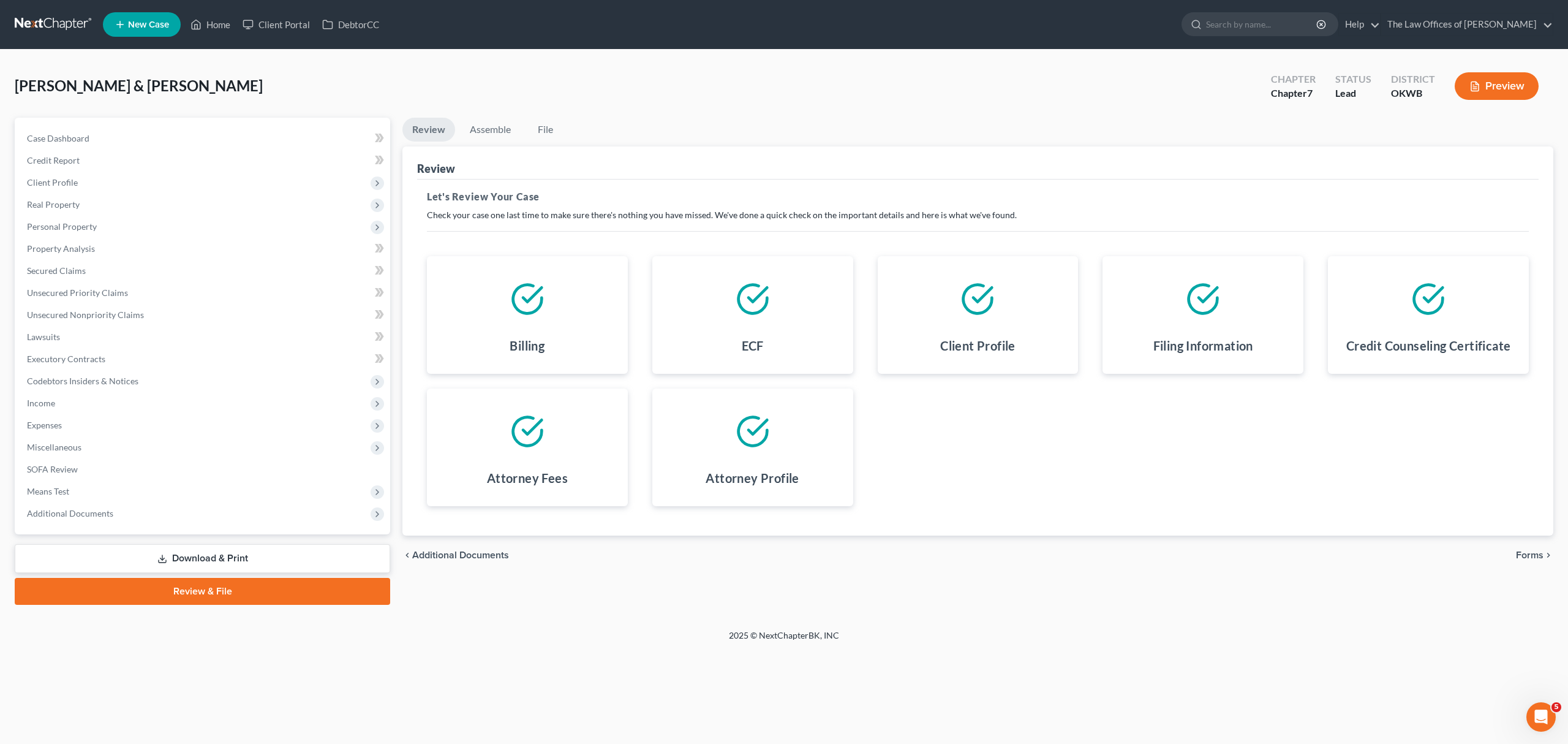
click at [1525, 553] on span "Forms" at bounding box center [1529, 555] width 28 height 10
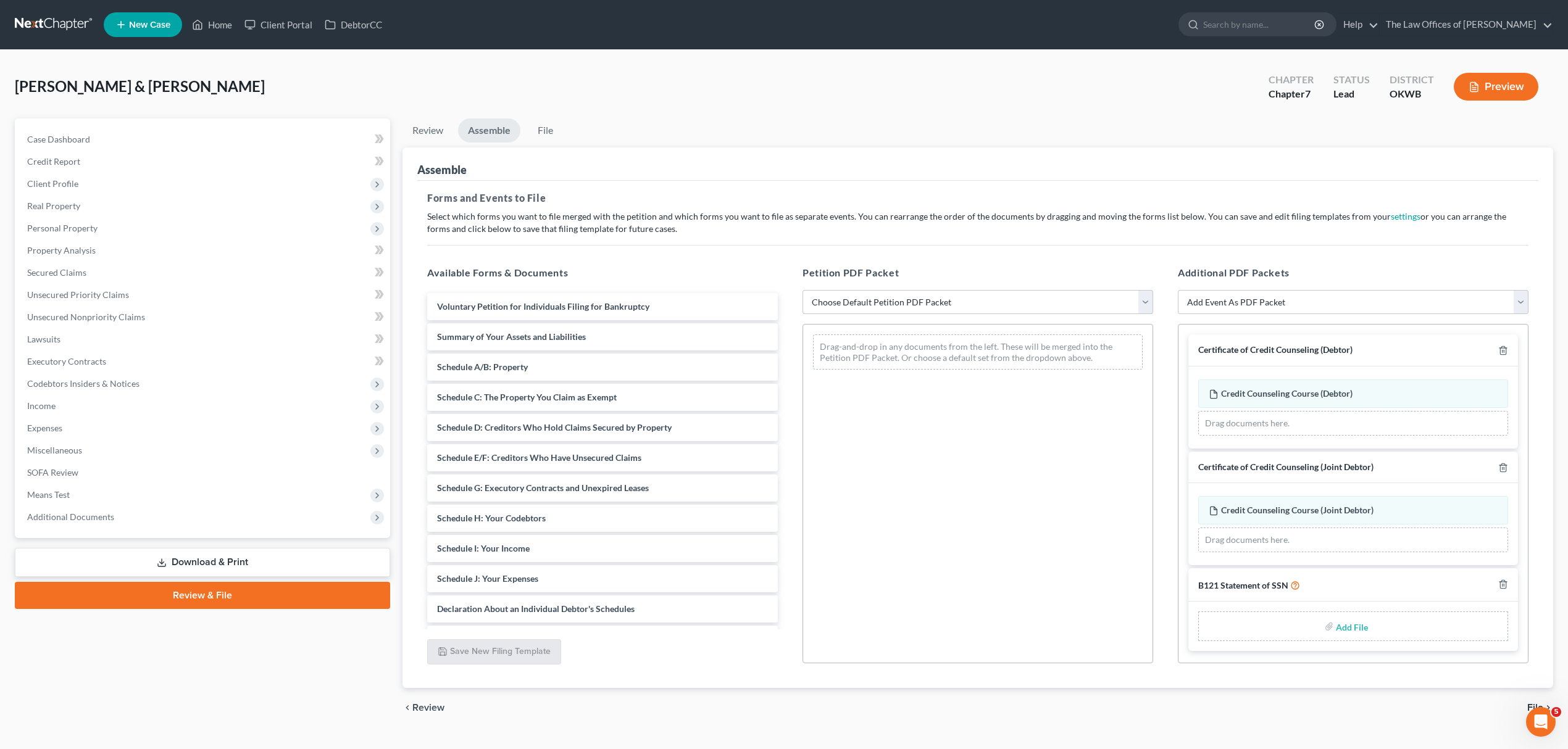
click at [895, 295] on select "Choose Default Petition PDF Packet Complete Bankruptcy Petition (all forms and …" at bounding box center [977, 302] width 351 height 25
select select "0"
click at [802, 290] on select "Choose Default Petition PDF Packet Complete Bankruptcy Petition (all forms and …" at bounding box center [977, 302] width 351 height 25
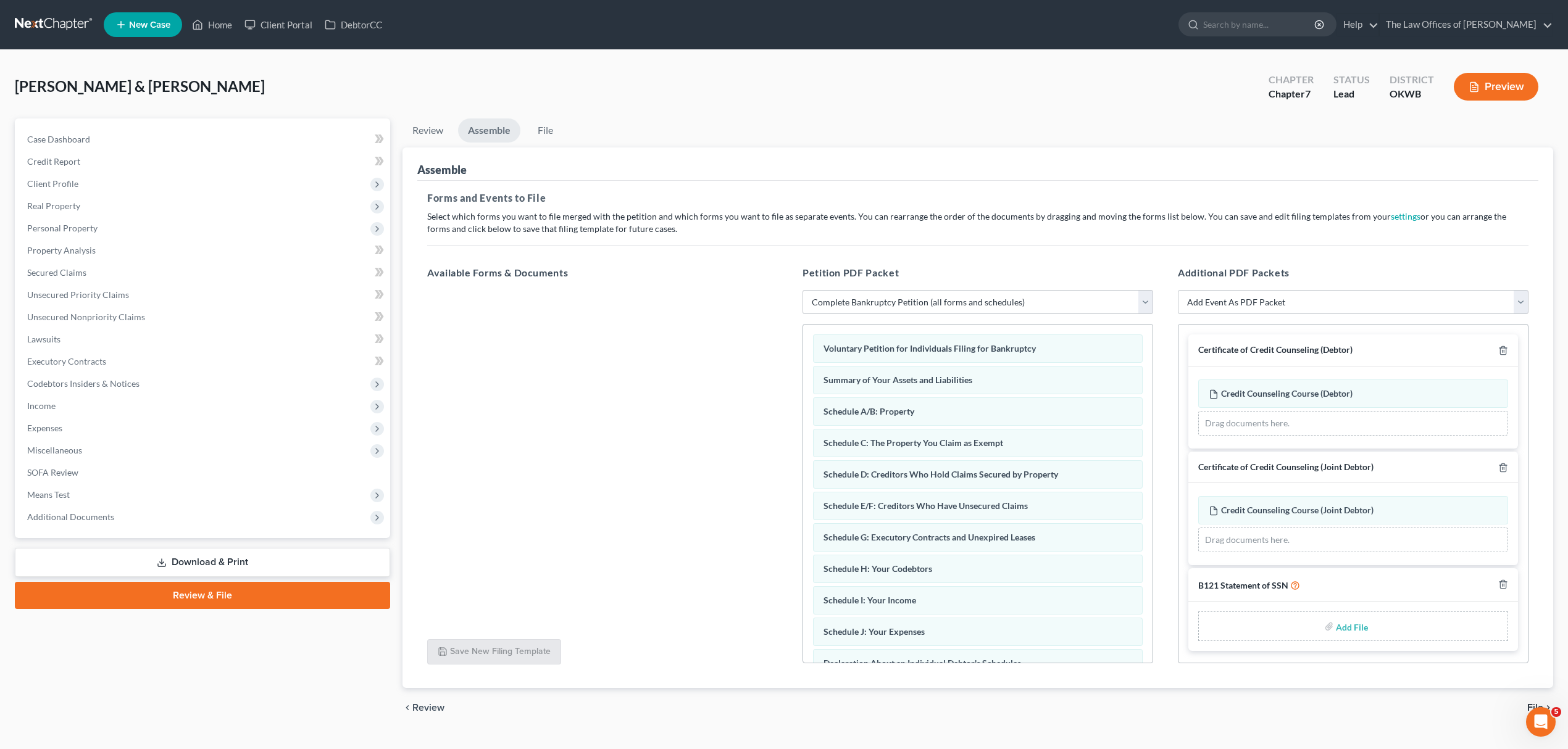
click at [1346, 632] on input "file" at bounding box center [1351, 626] width 30 height 22
type input "C:\fakepath\SSNSTATEMENT.pdf"
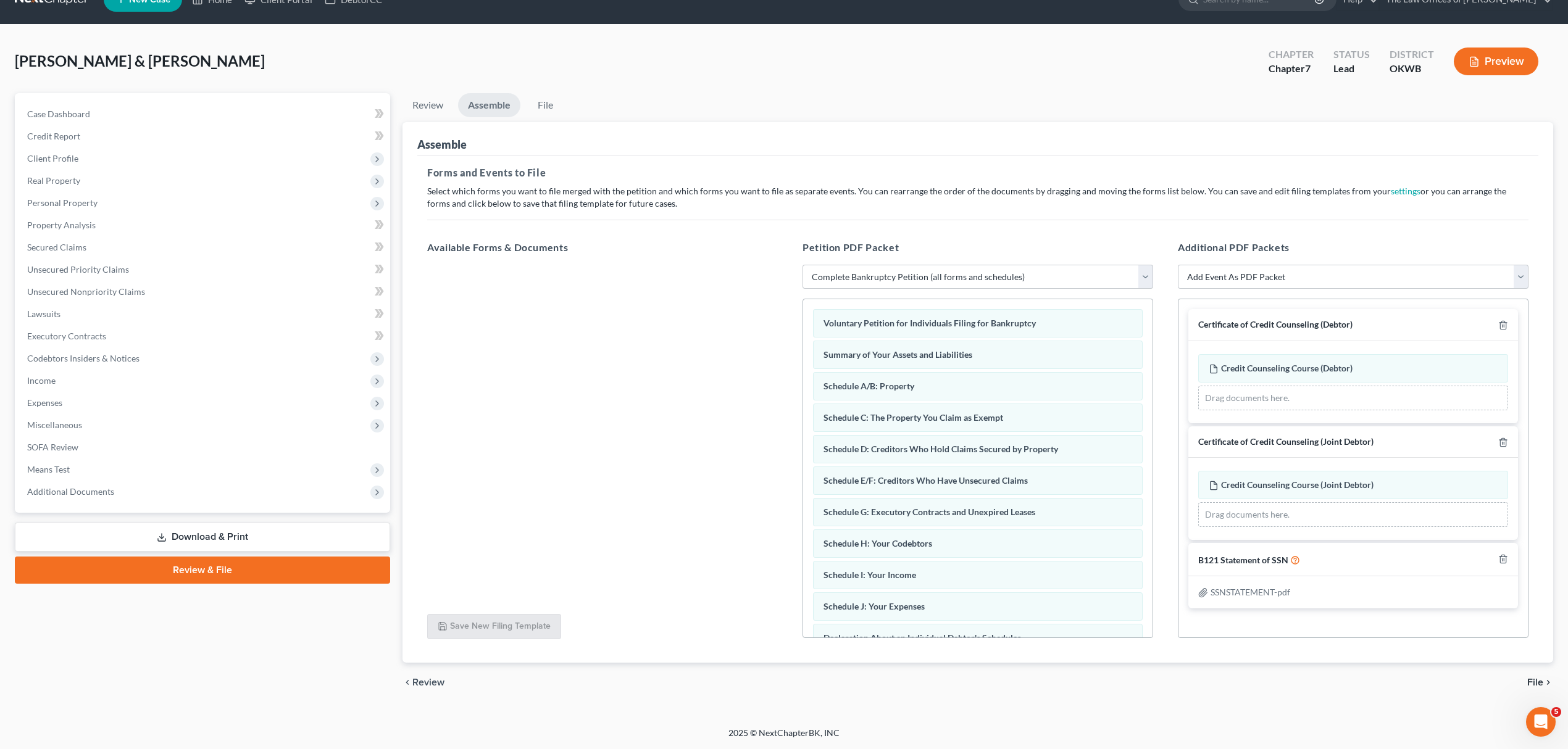
click at [1528, 677] on span "File" at bounding box center [1535, 682] width 16 height 10
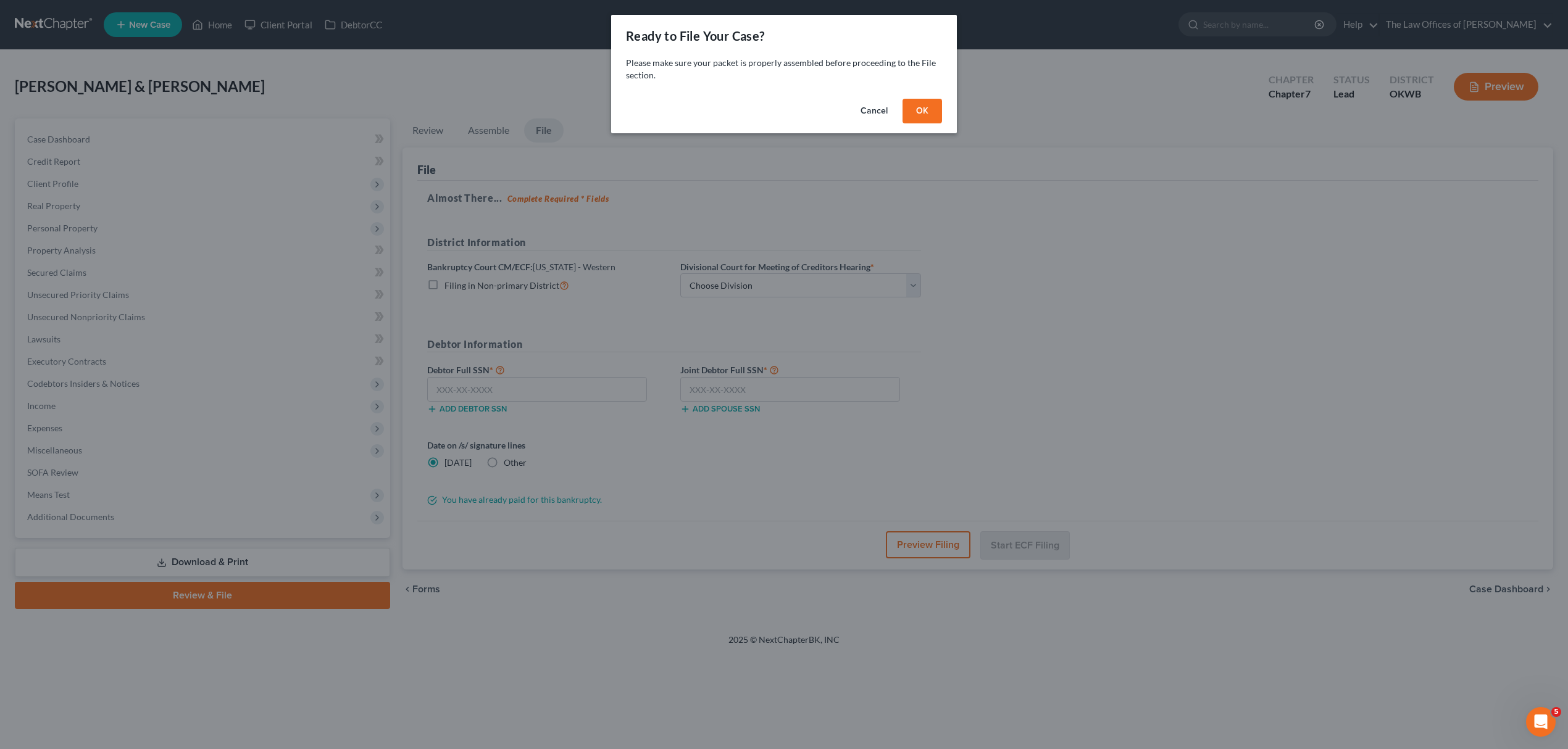
scroll to position [0, 0]
click at [917, 105] on button "OK" at bounding box center [928, 111] width 39 height 25
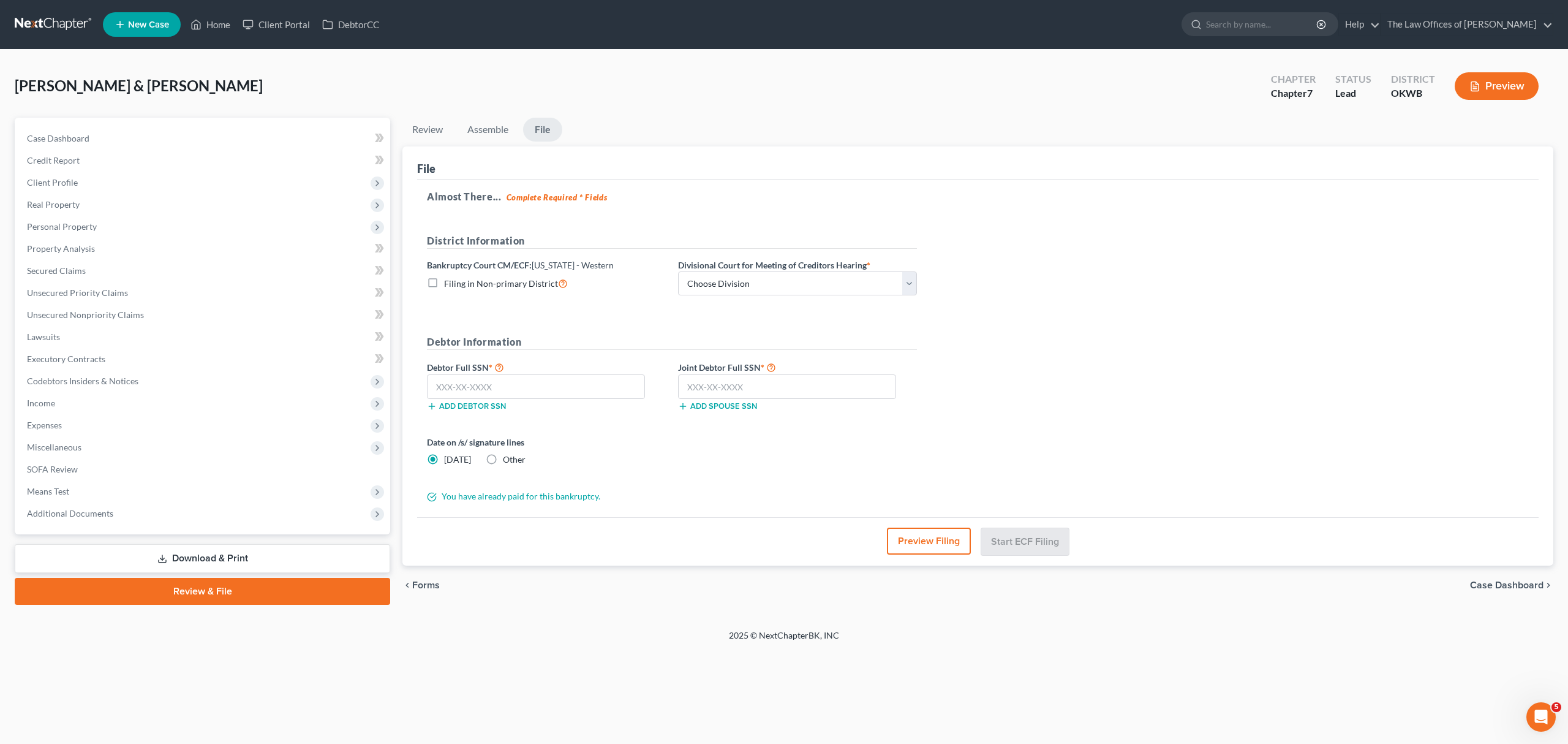
click at [709, 300] on div "District Information Bankruptcy Court CM/ECF: [US_STATE] - Western Filing in No…" at bounding box center [672, 269] width 502 height 72
click at [712, 282] on select "Choose Division [US_STATE][GEOGRAPHIC_DATA]" at bounding box center [797, 284] width 239 height 25
select select "0"
click at [678, 272] on select "Choose Division [US_STATE][GEOGRAPHIC_DATA]" at bounding box center [797, 284] width 239 height 25
click at [530, 390] on input "text" at bounding box center [536, 386] width 218 height 25
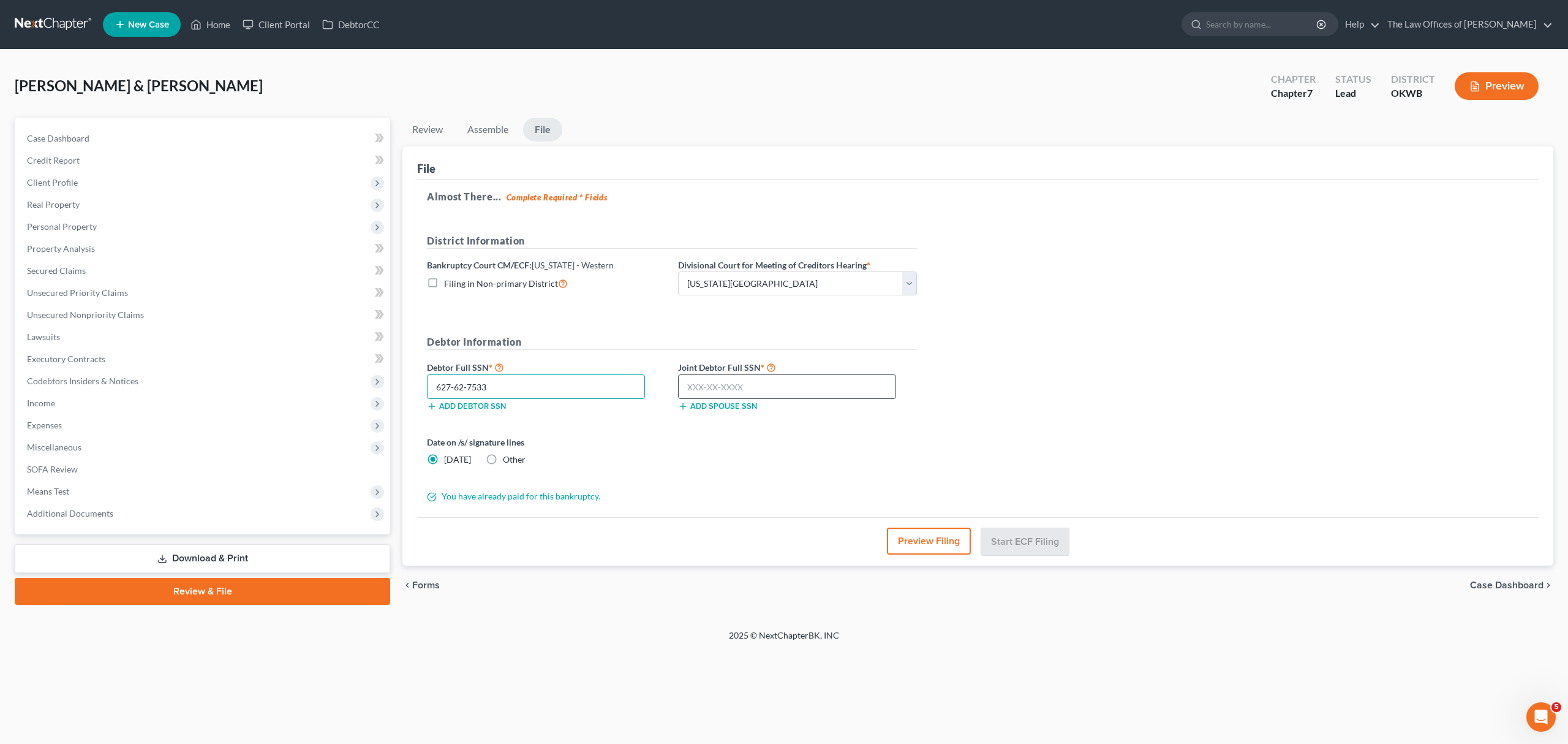
type input "627-62-7533"
click at [801, 386] on input "text" at bounding box center [787, 386] width 218 height 25
click at [778, 386] on input "445-04" at bounding box center [787, 386] width 218 height 25
type input "445-04-8137"
click at [990, 544] on button "Start ECF Filing" at bounding box center [1025, 541] width 88 height 27
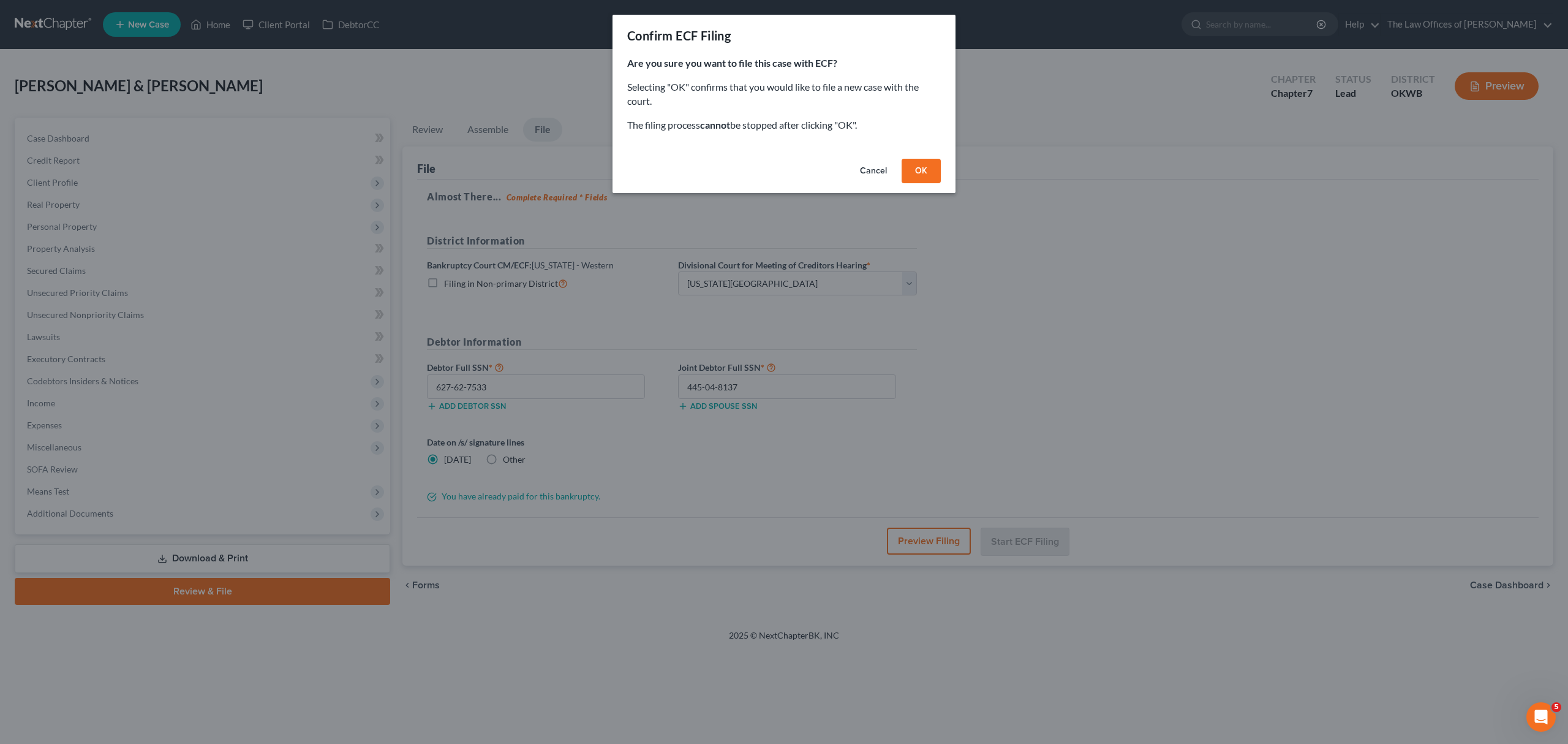
click at [916, 161] on button "OK" at bounding box center [920, 170] width 39 height 25
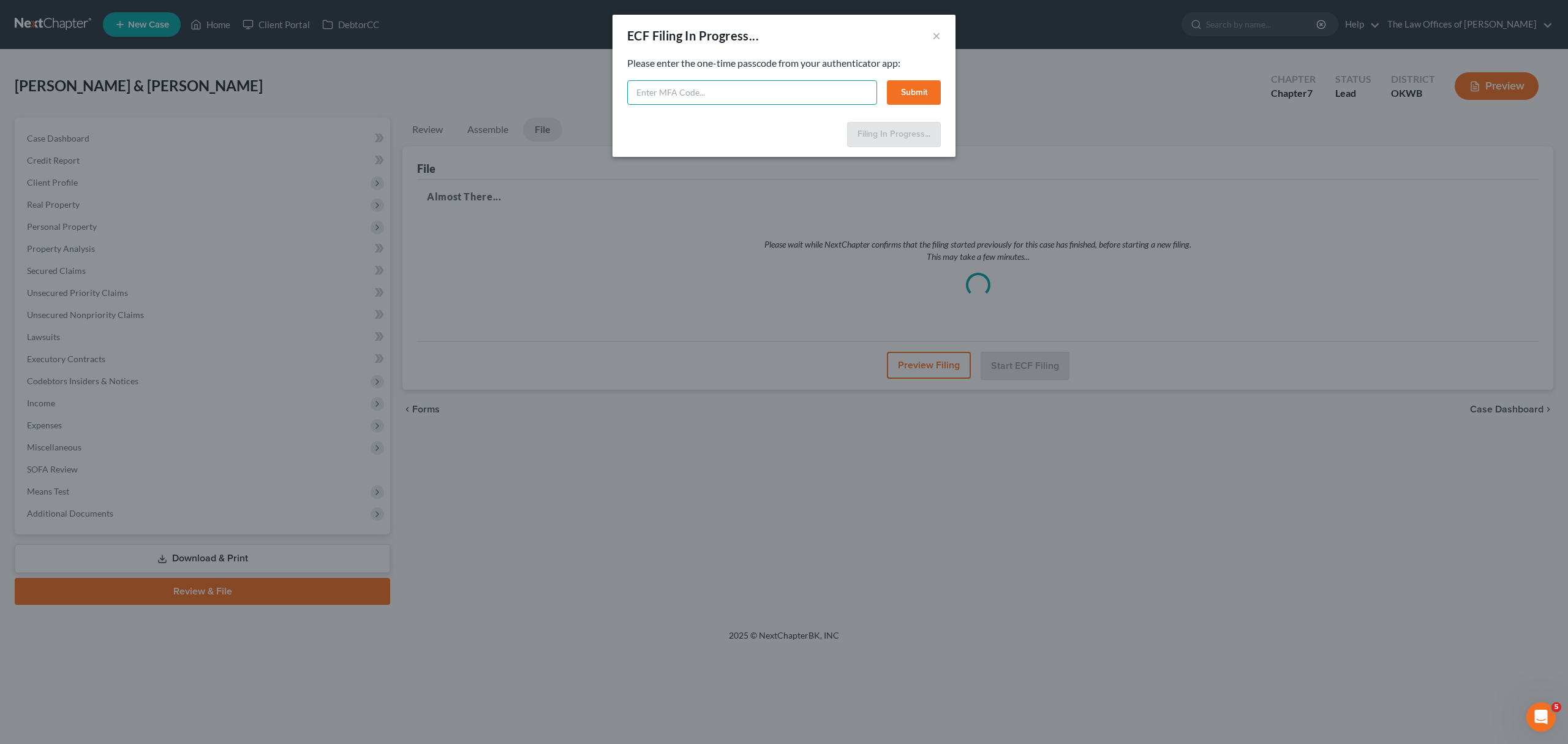
click at [649, 98] on input "text" at bounding box center [752, 93] width 250 height 25
type input "441530"
click at [920, 76] on div "Please enter the one-time passcode from your authenticator app: 441530 Submit" at bounding box center [784, 81] width 314 height 48
click at [924, 104] on button "Submit" at bounding box center [914, 93] width 54 height 25
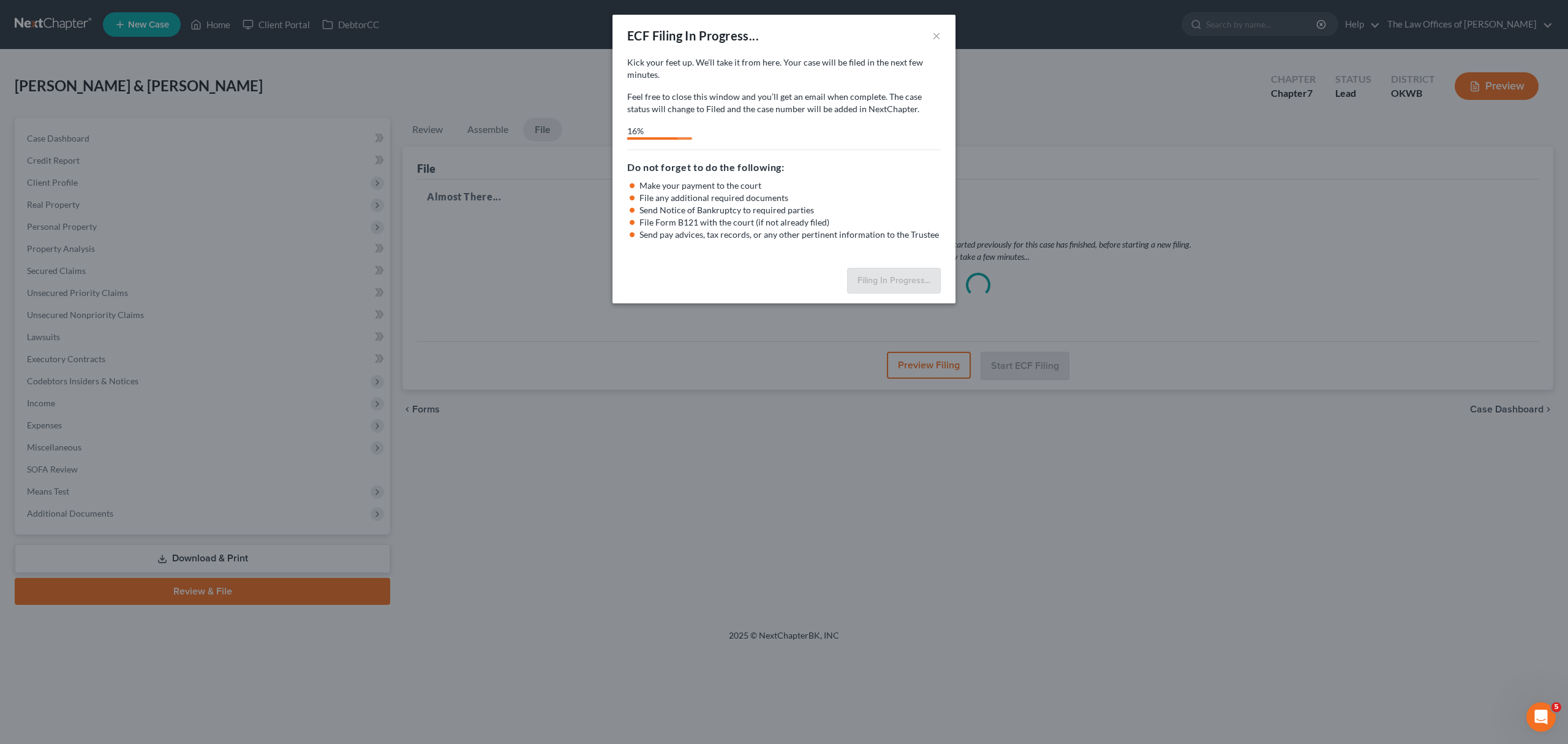
select select "0"
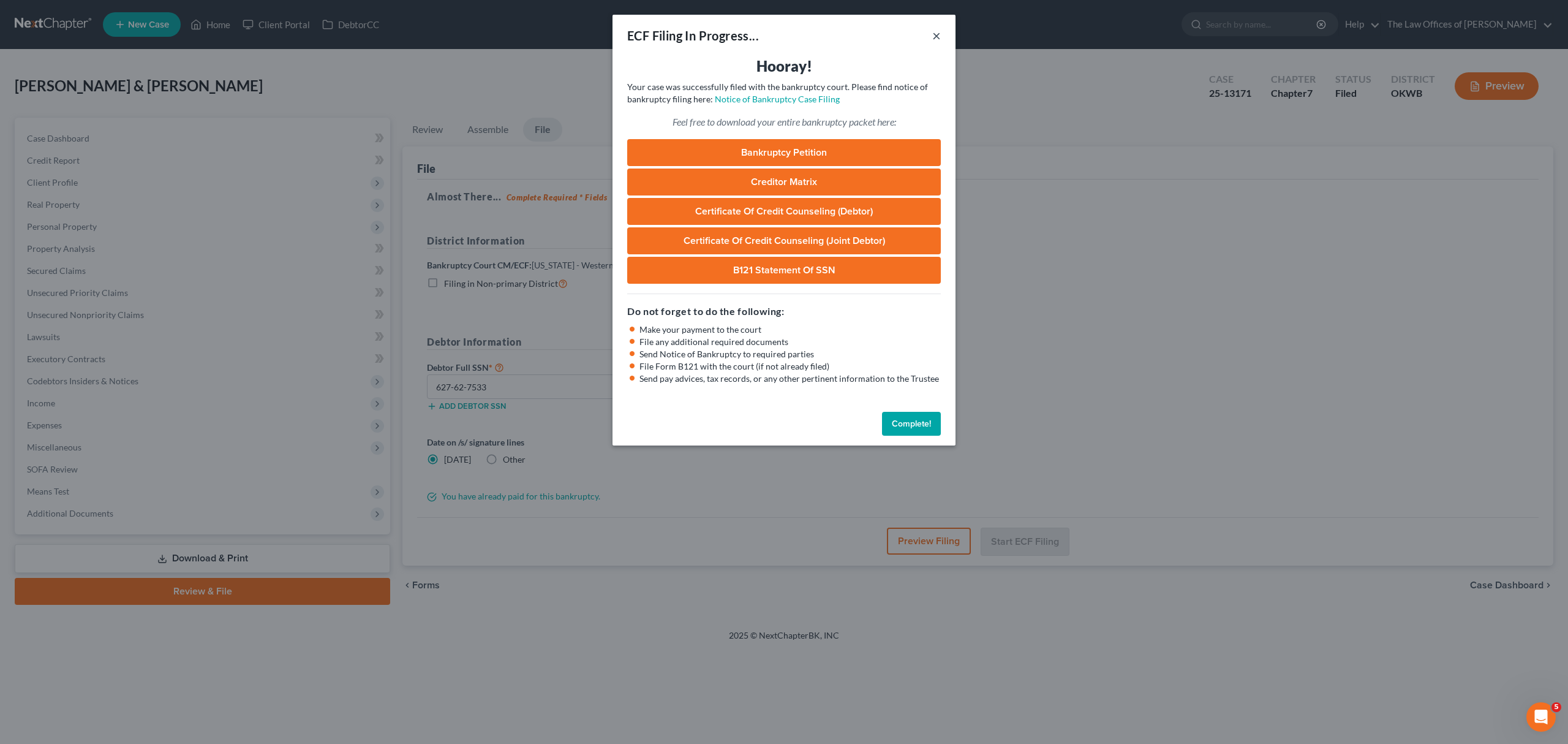
click at [936, 35] on button "×" at bounding box center [937, 35] width 8 height 15
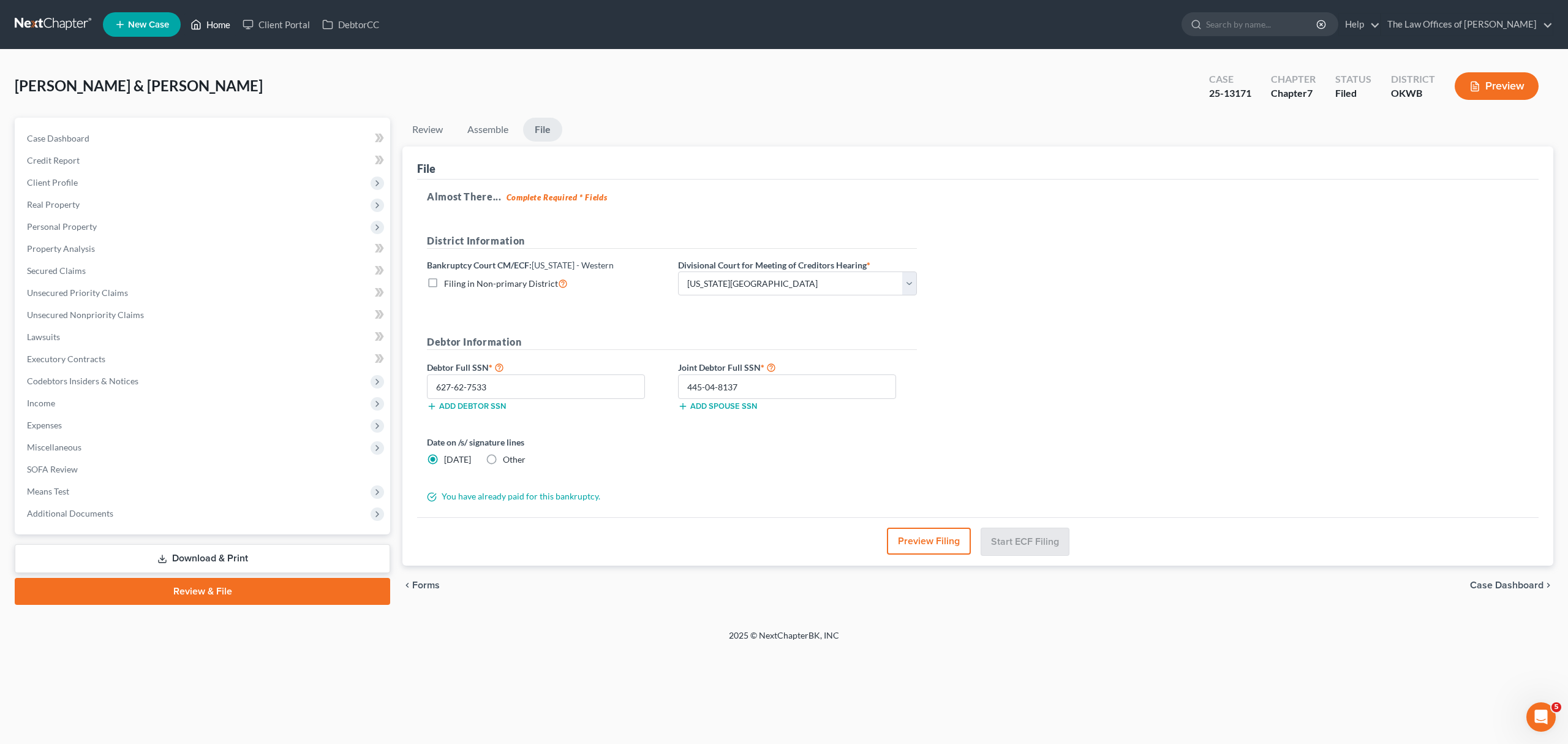
click at [228, 23] on link "Home" at bounding box center [211, 24] width 52 height 22
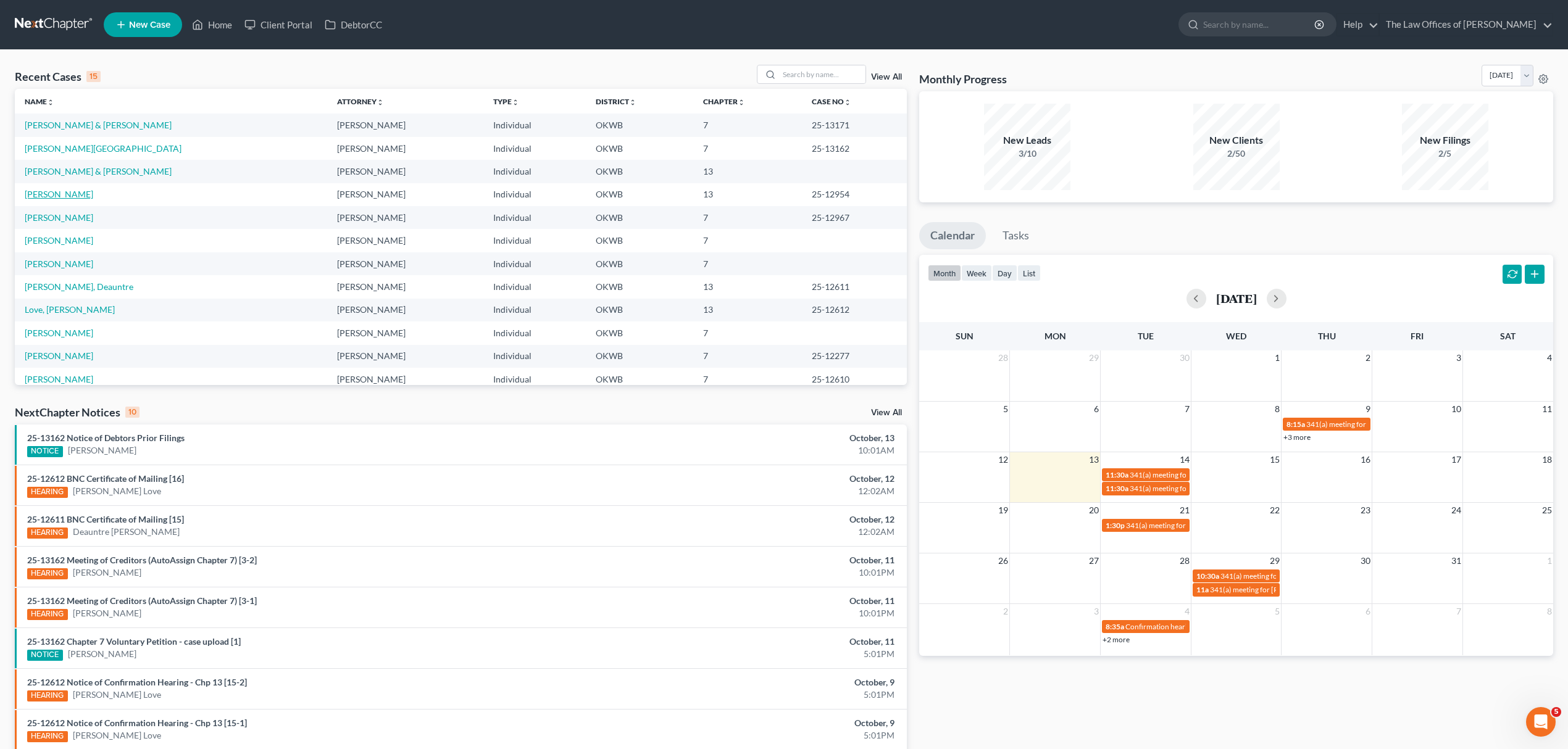
click at [67, 193] on link "[PERSON_NAME]" at bounding box center [59, 194] width 68 height 11
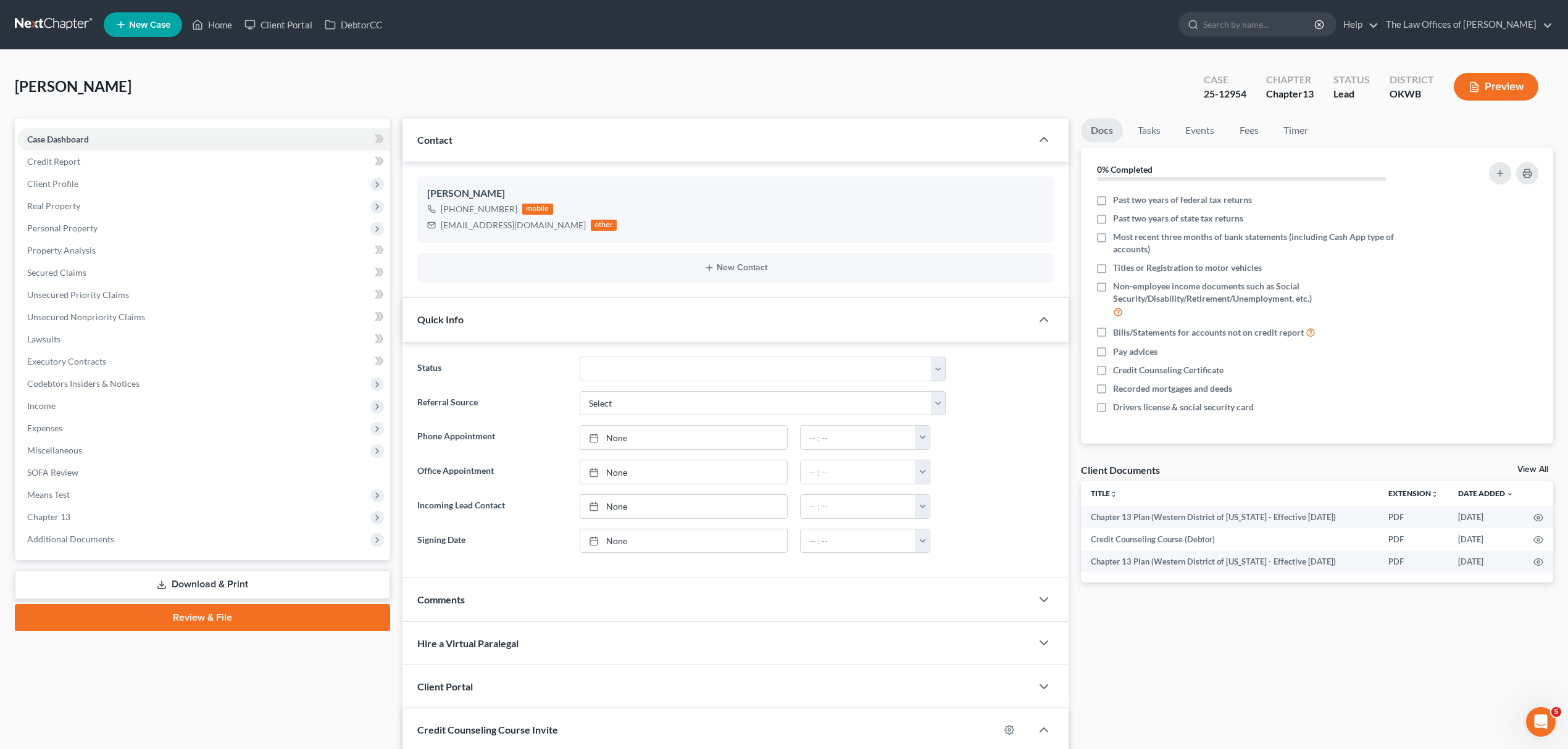
click at [247, 617] on link "Review & File" at bounding box center [202, 617] width 375 height 27
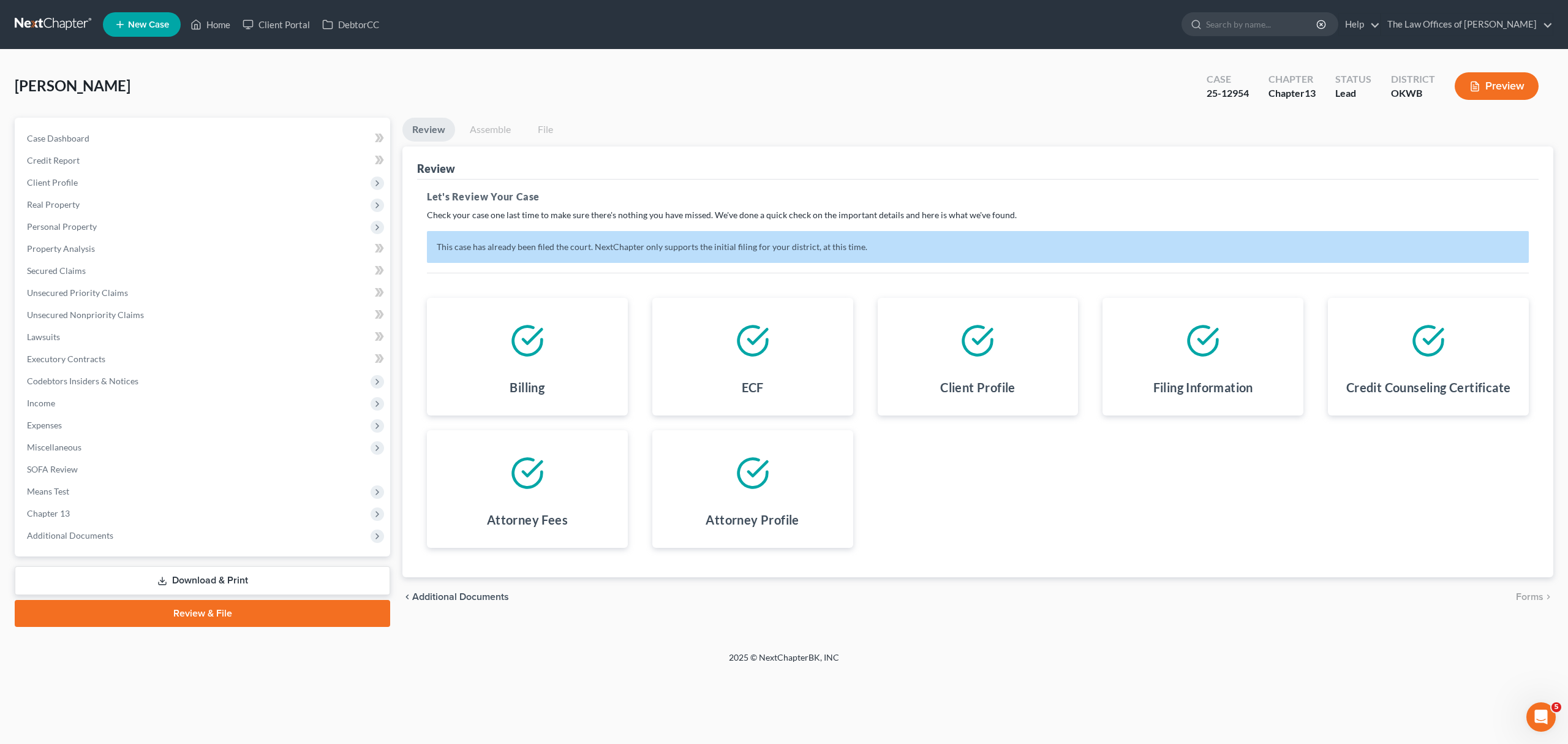
click at [481, 131] on link "Assemble" at bounding box center [491, 129] width 61 height 24
click at [74, 135] on span "Case Dashboard" at bounding box center [58, 138] width 62 height 11
select select "10"
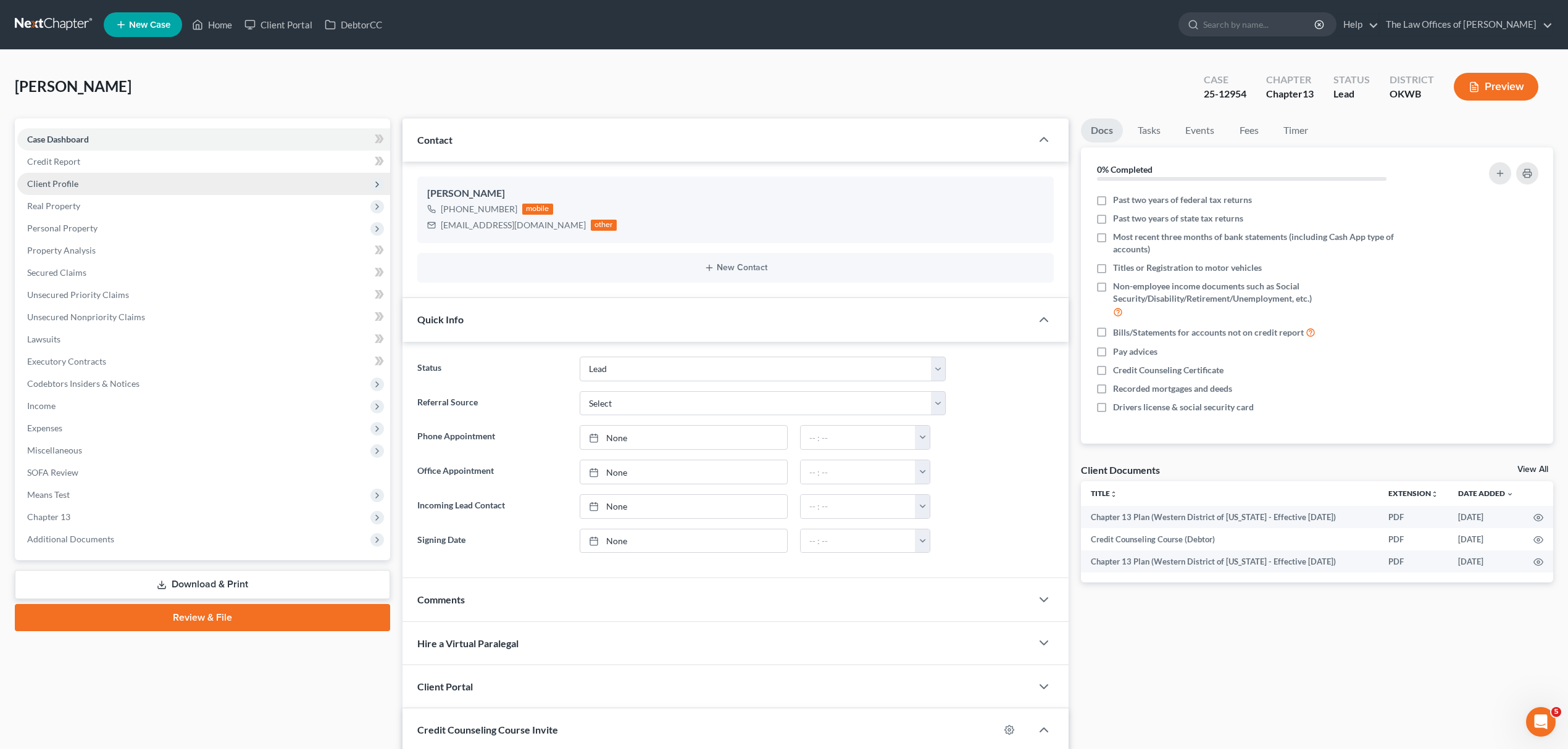
click at [76, 178] on span "Client Profile" at bounding box center [53, 183] width 51 height 11
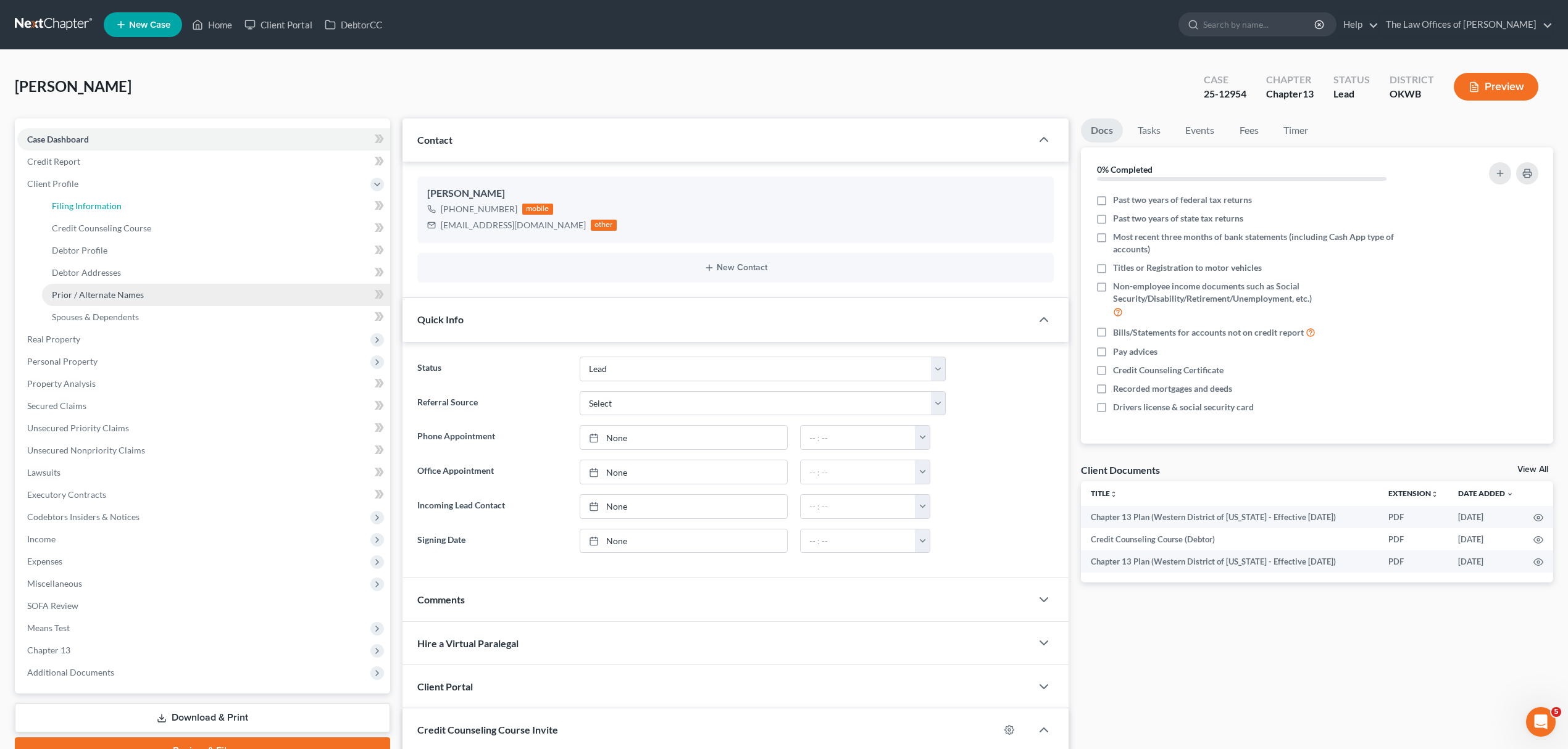
click at [122, 204] on link "Filing Information" at bounding box center [216, 206] width 348 height 22
select select "1"
select select "0"
select select "3"
select select "37"
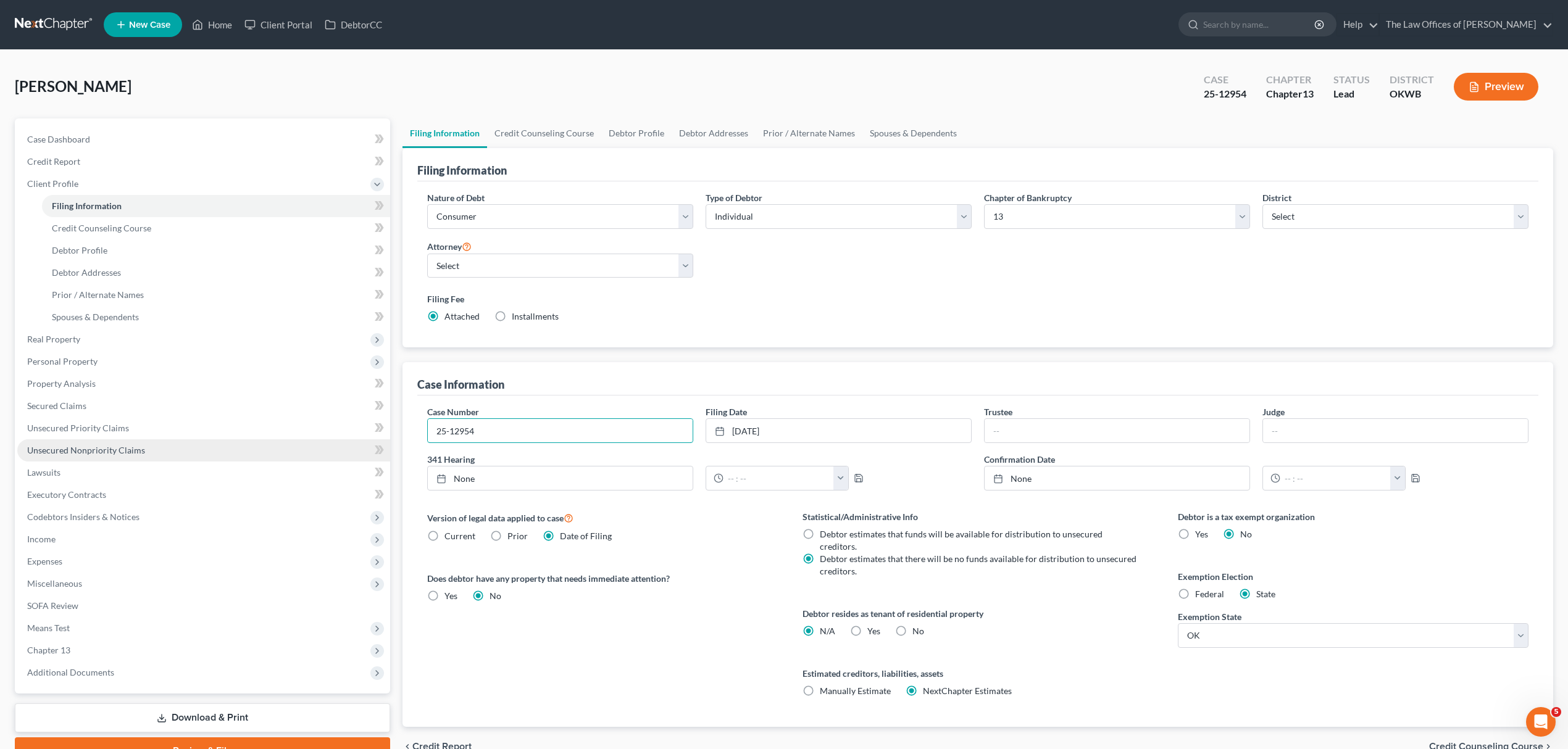
drag, startPoint x: 600, startPoint y: 429, endPoint x: 230, endPoint y: 456, distance: 371.0
click at [230, 456] on div "Petition Navigation Case Dashboard Payments Invoices Payments Payments Credit R…" at bounding box center [784, 442] width 1550 height 648
drag, startPoint x: 809, startPoint y: 432, endPoint x: 754, endPoint y: 423, distance: 55.7
click at [732, 431] on link "[DATE]" at bounding box center [838, 430] width 265 height 23
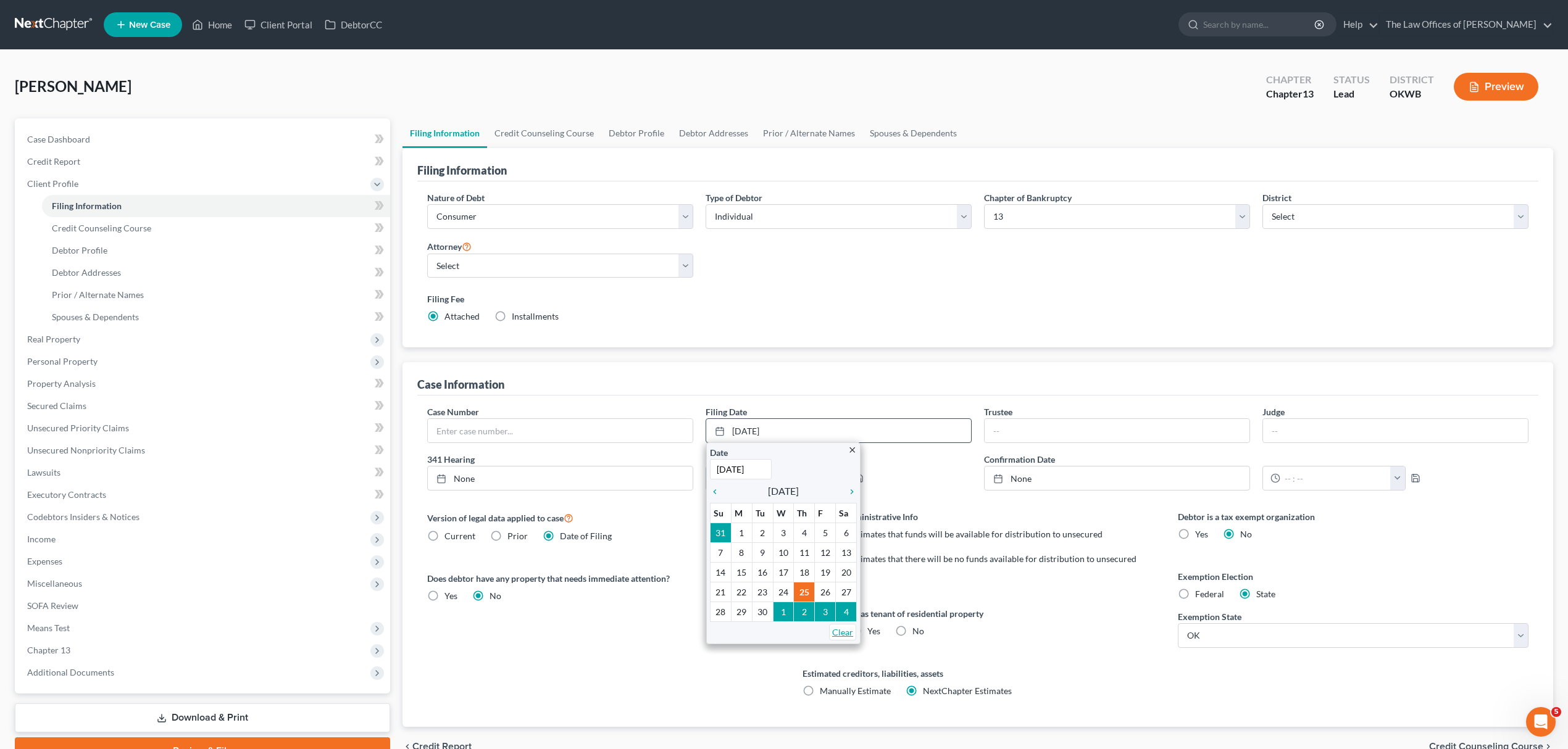
click at [841, 628] on link "Clear" at bounding box center [843, 632] width 27 height 16
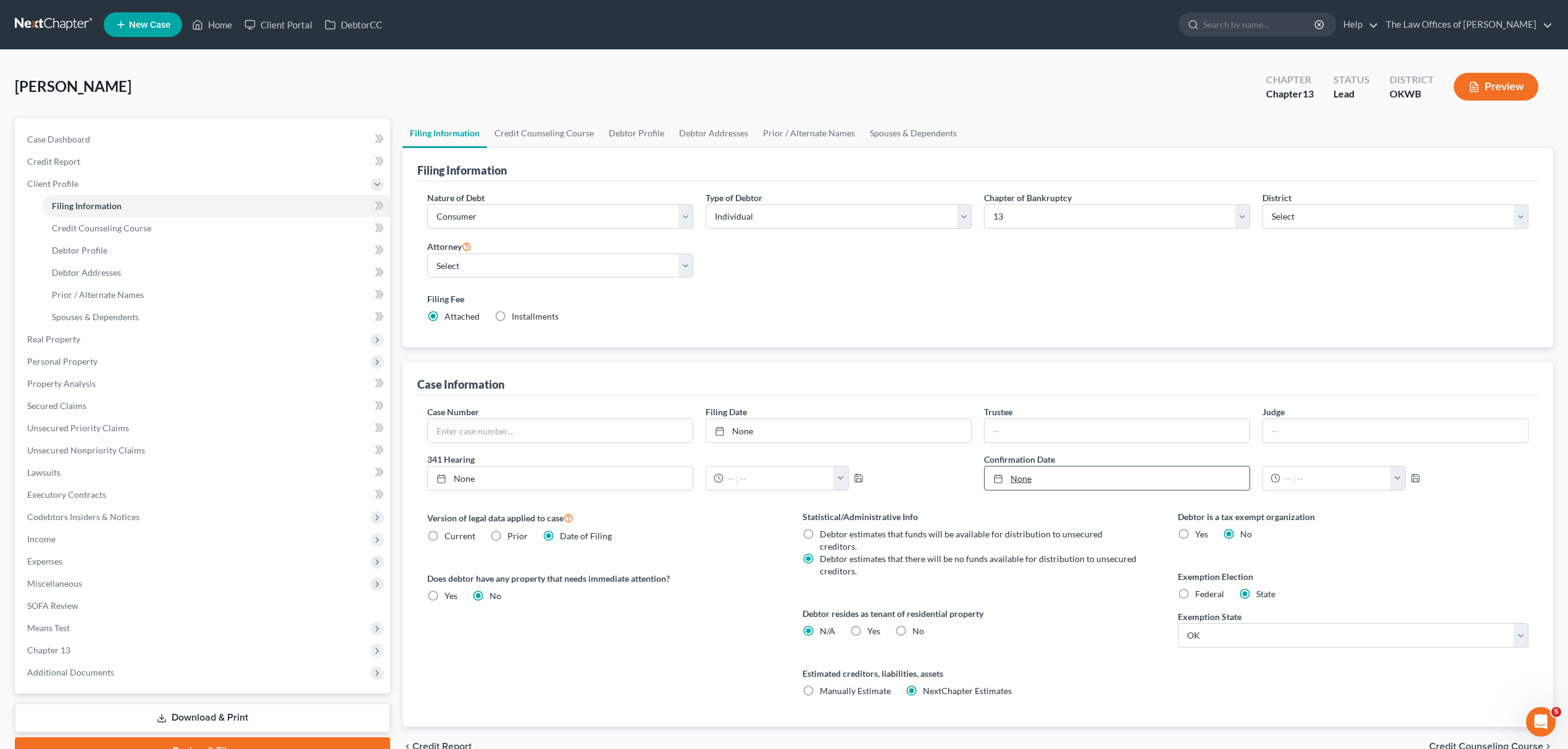
scroll to position [62, 0]
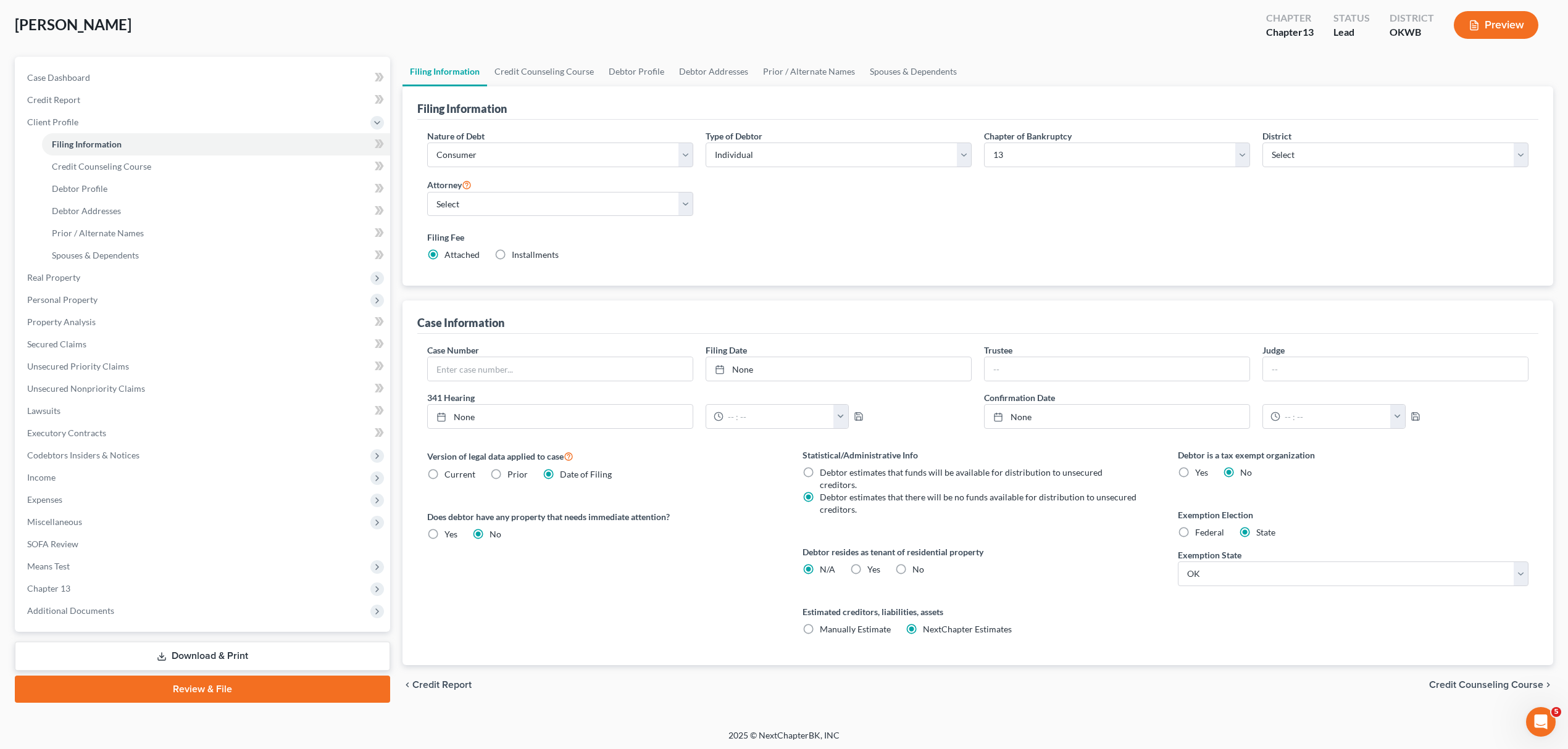
click at [363, 686] on link "Review & File" at bounding box center [202, 689] width 375 height 27
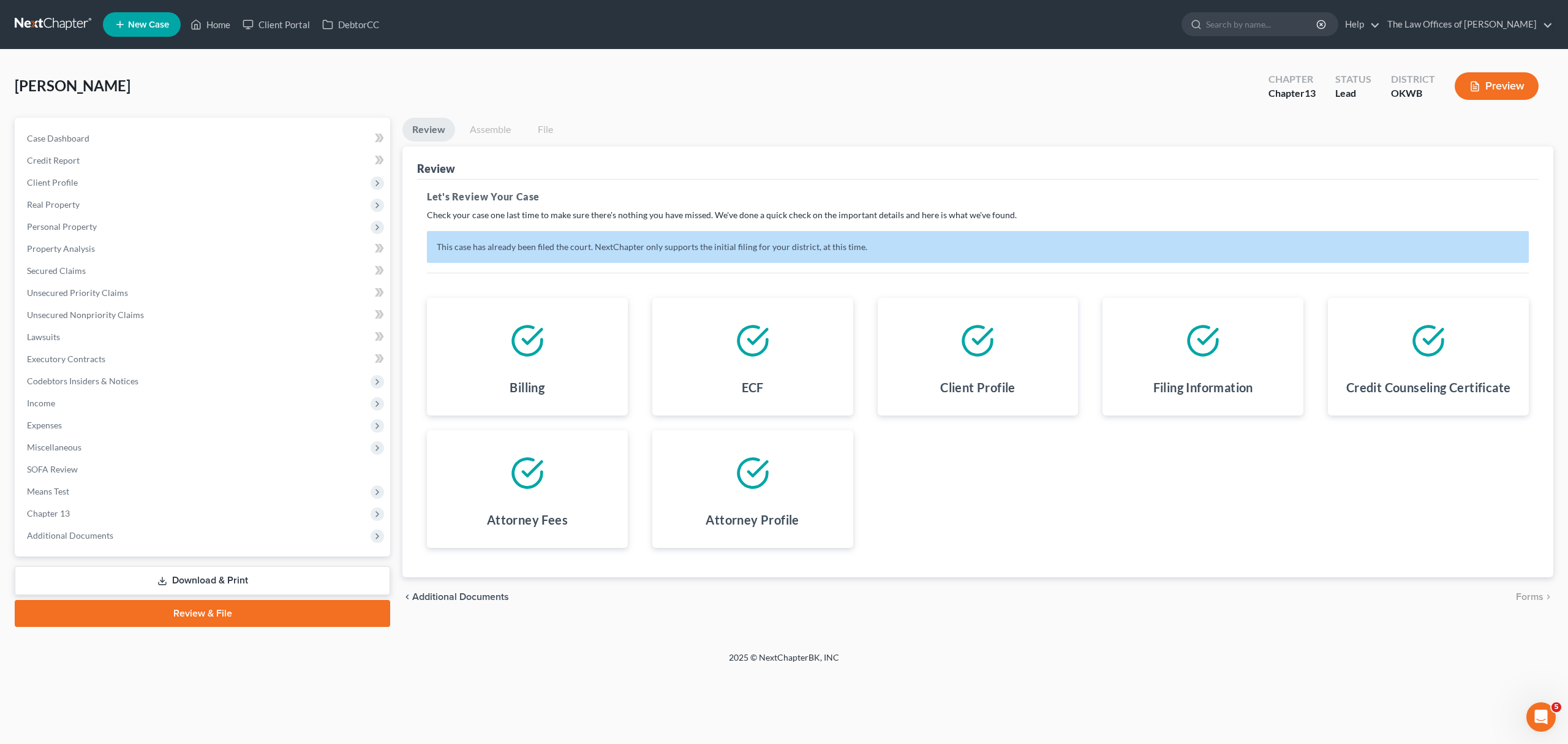
click at [493, 123] on link "Assemble" at bounding box center [491, 129] width 61 height 24
click at [549, 122] on link "File" at bounding box center [544, 129] width 39 height 24
click at [1362, 21] on link "Help" at bounding box center [1359, 24] width 41 height 22
click at [1175, 94] on div "[PERSON_NAME] Upgraded Chapter Chapter 13 Status Lead District OKWB Preview" at bounding box center [784, 91] width 1538 height 53
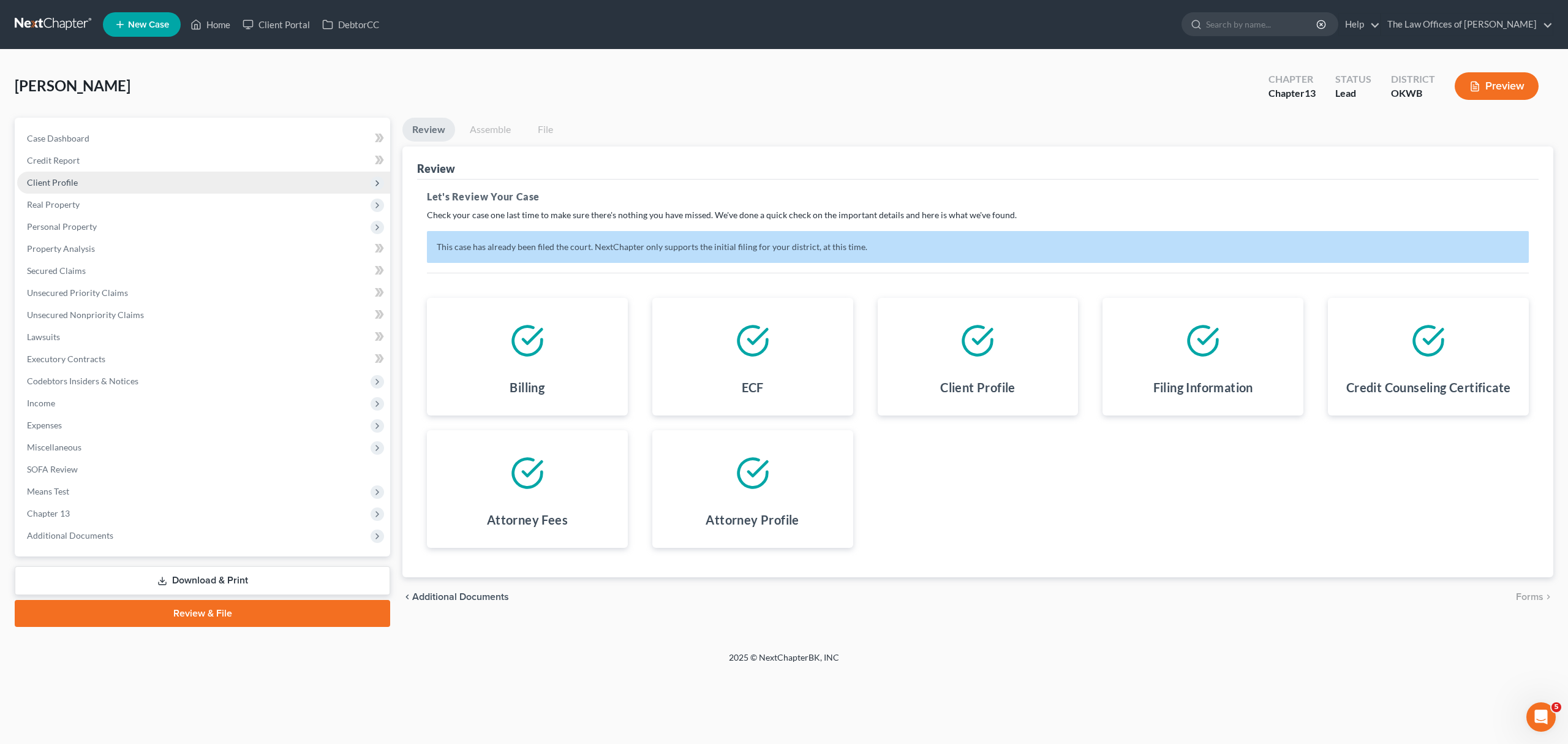
click at [62, 181] on span "Client Profile" at bounding box center [52, 182] width 51 height 11
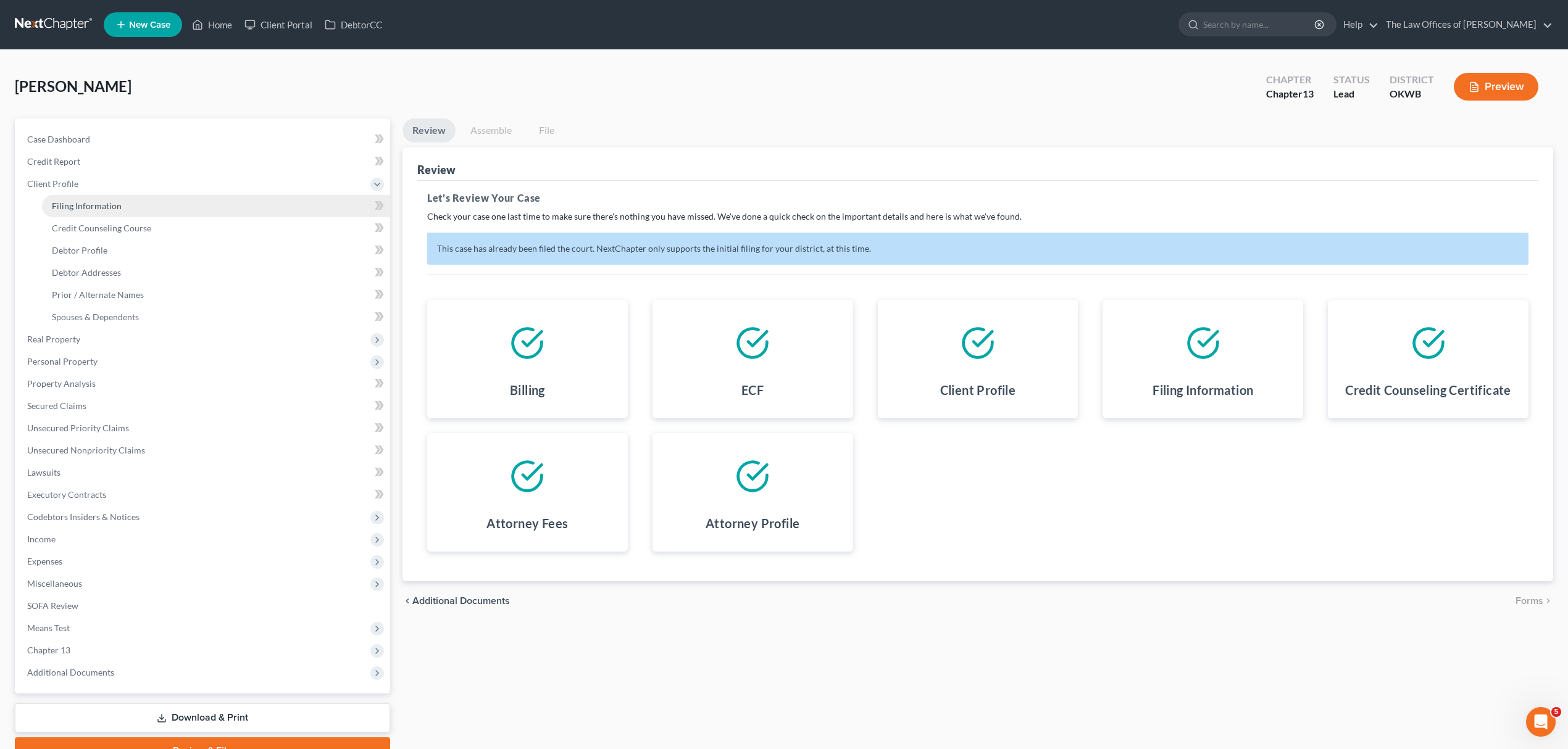
click at [145, 203] on link "Filing Information" at bounding box center [216, 206] width 348 height 22
select select "1"
select select "0"
select select "3"
select select "65"
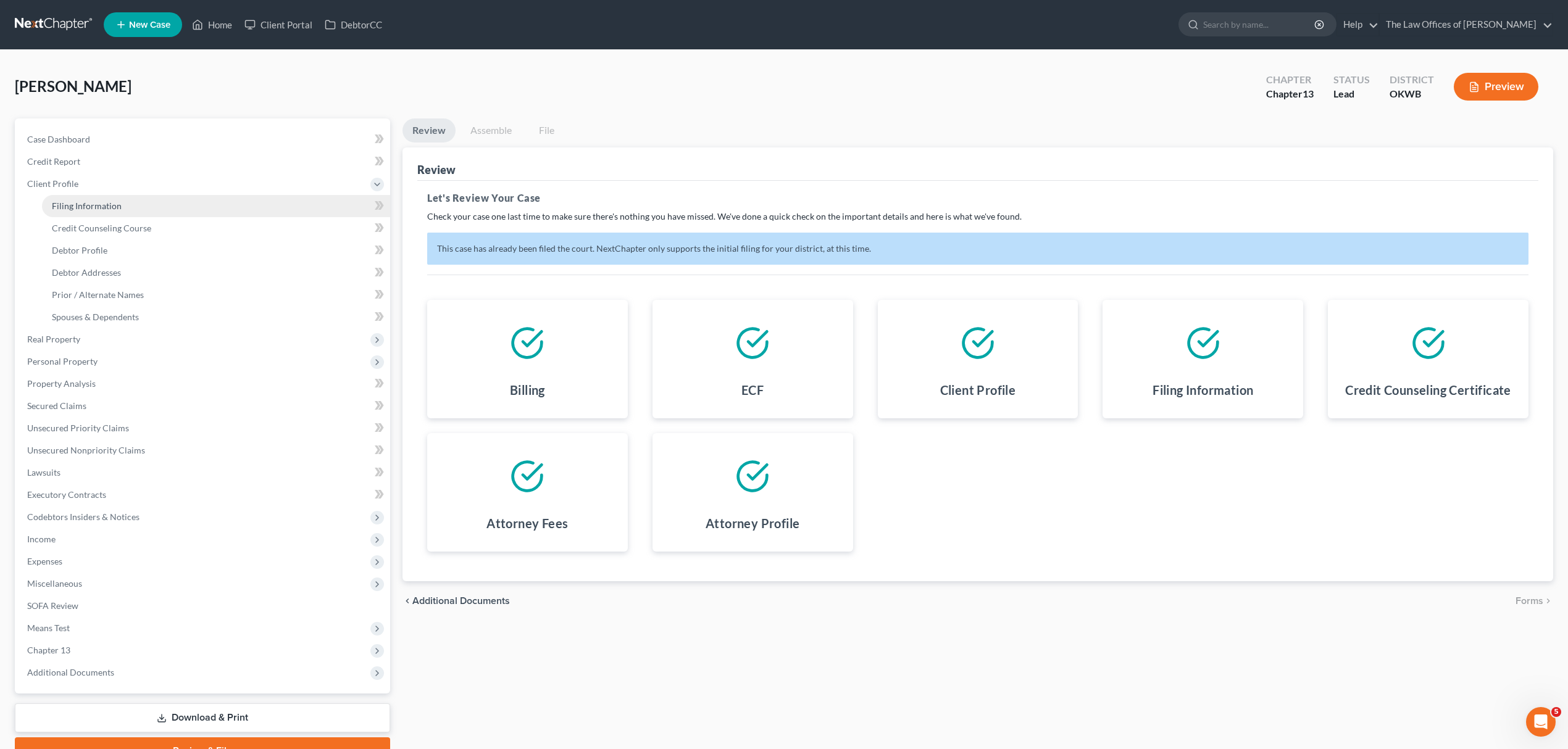
select select "0"
select select "37"
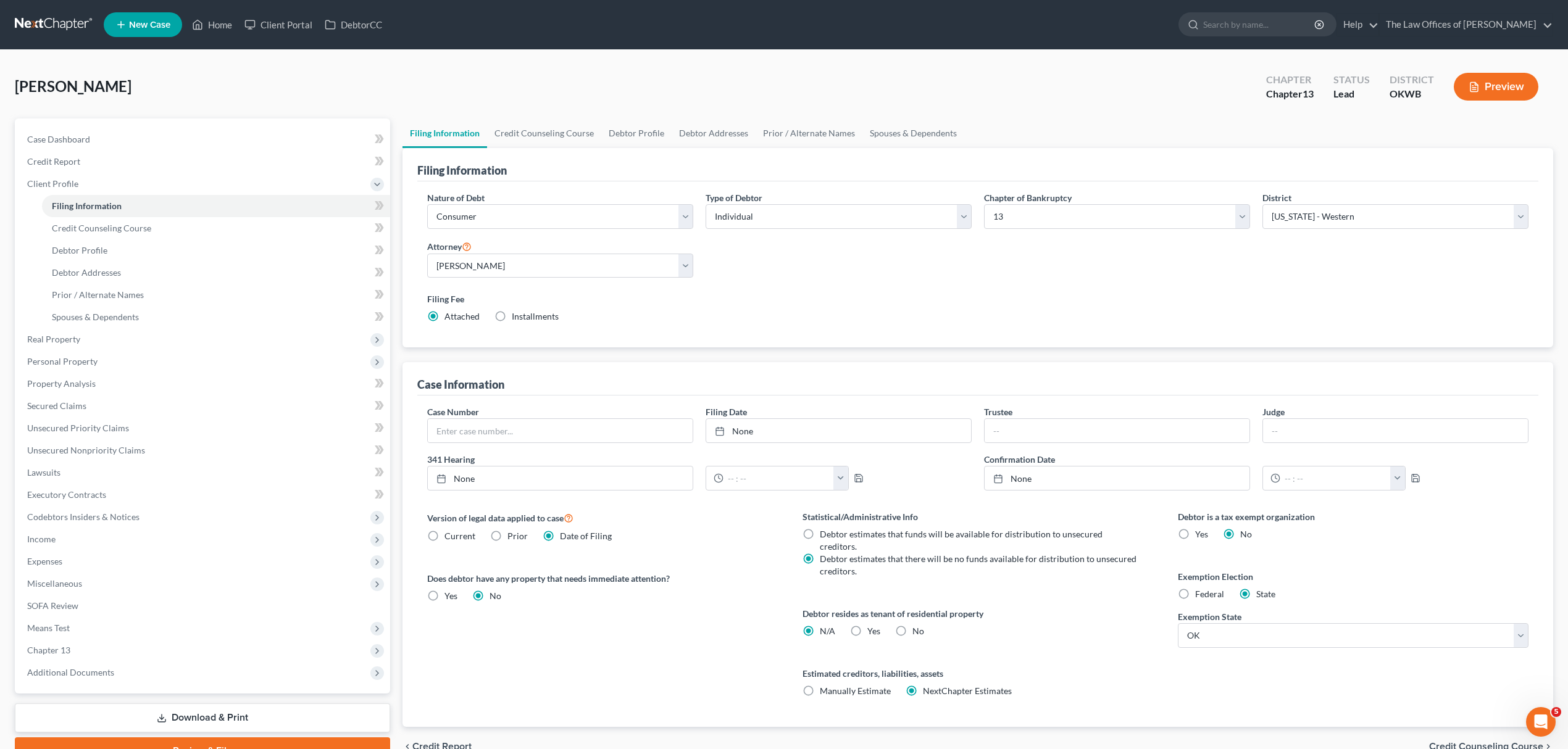
click at [189, 723] on link "Download & Print" at bounding box center [202, 718] width 375 height 29
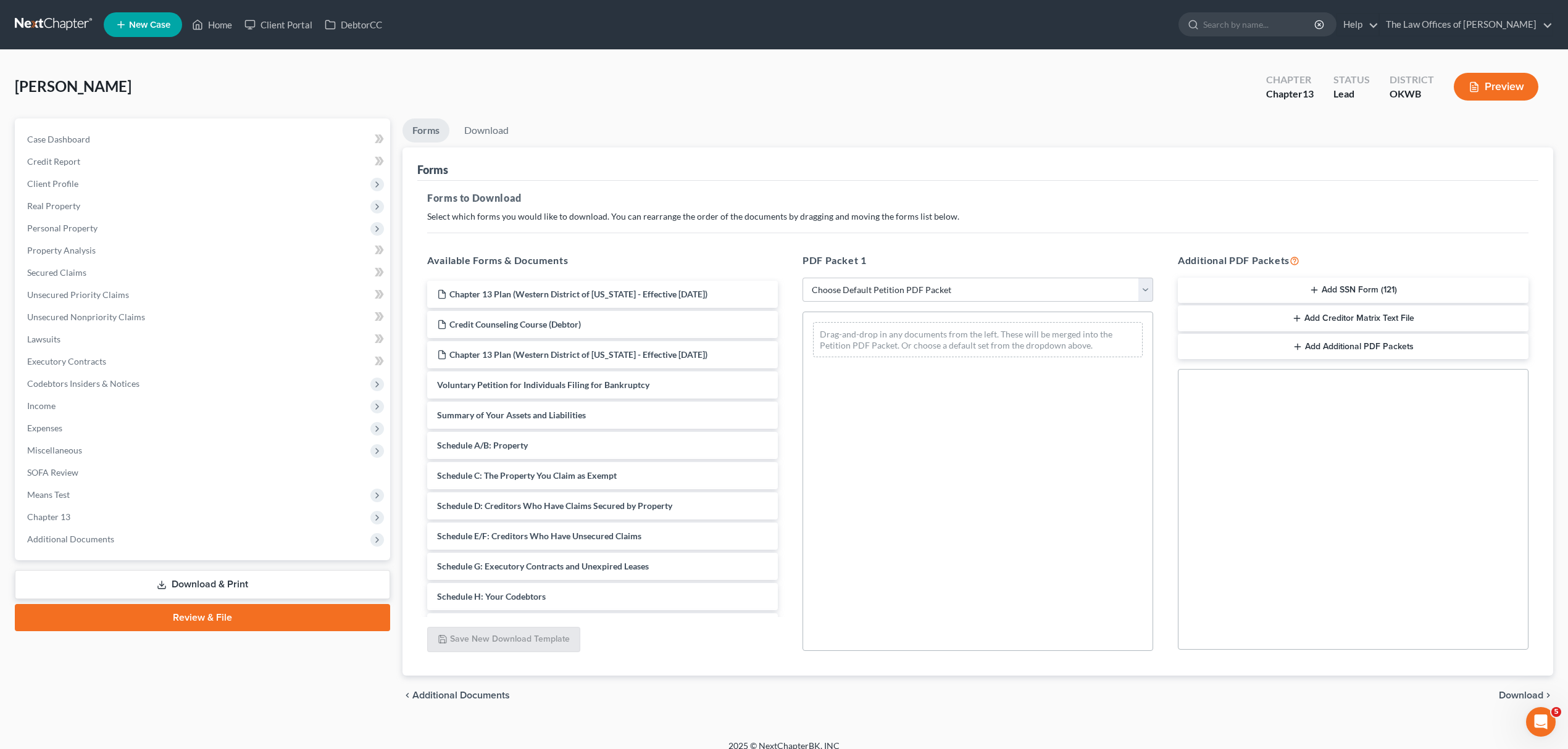
click at [241, 610] on link "Review & File" at bounding box center [202, 617] width 375 height 27
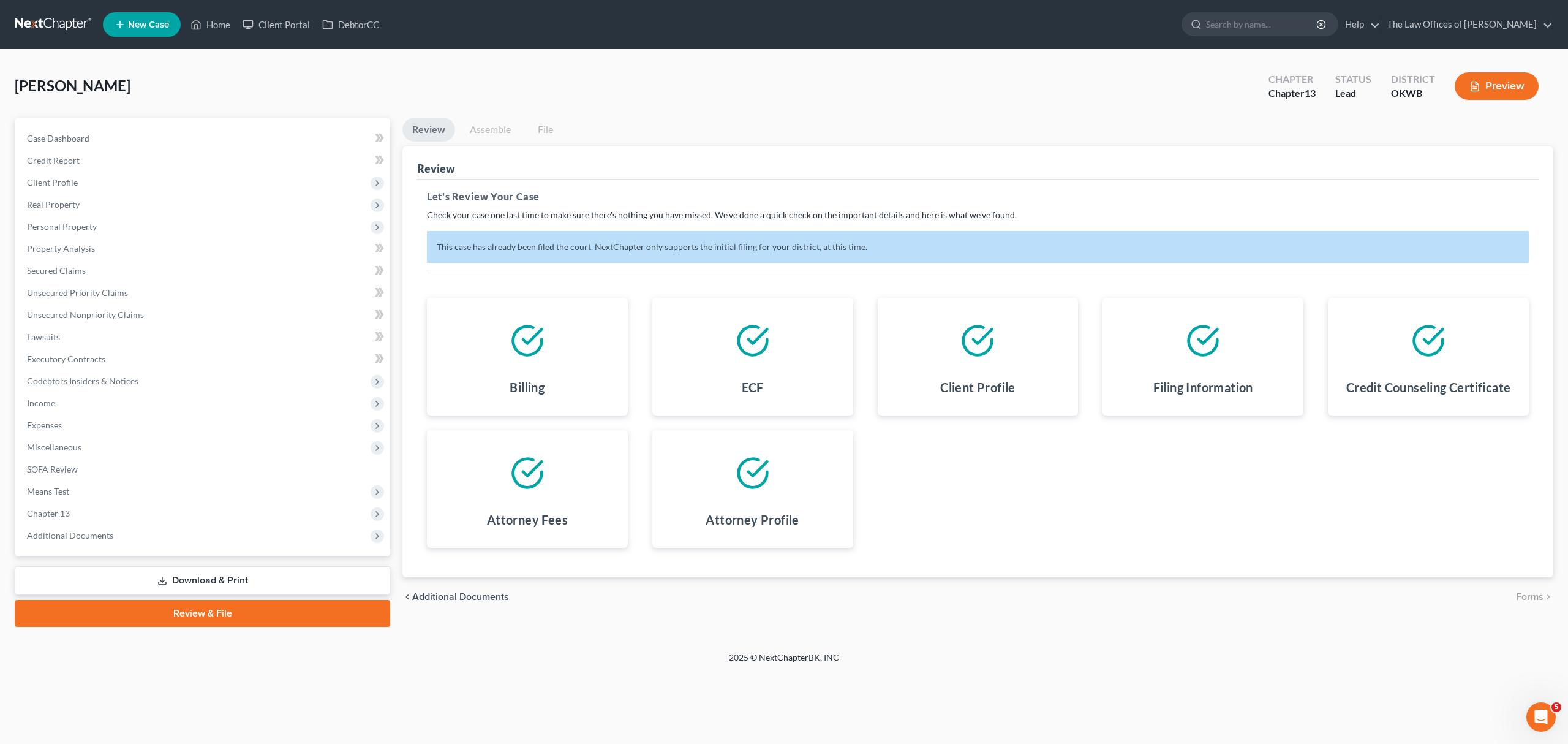
click at [443, 122] on link "Review" at bounding box center [428, 129] width 53 height 24
click at [43, 525] on span "Additional Documents" at bounding box center [204, 535] width 373 height 22
